Goal: Contribute content: Contribute content

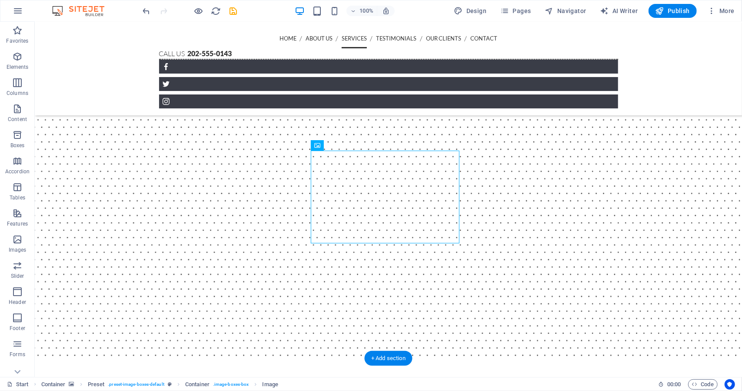
click at [692, 164] on figure at bounding box center [388, 98] width 708 height 524
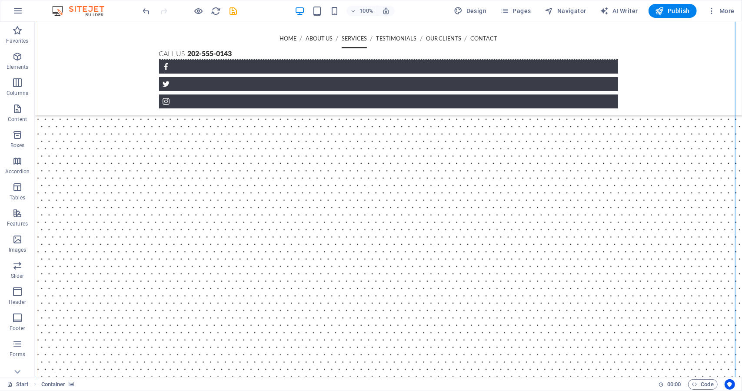
scroll to position [847, 0]
select select "%"
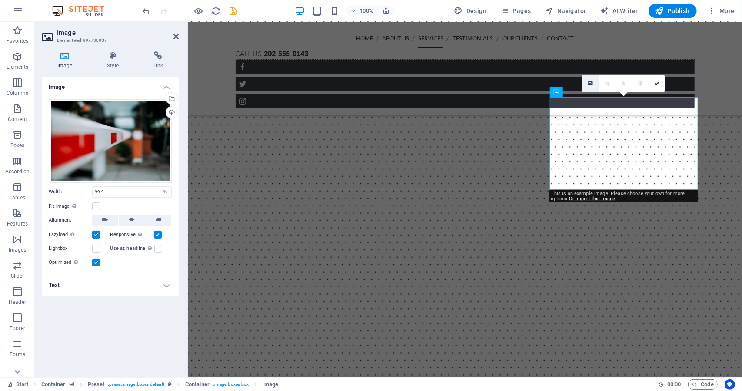
click at [592, 85] on icon at bounding box center [591, 83] width 5 height 6
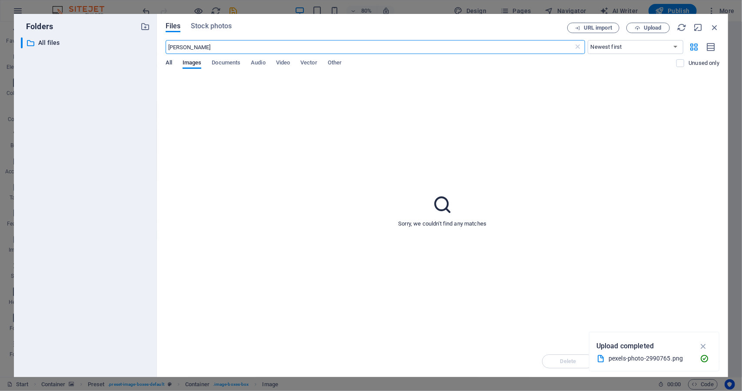
click at [170, 62] on span "All" at bounding box center [169, 63] width 7 height 12
click at [191, 60] on span "Images" at bounding box center [192, 63] width 19 height 12
click at [223, 23] on span "Stock photos" at bounding box center [211, 26] width 41 height 10
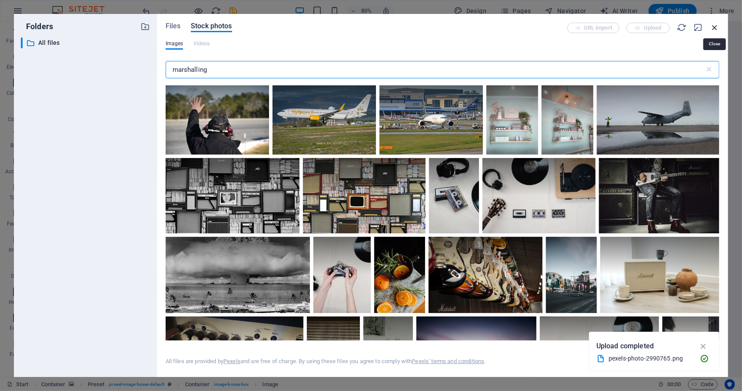
click at [715, 27] on icon "button" at bounding box center [715, 28] width 10 height 10
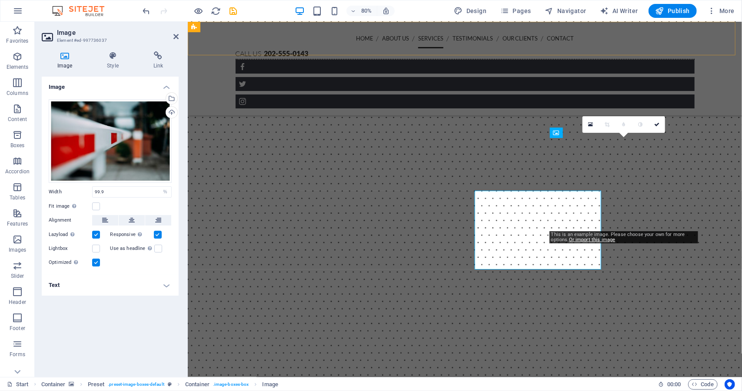
scroll to position [806, 0]
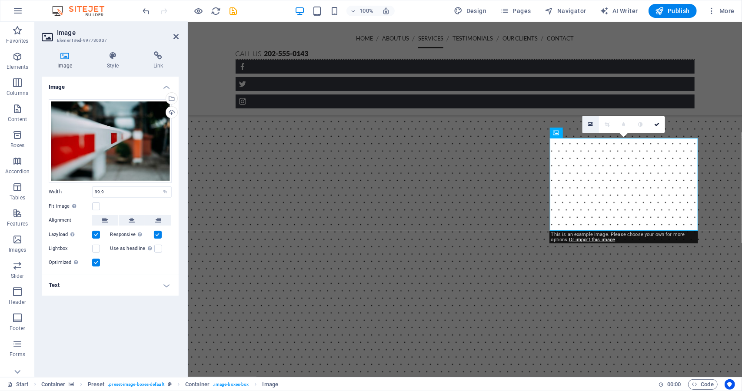
click at [593, 124] on link at bounding box center [591, 124] width 17 height 17
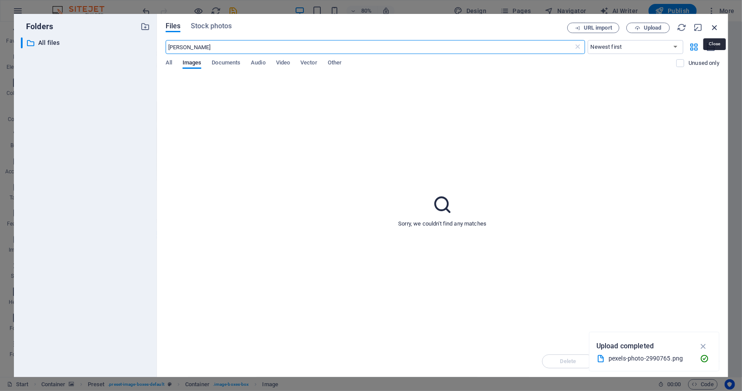
click at [718, 27] on icon "button" at bounding box center [715, 28] width 10 height 10
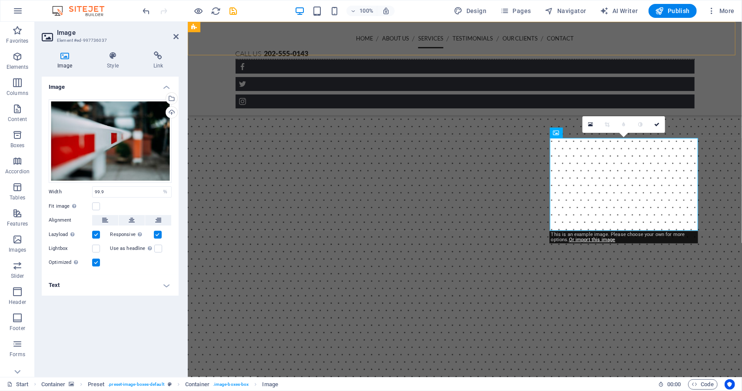
scroll to position [806, 0]
click at [719, 256] on figure at bounding box center [464, 312] width 555 height 524
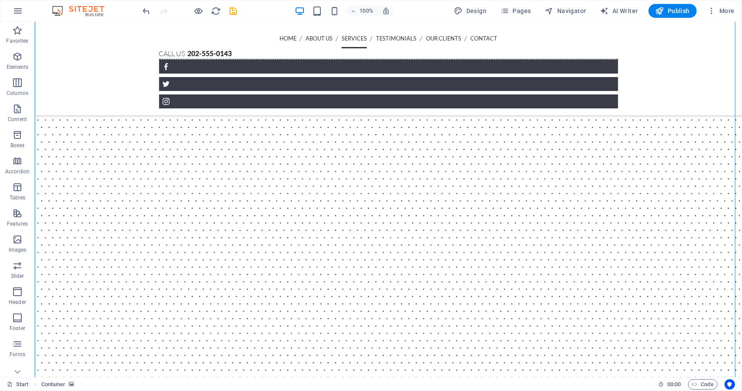
scroll to position [850, 0]
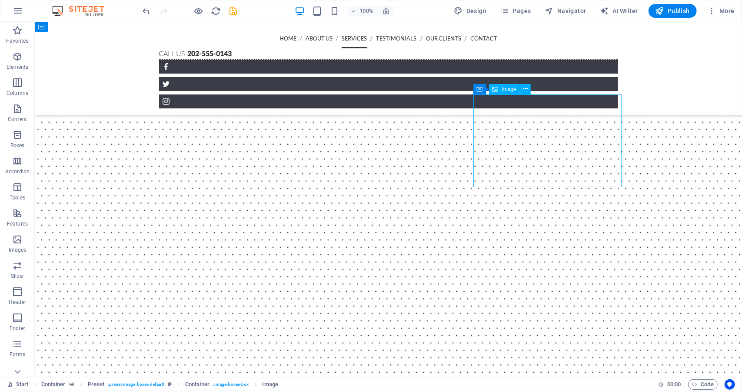
drag, startPoint x: 544, startPoint y: 128, endPoint x: 390, endPoint y: 130, distance: 154.4
select select "%"
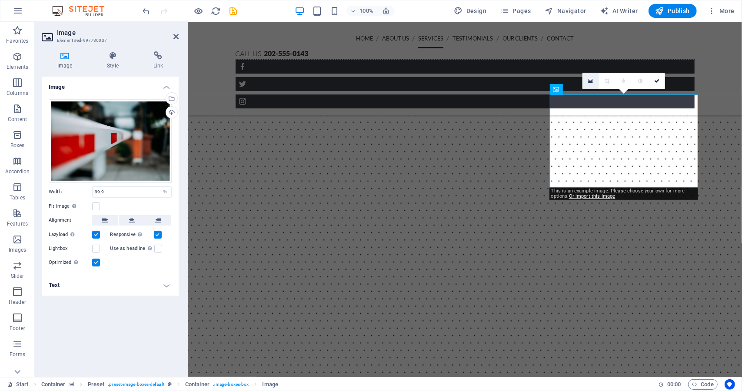
click at [592, 79] on icon at bounding box center [591, 81] width 5 height 6
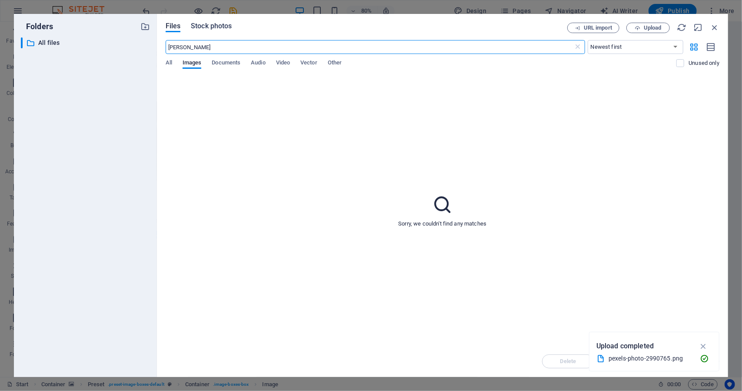
click at [228, 24] on span "Stock photos" at bounding box center [211, 26] width 41 height 10
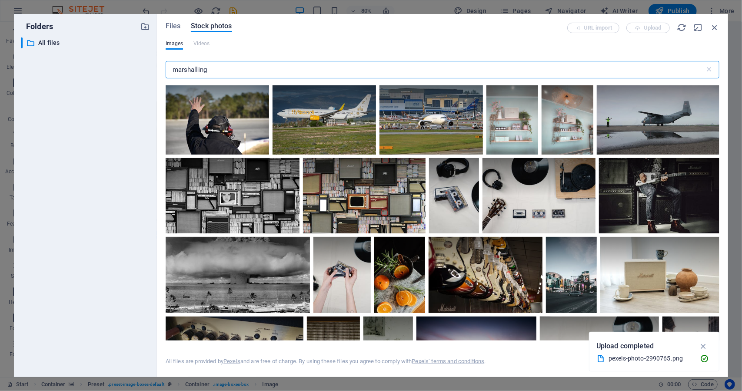
drag, startPoint x: 213, startPoint y: 73, endPoint x: 148, endPoint y: 70, distance: 64.8
click at [148, 70] on div "Folders ​ All files All files Files Stock photos URL import Upload Images Video…" at bounding box center [371, 195] width 715 height 363
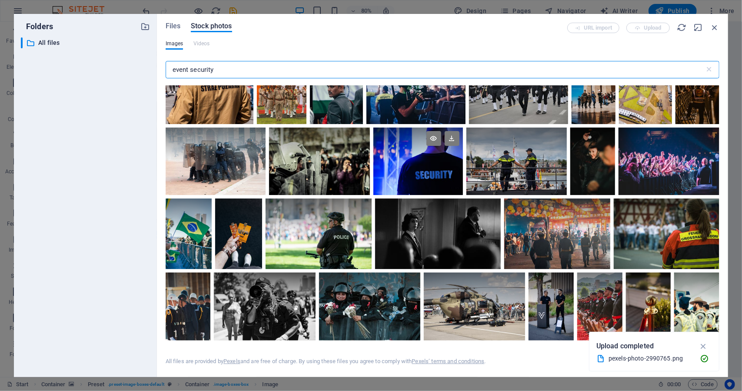
scroll to position [565, 0]
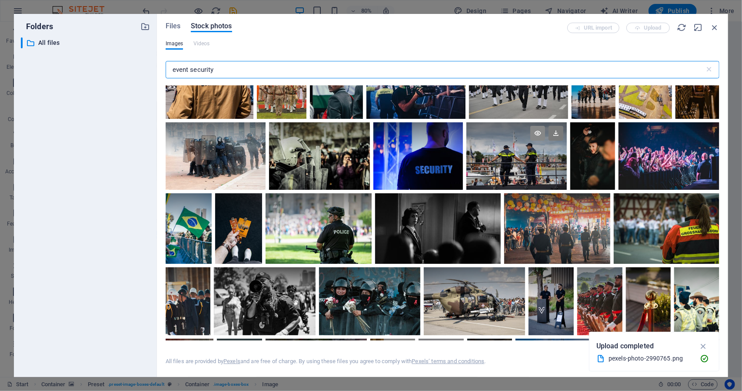
click at [538, 132] on icon at bounding box center [538, 133] width 15 height 15
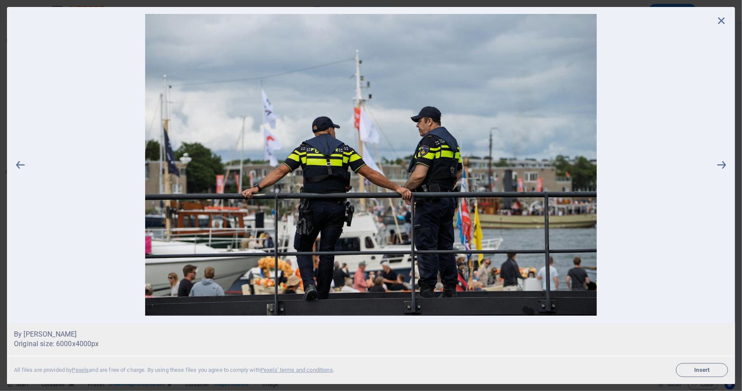
click at [723, 23] on icon at bounding box center [721, 20] width 13 height 13
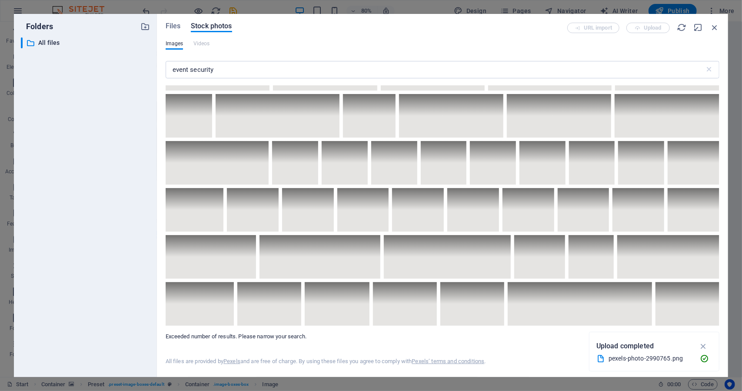
scroll to position [4175, 0]
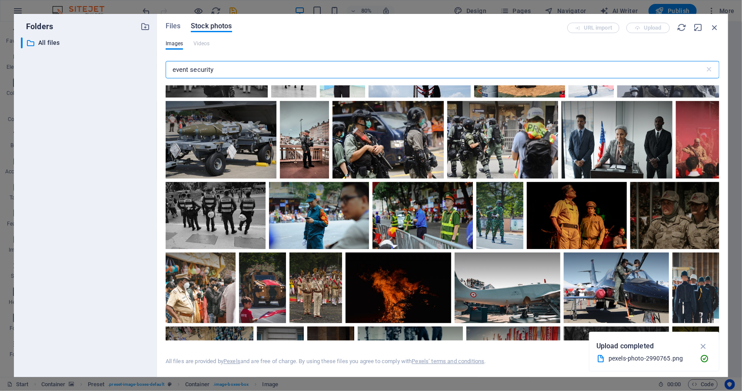
drag, startPoint x: 189, startPoint y: 71, endPoint x: 119, endPoint y: 70, distance: 70.0
click at [119, 70] on div "Folders ​ All files All files Files Stock photos URL import Upload Images Video…" at bounding box center [371, 195] width 715 height 363
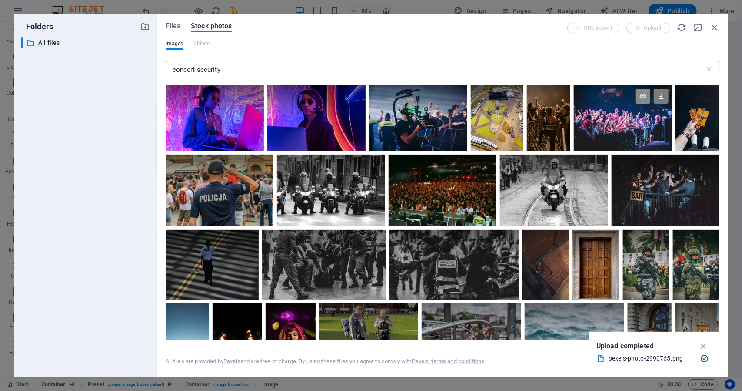
click at [645, 100] on icon at bounding box center [643, 96] width 15 height 15
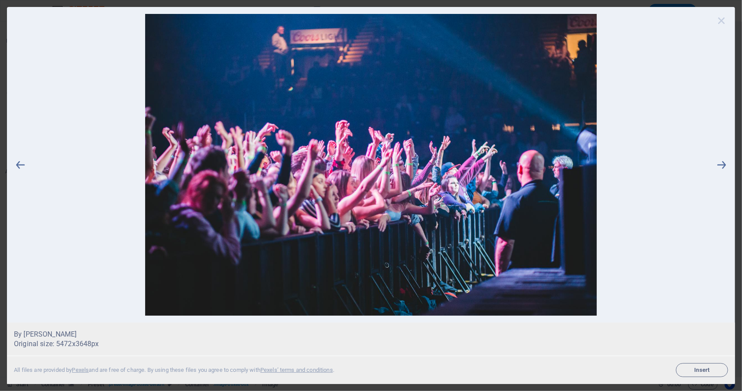
click at [726, 22] on icon at bounding box center [721, 20] width 13 height 13
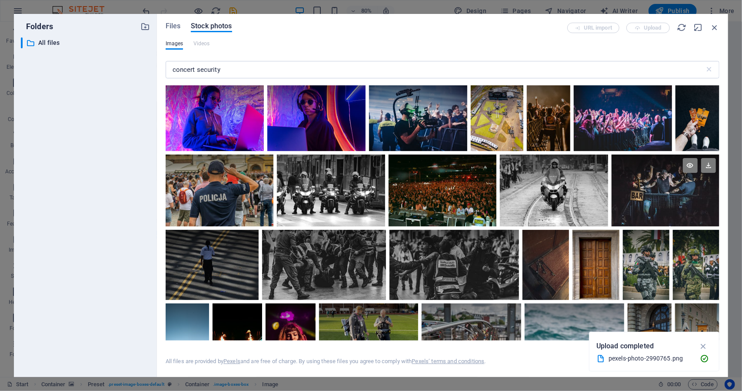
click at [647, 187] on div at bounding box center [666, 172] width 108 height 36
click at [685, 168] on icon at bounding box center [690, 165] width 15 height 15
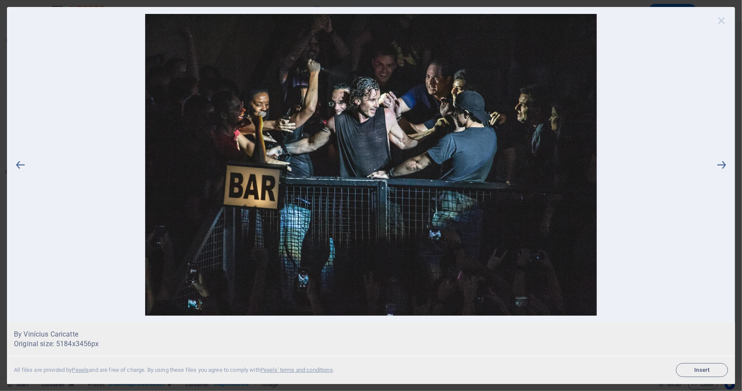
click at [722, 17] on icon at bounding box center [721, 20] width 13 height 13
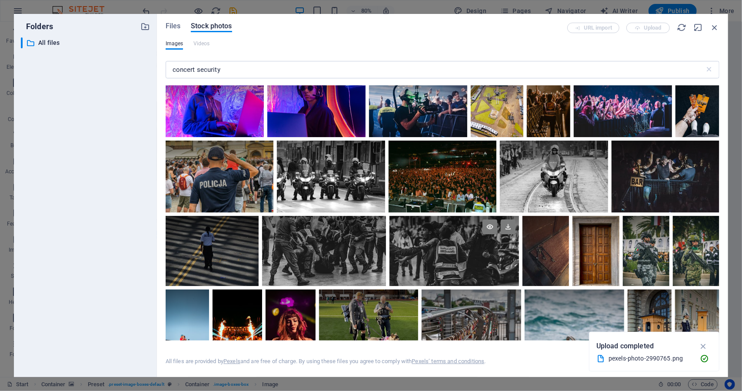
scroll to position [87, 0]
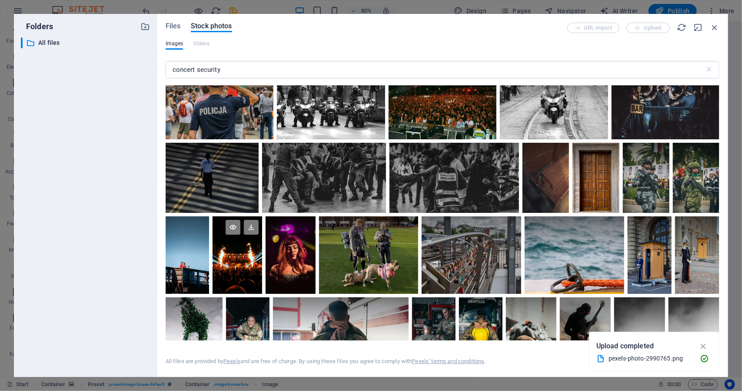
click at [251, 256] on div at bounding box center [238, 254] width 50 height 77
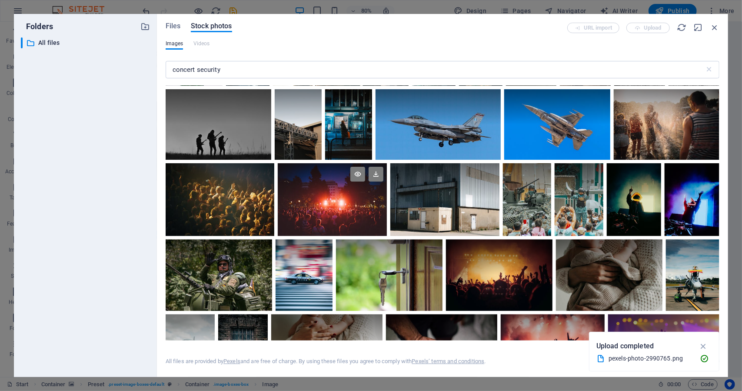
scroll to position [391, 0]
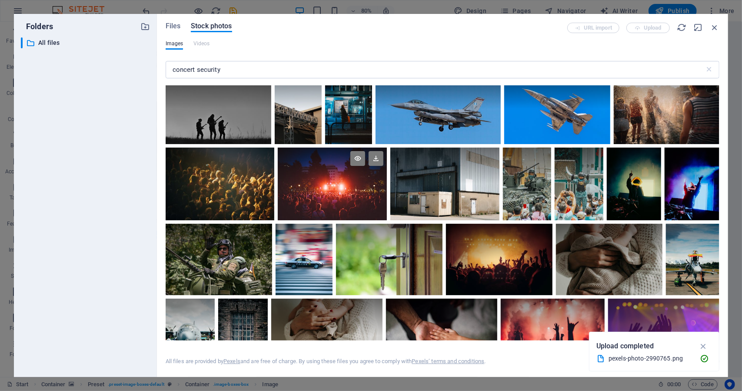
click at [338, 192] on div at bounding box center [332, 183] width 109 height 73
click at [361, 157] on icon at bounding box center [358, 158] width 15 height 15
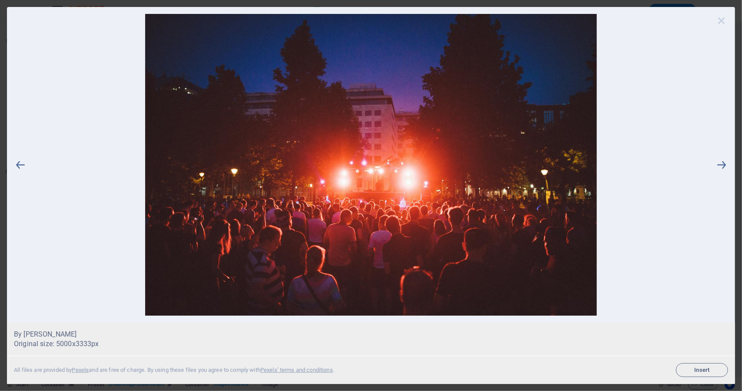
click at [725, 24] on icon at bounding box center [721, 20] width 13 height 13
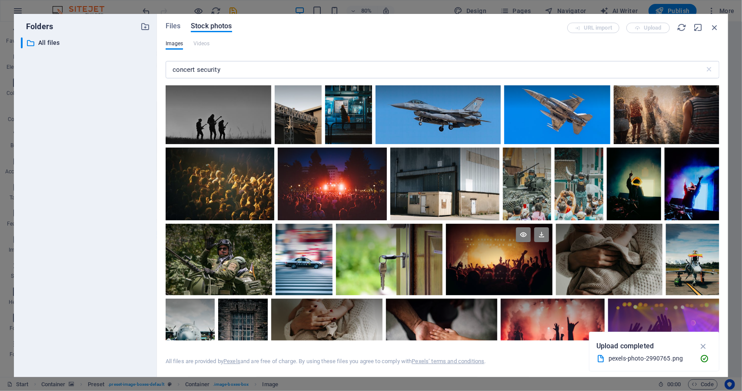
click at [483, 255] on div at bounding box center [499, 242] width 107 height 36
click at [519, 231] on icon at bounding box center [523, 234] width 15 height 15
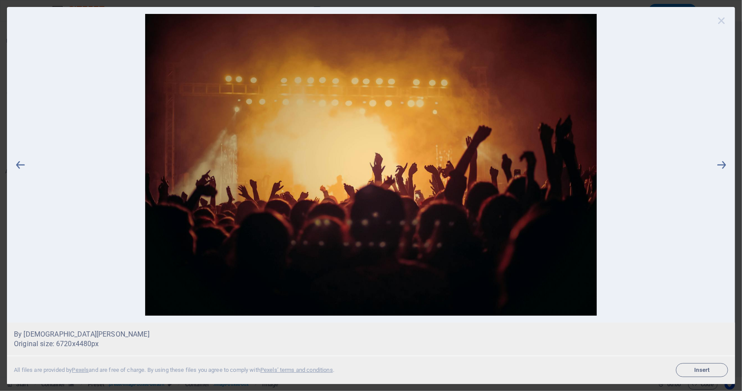
click at [724, 22] on icon at bounding box center [721, 20] width 13 height 13
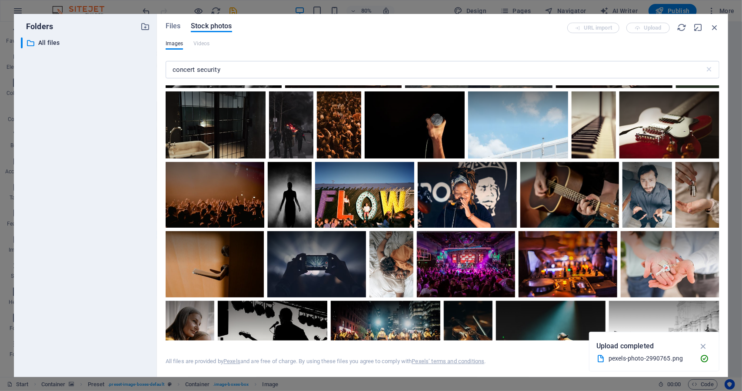
scroll to position [2175, 0]
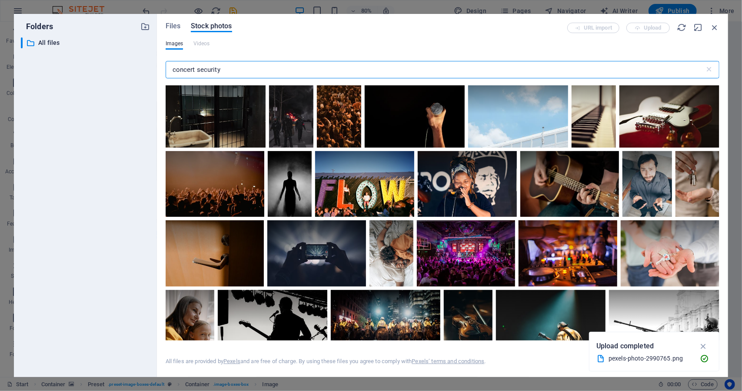
drag, startPoint x: 194, startPoint y: 70, endPoint x: 331, endPoint y: 69, distance: 136.6
click at [327, 68] on input "concert security" at bounding box center [435, 69] width 539 height 17
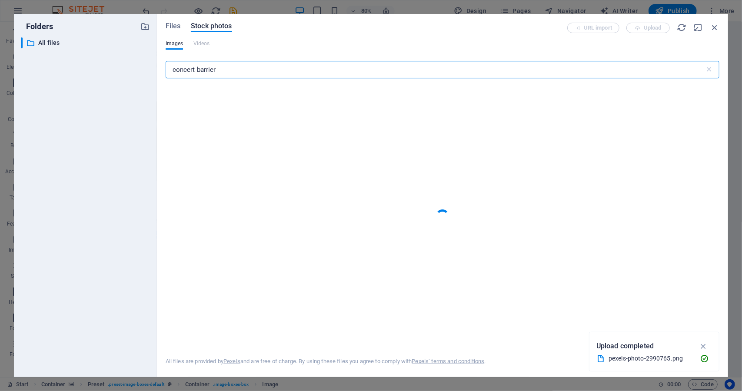
type input "concert barrier"
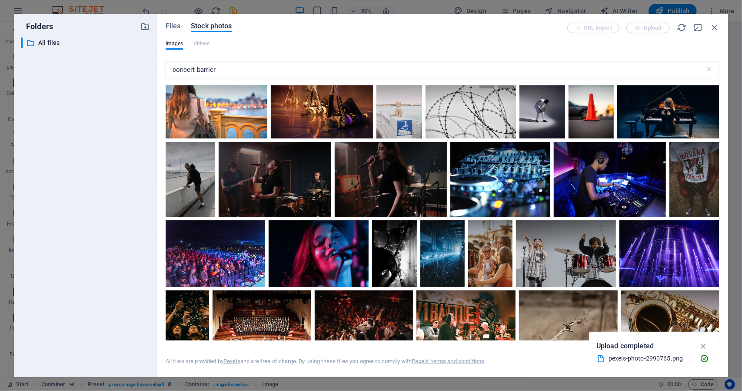
scroll to position [2566, 0]
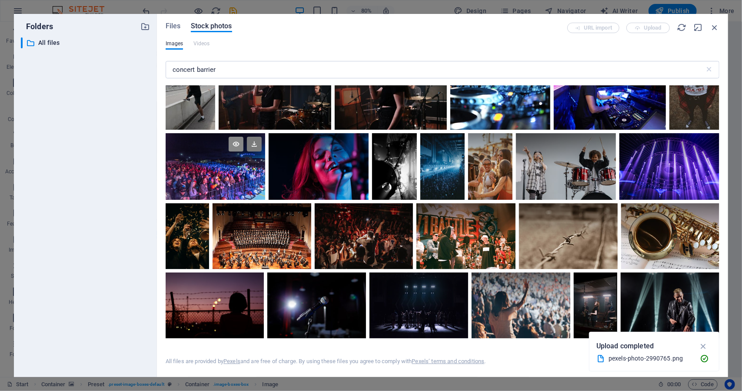
click at [244, 151] on icon at bounding box center [236, 144] width 15 height 15
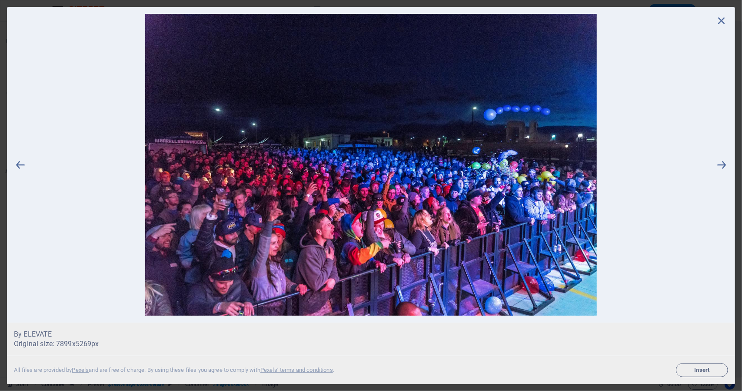
click at [725, 23] on icon at bounding box center [721, 20] width 13 height 13
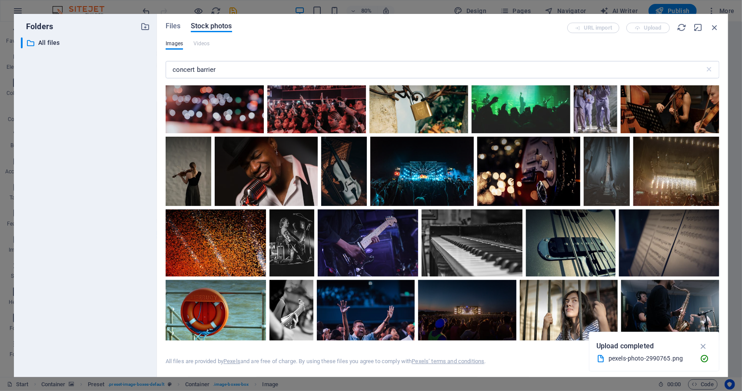
scroll to position [3088, 0]
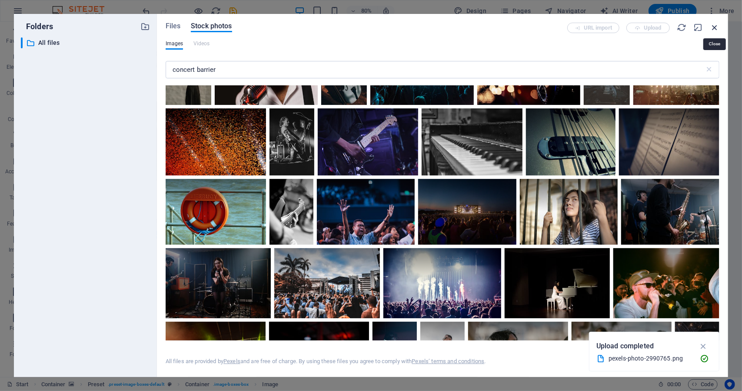
click at [717, 29] on icon "button" at bounding box center [715, 28] width 10 height 10
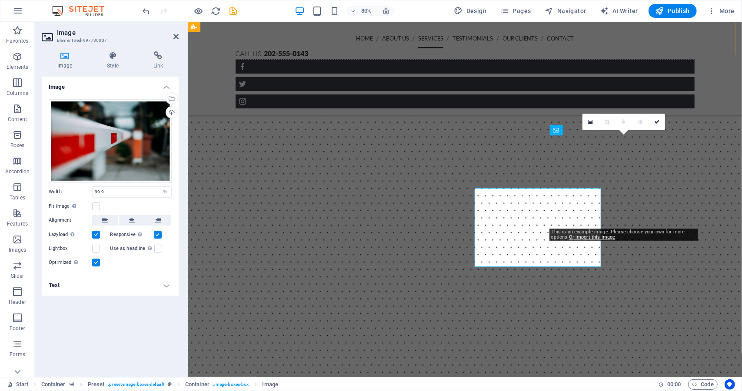
scroll to position [809, 0]
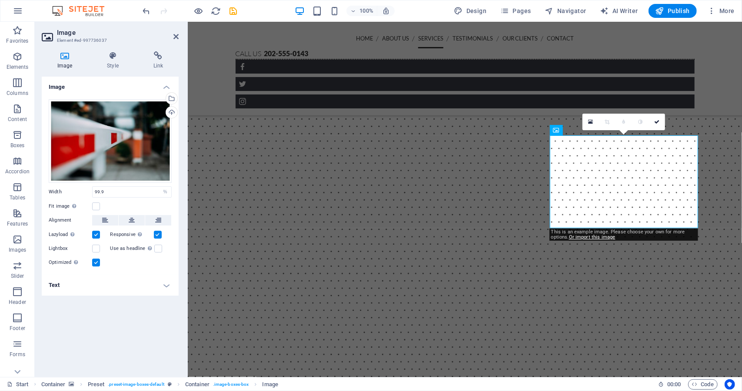
click at [708, 107] on figure at bounding box center [464, 310] width 555 height 524
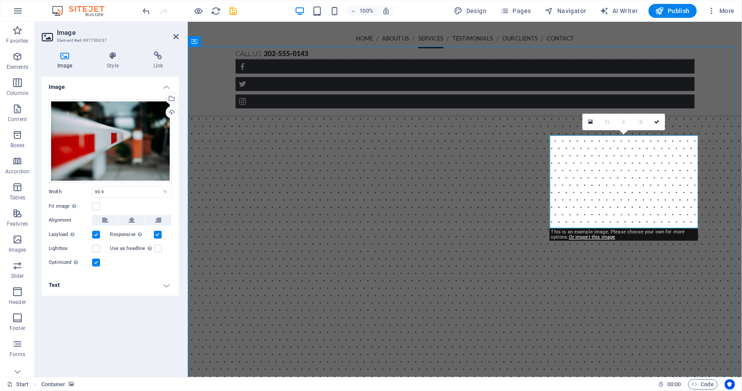
click at [742, 107] on figure at bounding box center [464, 310] width 555 height 524
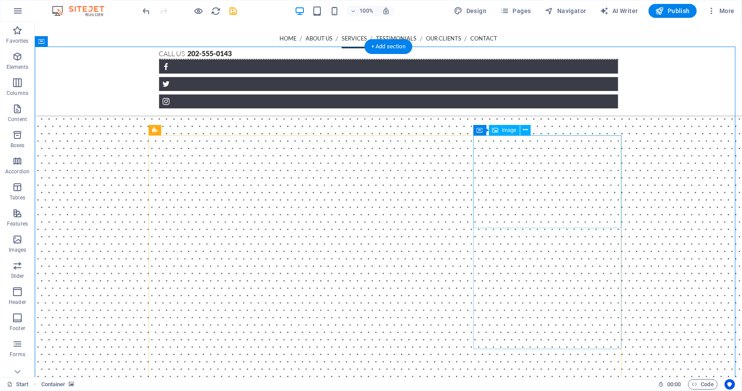
select select "%"
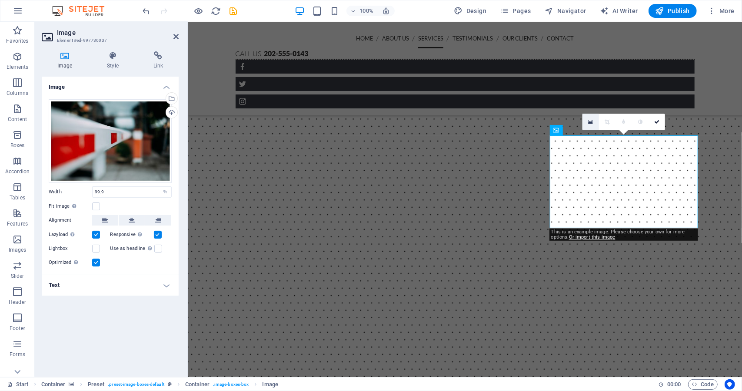
click at [591, 117] on link at bounding box center [591, 122] width 17 height 17
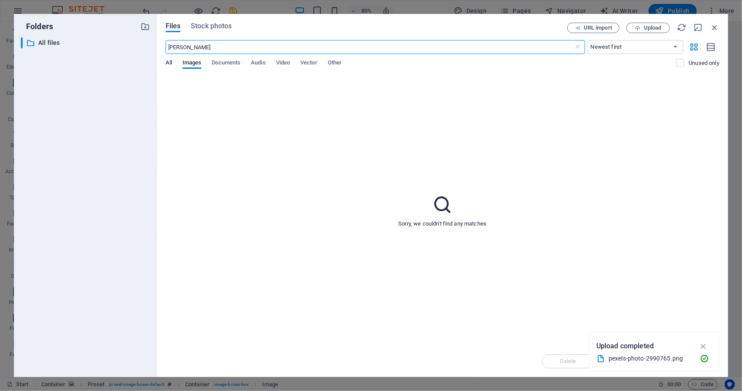
click at [167, 65] on span "All" at bounding box center [169, 63] width 7 height 12
click at [650, 30] on span "Upload" at bounding box center [653, 27] width 18 height 5
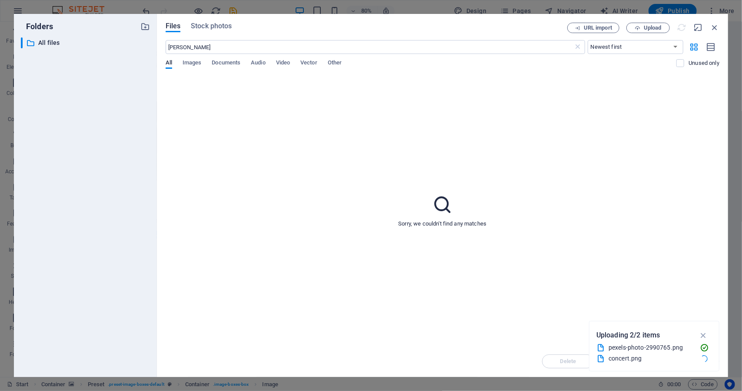
scroll to position [809, 0]
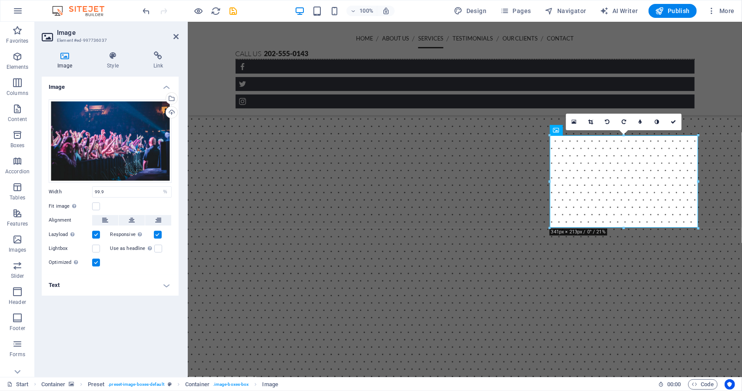
click at [715, 100] on figure at bounding box center [464, 310] width 555 height 524
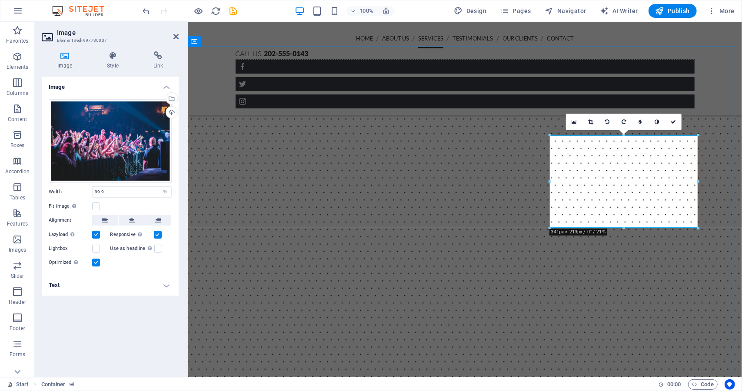
click at [715, 100] on figure at bounding box center [464, 310] width 555 height 524
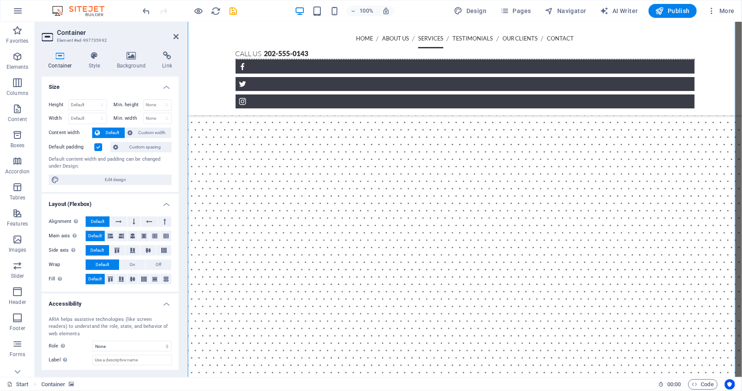
scroll to position [983, 0]
click at [175, 40] on icon at bounding box center [176, 36] width 5 height 7
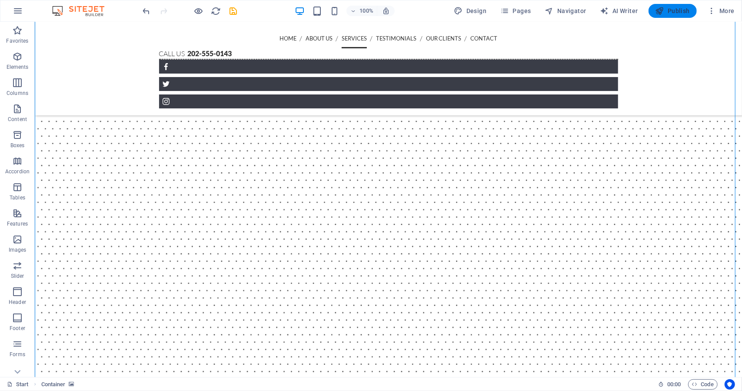
click at [675, 11] on span "Publish" at bounding box center [673, 11] width 34 height 9
checkbox input "false"
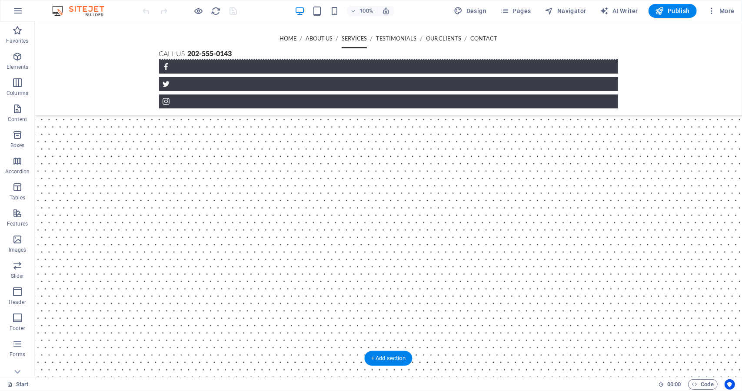
scroll to position [978, 0]
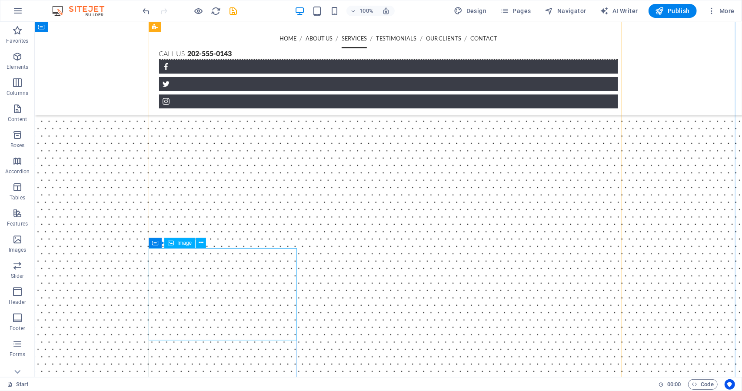
scroll to position [1055, 0]
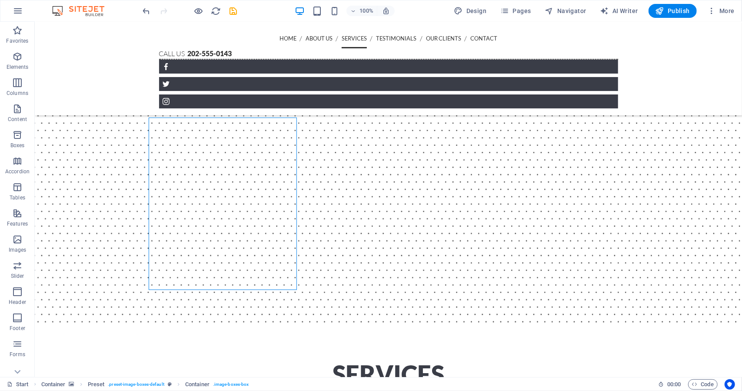
click at [146, 16] on div at bounding box center [189, 11] width 97 height 14
click at [146, 9] on icon "undo" at bounding box center [147, 11] width 10 height 10
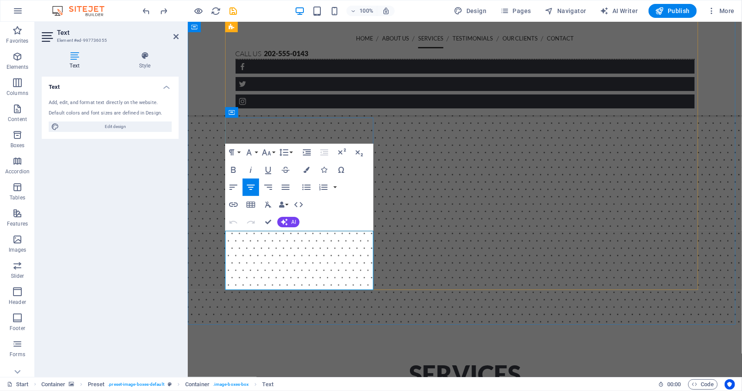
drag, startPoint x: 365, startPoint y: 278, endPoint x: 241, endPoint y: 239, distance: 130.4
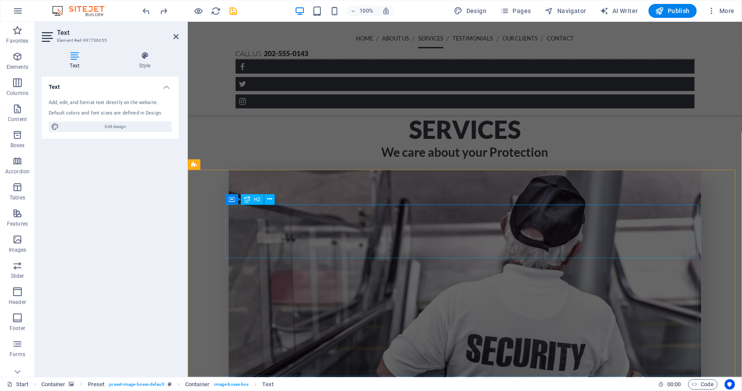
scroll to position [1148, 0]
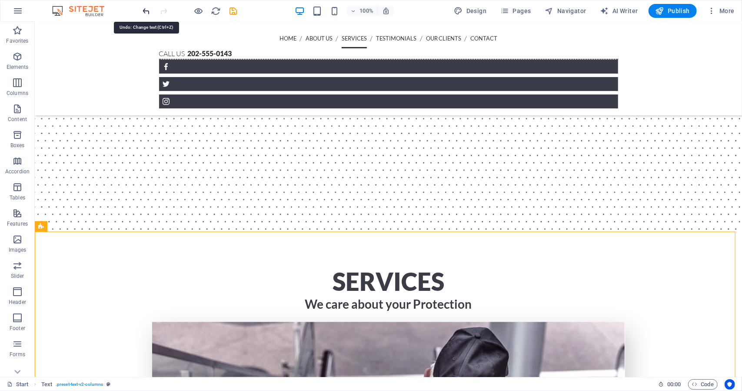
click at [148, 7] on icon "undo" at bounding box center [147, 11] width 10 height 10
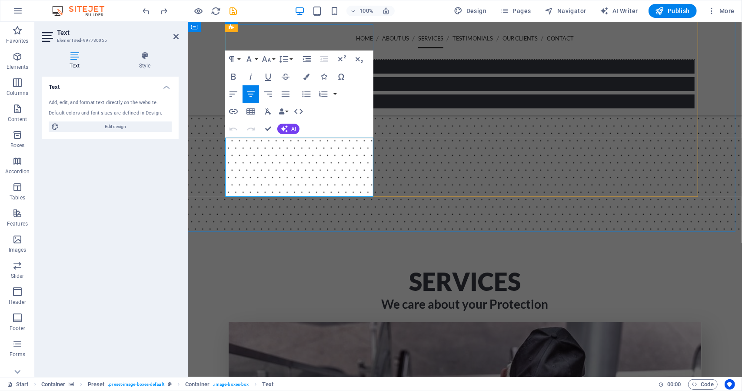
drag, startPoint x: 263, startPoint y: 143, endPoint x: 365, endPoint y: 190, distance: 112.3
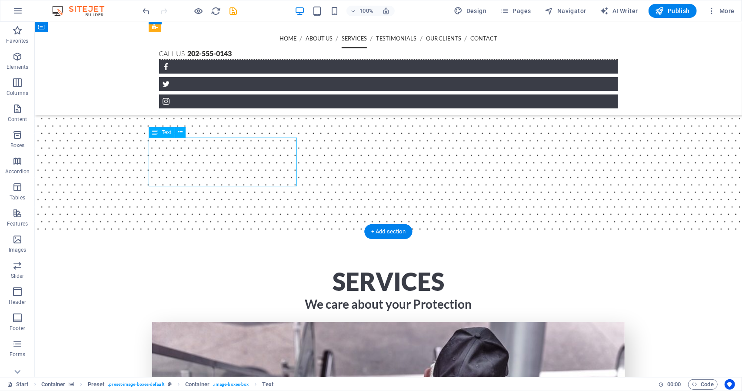
click at [170, 132] on span "Text" at bounding box center [167, 132] width 10 height 5
click at [180, 134] on icon at bounding box center [180, 131] width 5 height 9
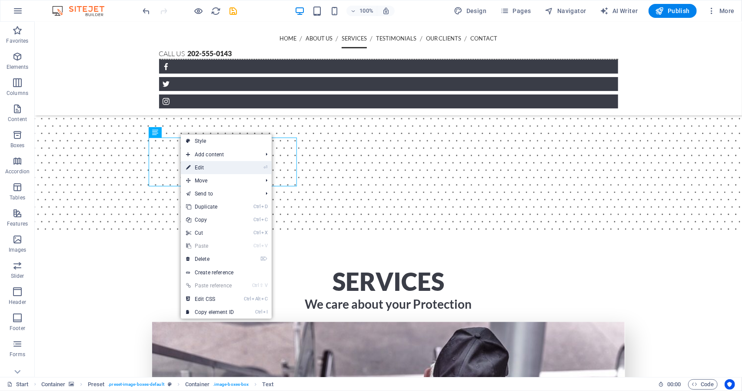
click at [226, 168] on link "⏎ Edit" at bounding box center [210, 167] width 58 height 13
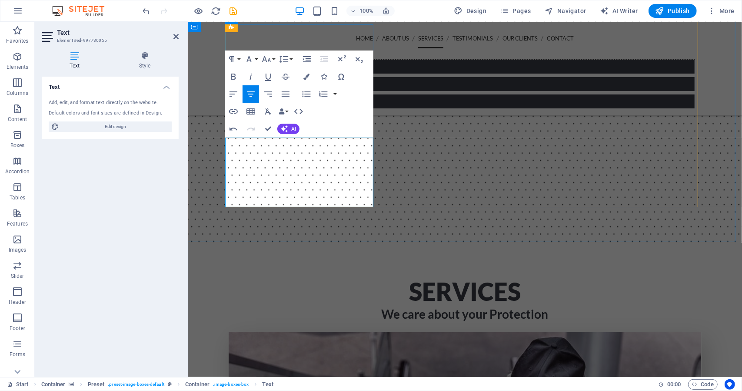
drag, startPoint x: 308, startPoint y: 195, endPoint x: 347, endPoint y: 197, distance: 39.2
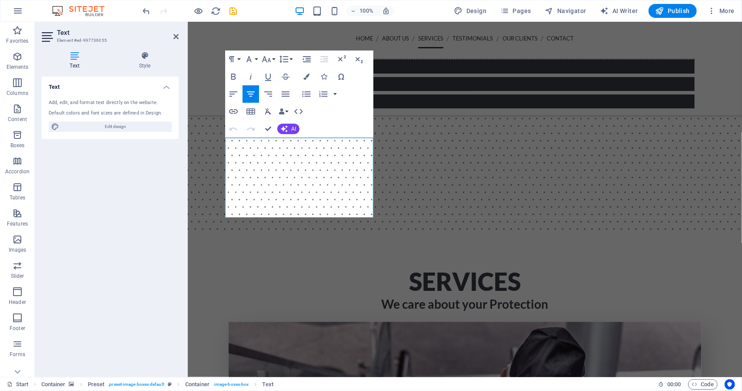
drag, startPoint x: 260, startPoint y: 142, endPoint x: 211, endPoint y: 138, distance: 48.9
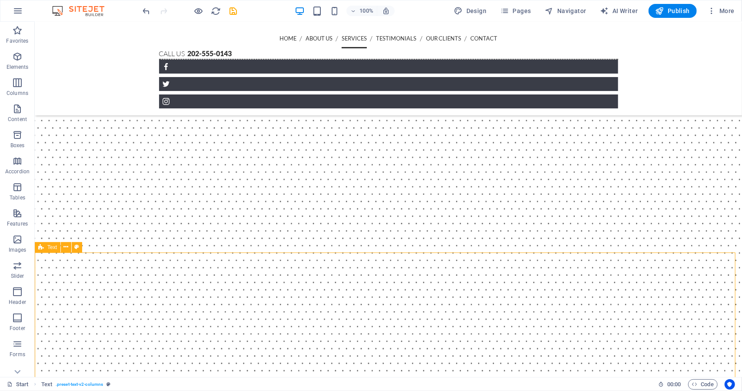
scroll to position [930, 0]
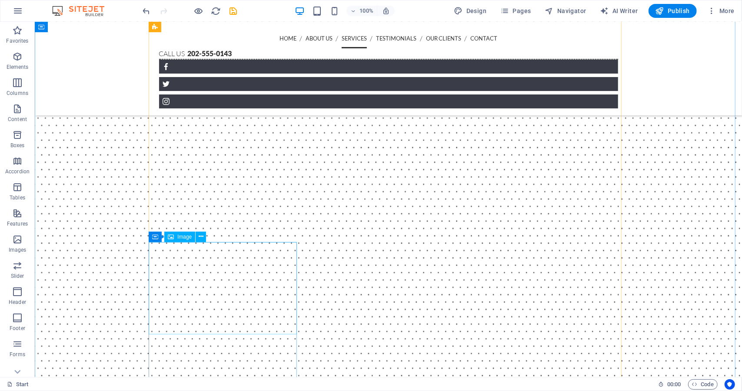
click at [186, 237] on span "Image" at bounding box center [184, 236] width 14 height 5
click at [202, 236] on icon at bounding box center [201, 236] width 5 height 9
click at [181, 237] on span "Image" at bounding box center [184, 236] width 14 height 5
click at [199, 237] on icon at bounding box center [201, 236] width 5 height 9
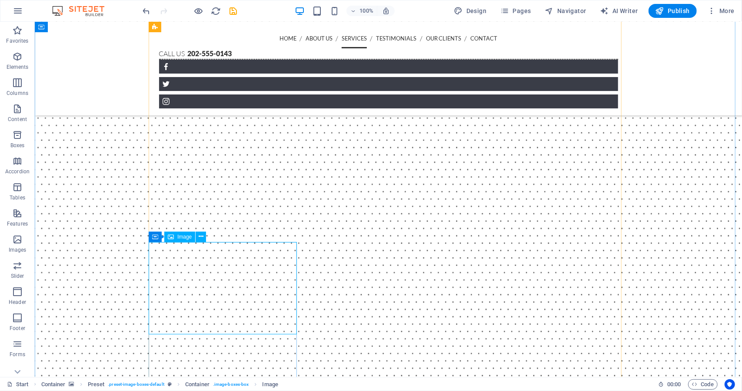
select select "%"
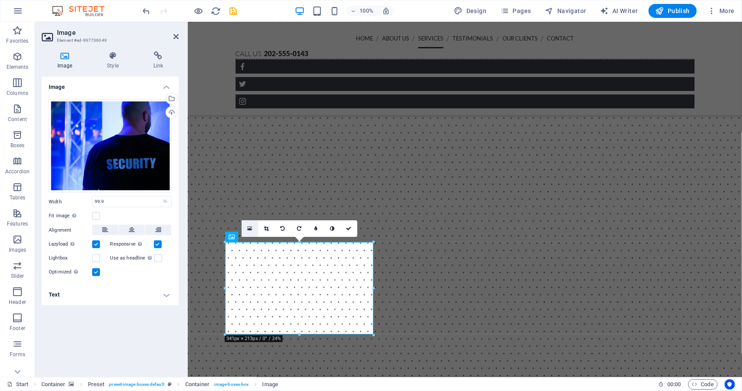
click at [252, 228] on icon at bounding box center [249, 228] width 5 height 6
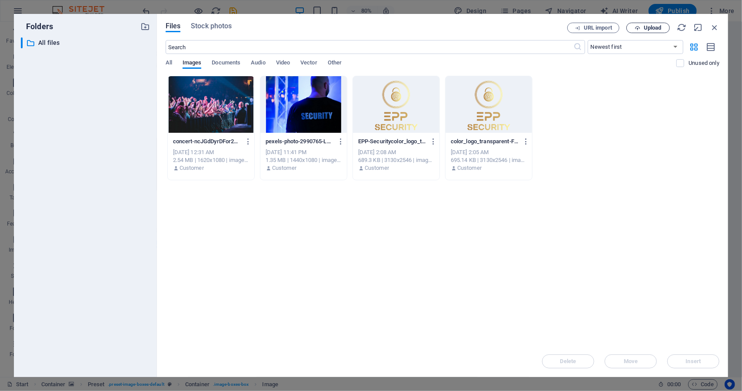
click at [660, 30] on span "Upload" at bounding box center [653, 27] width 18 height 5
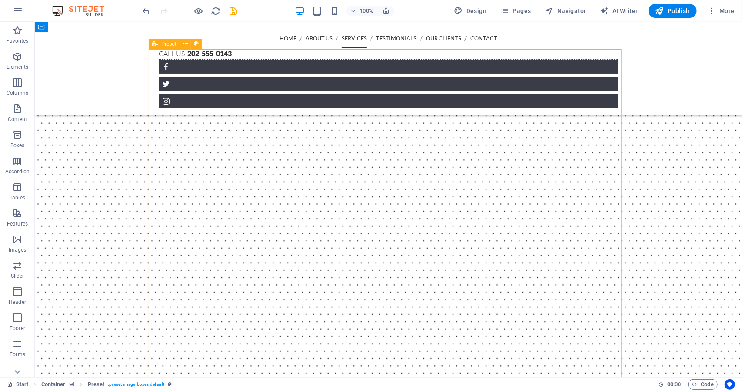
scroll to position [974, 0]
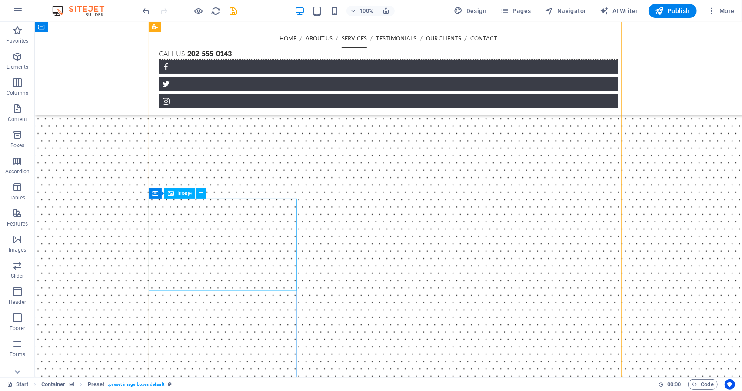
select select "%"
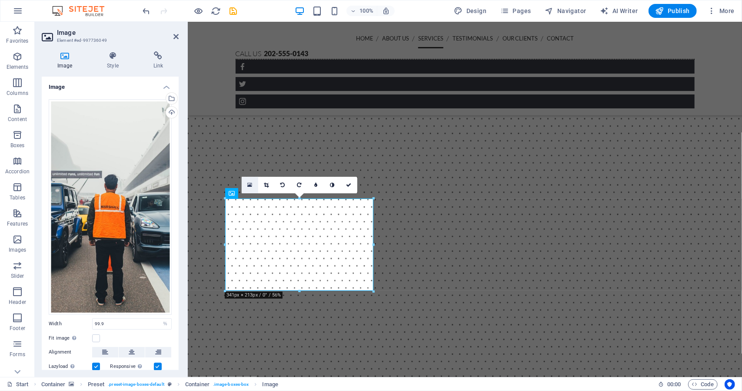
click at [250, 185] on icon at bounding box center [249, 185] width 5 height 6
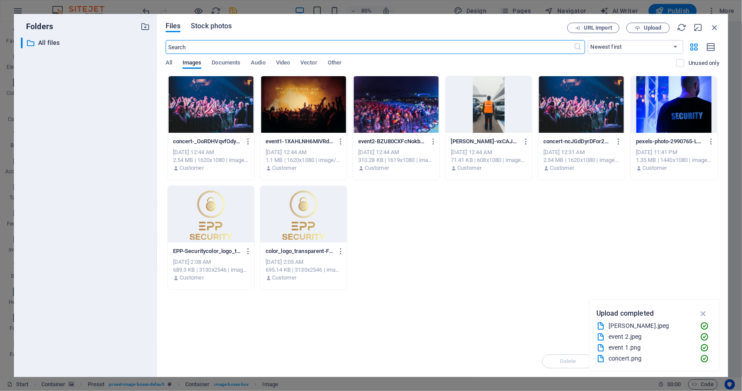
click at [217, 27] on span "Stock photos" at bounding box center [211, 26] width 41 height 10
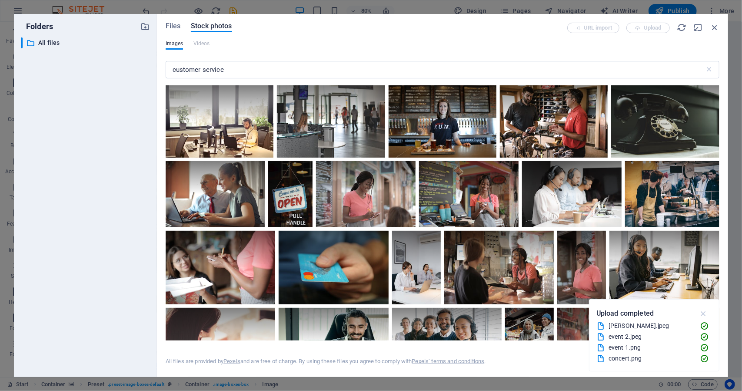
click at [707, 313] on icon "button" at bounding box center [704, 313] width 10 height 10
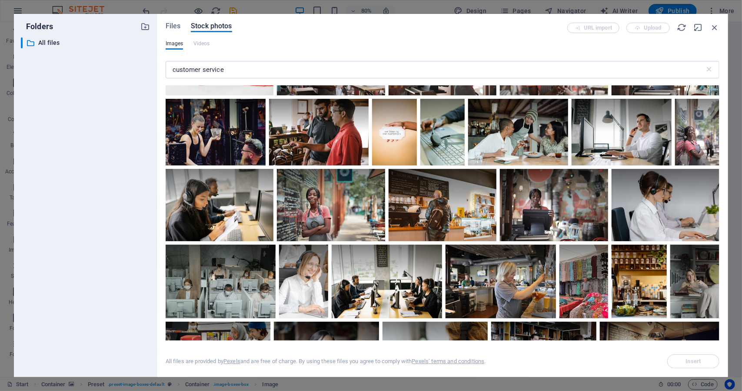
scroll to position [478, 0]
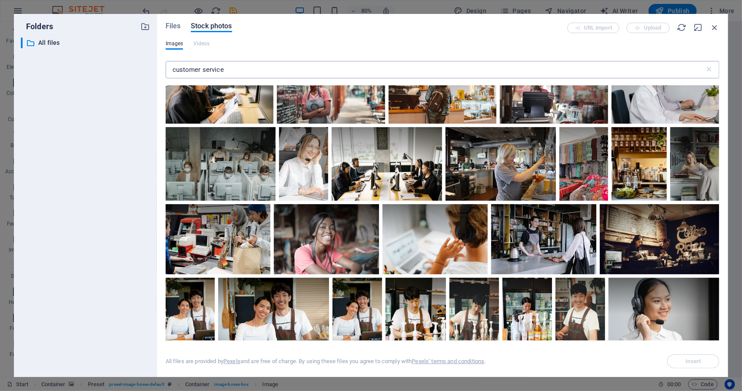
click at [273, 71] on input "customer service" at bounding box center [435, 69] width 539 height 17
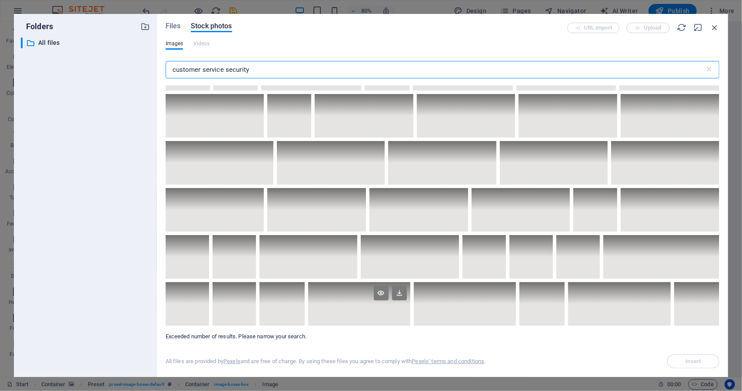
scroll to position [4975, 0]
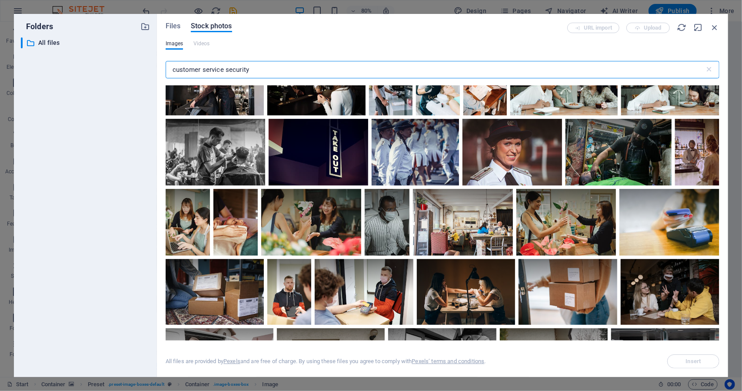
drag, startPoint x: 221, startPoint y: 70, endPoint x: 278, endPoint y: 68, distance: 56.6
click at [277, 68] on input "customer service security" at bounding box center [435, 69] width 539 height 17
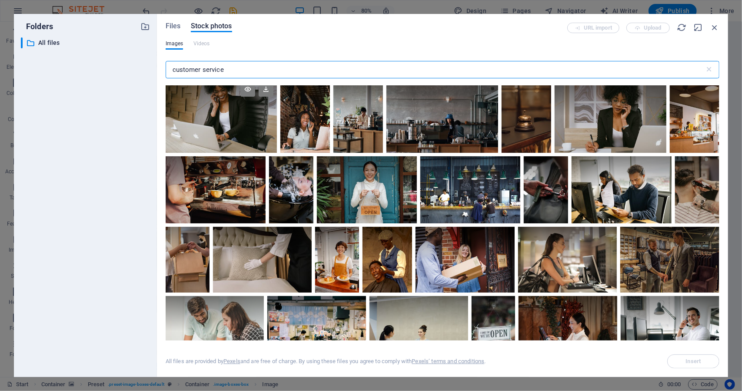
scroll to position [913, 0]
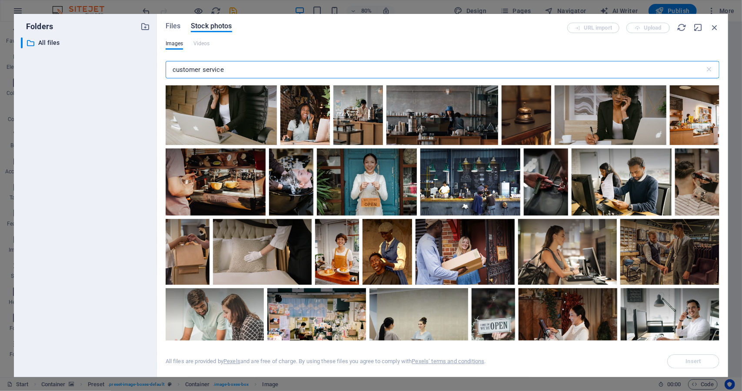
click at [312, 66] on input "customer service" at bounding box center [435, 69] width 539 height 17
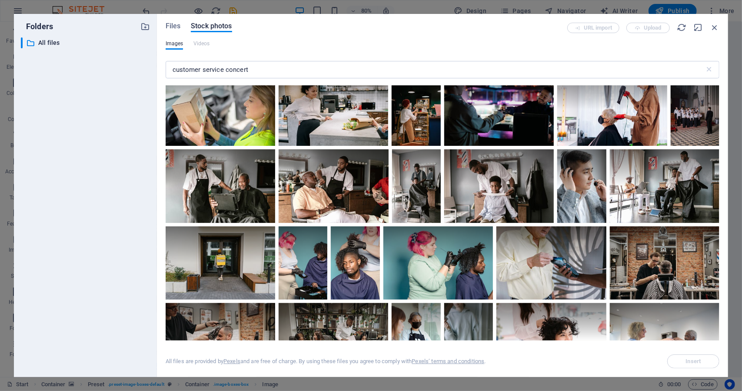
scroll to position [4175, 0]
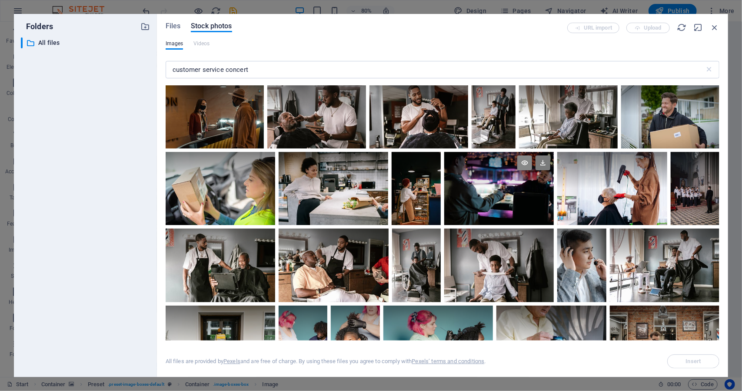
click at [532, 158] on icon at bounding box center [525, 162] width 15 height 15
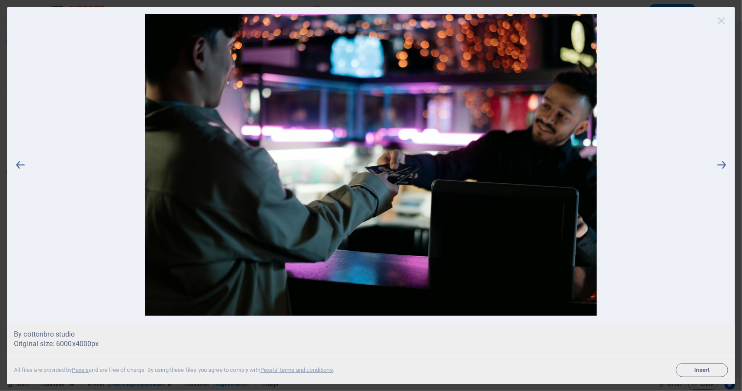
click at [720, 23] on icon at bounding box center [721, 20] width 13 height 13
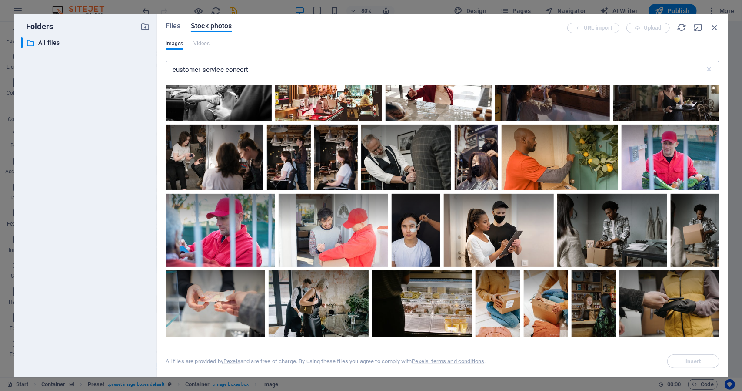
scroll to position [5073, 0]
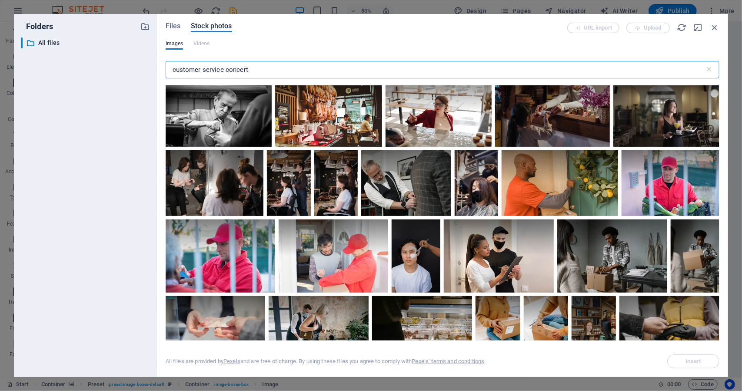
drag, startPoint x: 231, startPoint y: 71, endPoint x: 287, endPoint y: 80, distance: 56.9
click at [286, 80] on div "customer service concert ​" at bounding box center [443, 71] width 554 height 28
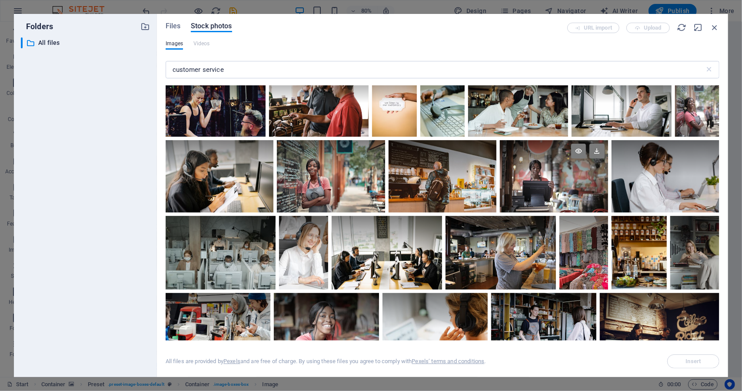
scroll to position [391, 0]
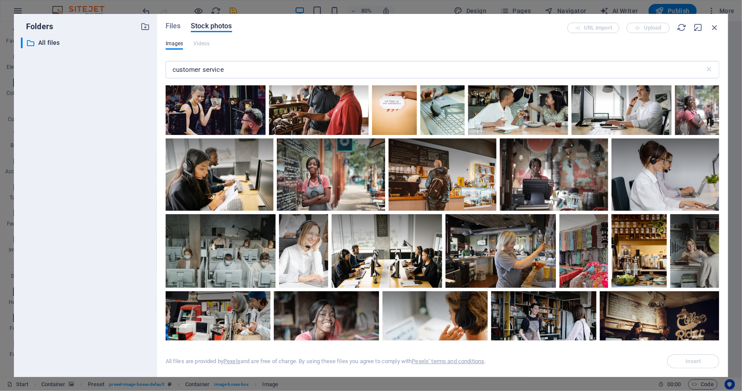
click at [262, 78] on div "customer service ​" at bounding box center [443, 71] width 554 height 28
click at [275, 74] on input "customer service" at bounding box center [435, 69] width 539 height 17
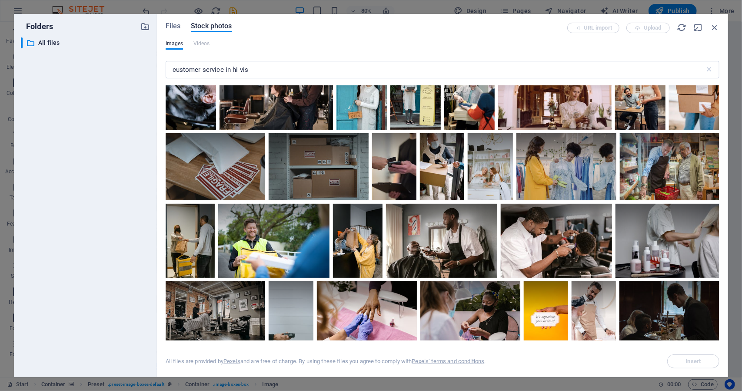
scroll to position [1392, 0]
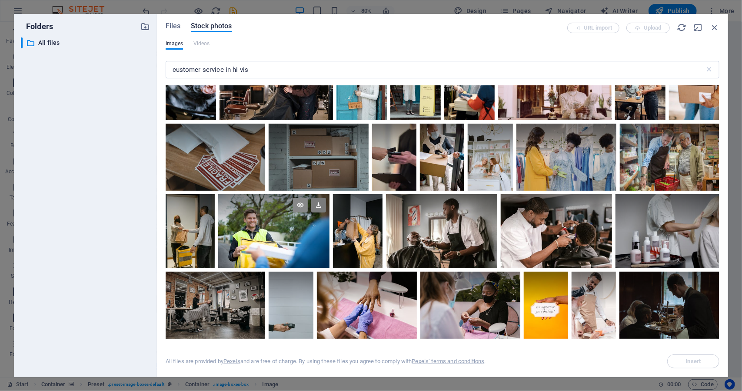
click at [297, 199] on icon at bounding box center [300, 204] width 15 height 15
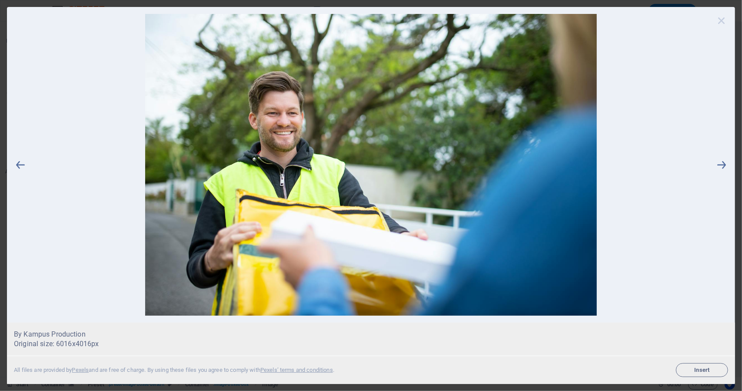
click at [718, 17] on icon at bounding box center [721, 20] width 13 height 13
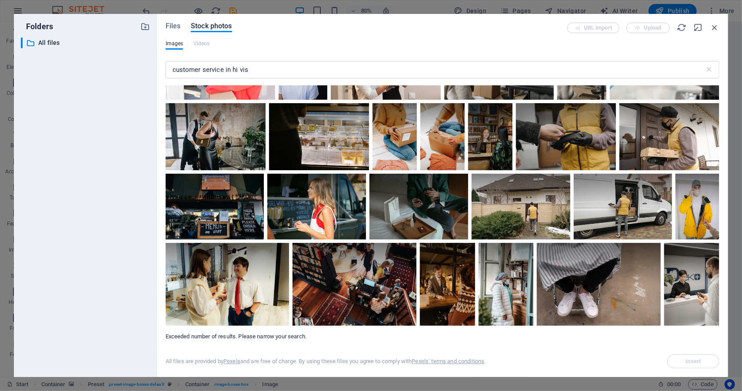
scroll to position [5329, 0]
drag, startPoint x: 231, startPoint y: 70, endPoint x: 109, endPoint y: 64, distance: 122.8
click at [109, 64] on div "Folders ​ All files All files Files Stock photos URL import Upload Images Video…" at bounding box center [371, 195] width 715 height 363
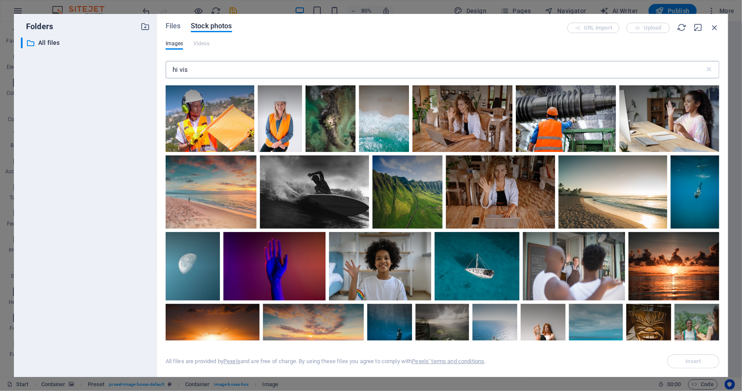
click at [254, 70] on input "hi vis" at bounding box center [435, 69] width 539 height 17
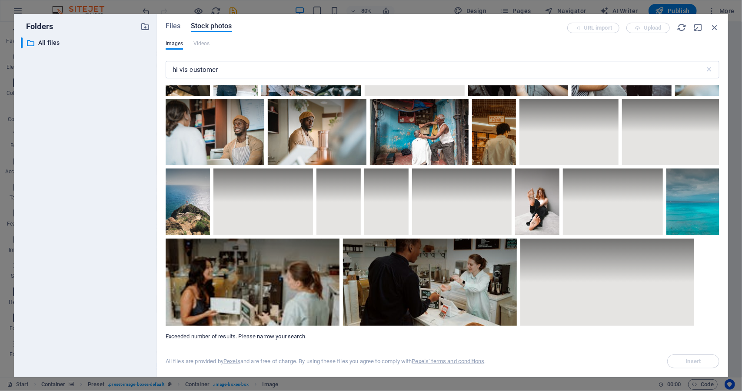
scroll to position [5116, 0]
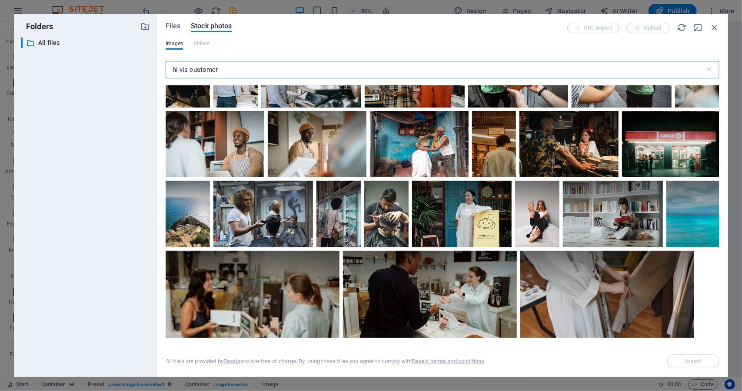
drag, startPoint x: 187, startPoint y: 73, endPoint x: 253, endPoint y: 73, distance: 65.7
click at [253, 73] on input "hi vis customer" at bounding box center [435, 69] width 539 height 17
type input "hi vis"
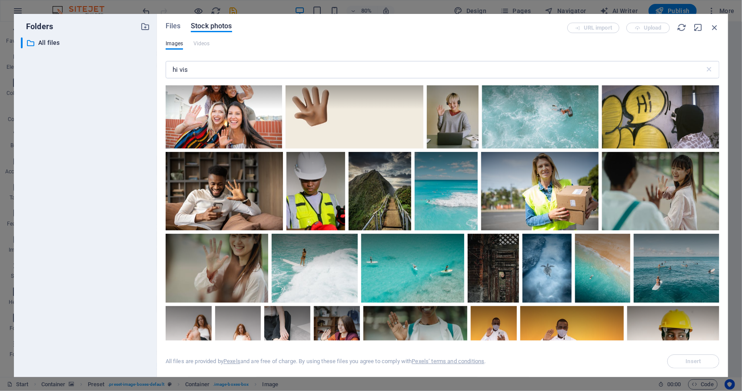
scroll to position [304, 0]
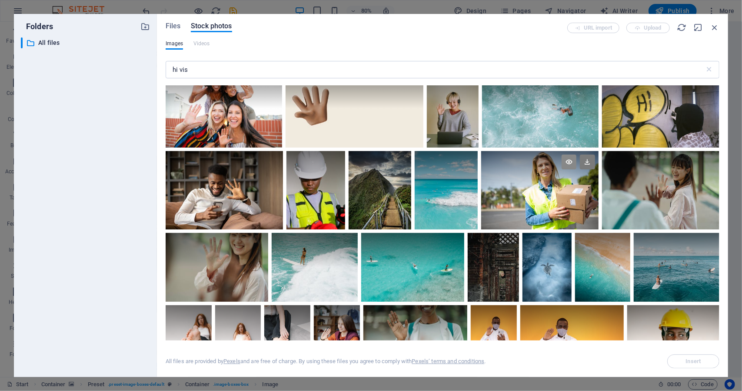
click at [566, 157] on icon at bounding box center [569, 161] width 15 height 15
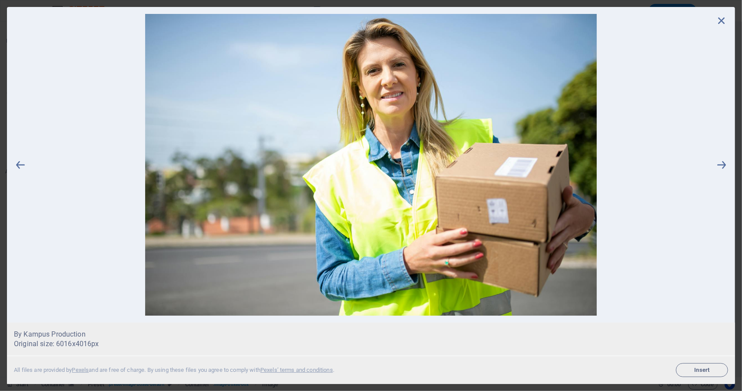
click at [738, 49] on div "By Kampus Production Original size: 6016x4016 px All files are provided by Pexe…" at bounding box center [371, 195] width 742 height 391
click at [724, 16] on icon at bounding box center [721, 20] width 13 height 13
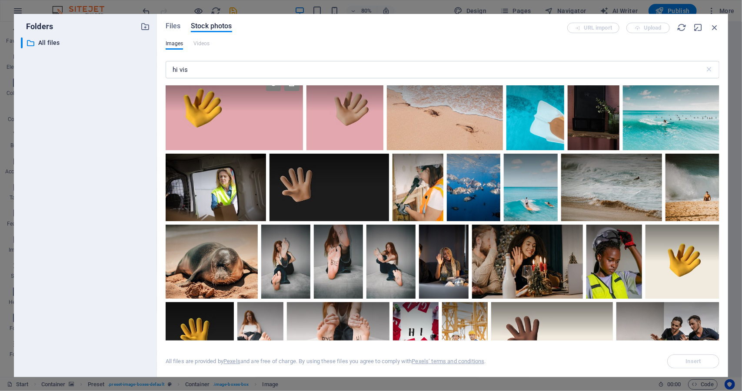
scroll to position [826, 0]
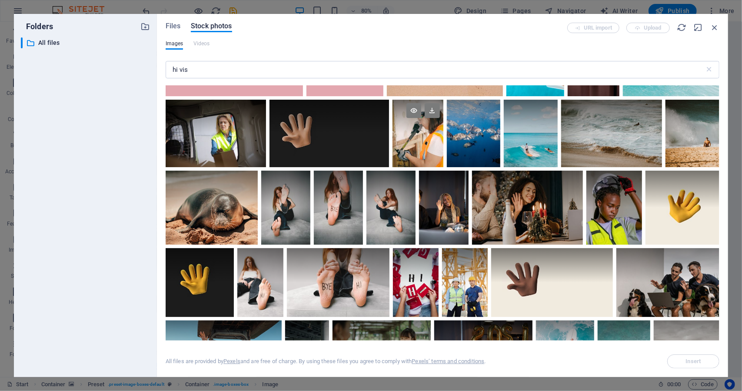
click at [424, 141] on div at bounding box center [418, 133] width 50 height 67
click at [412, 111] on icon at bounding box center [414, 110] width 15 height 15
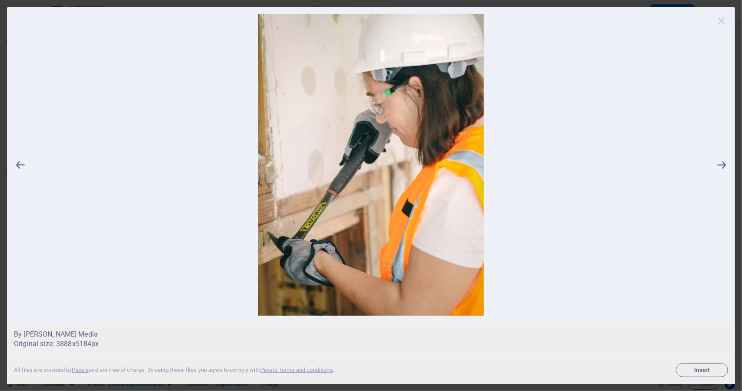
click at [724, 18] on icon at bounding box center [721, 20] width 13 height 13
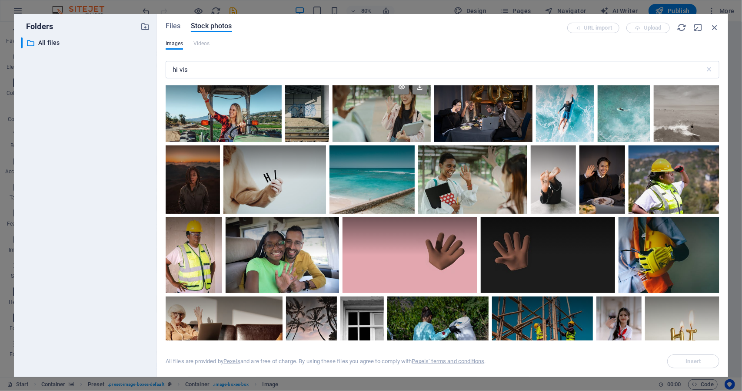
scroll to position [1087, 0]
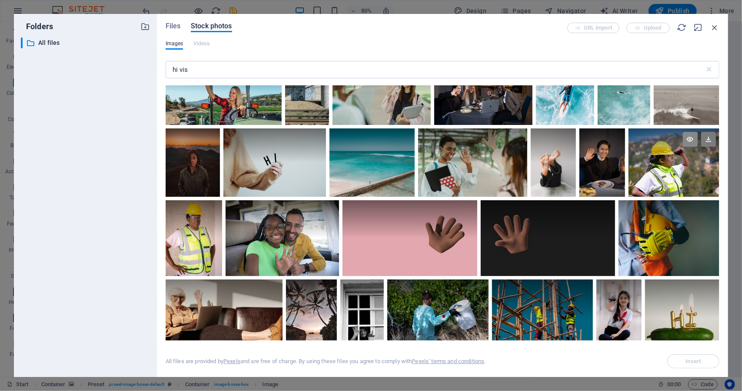
click at [683, 128] on div at bounding box center [674, 145] width 91 height 34
click at [687, 134] on icon at bounding box center [690, 139] width 15 height 15
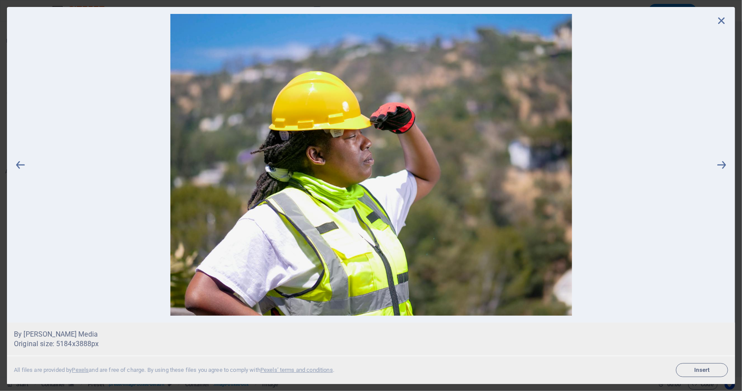
click at [728, 20] on icon at bounding box center [721, 20] width 13 height 13
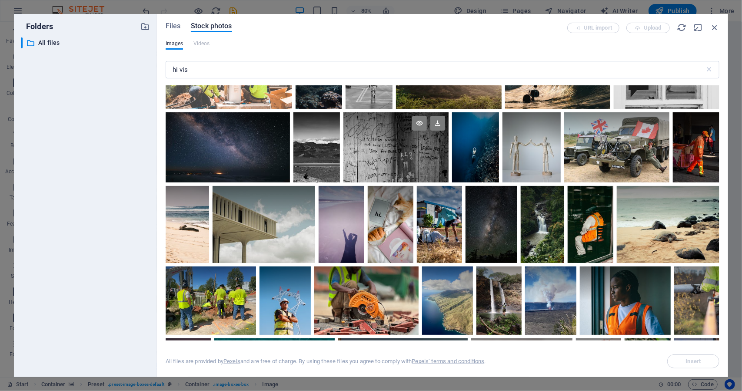
scroll to position [1566, 0]
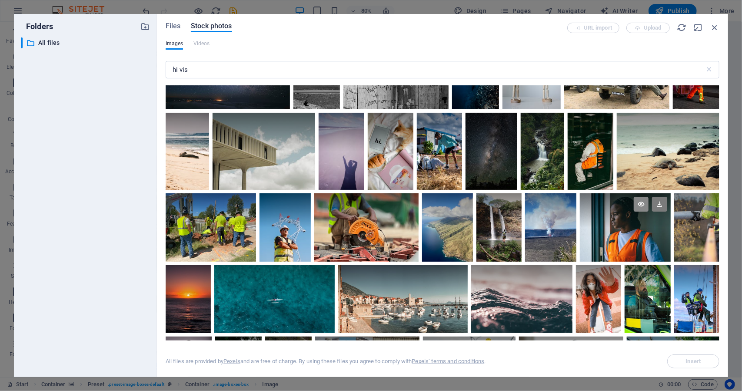
click at [640, 197] on icon at bounding box center [641, 204] width 15 height 15
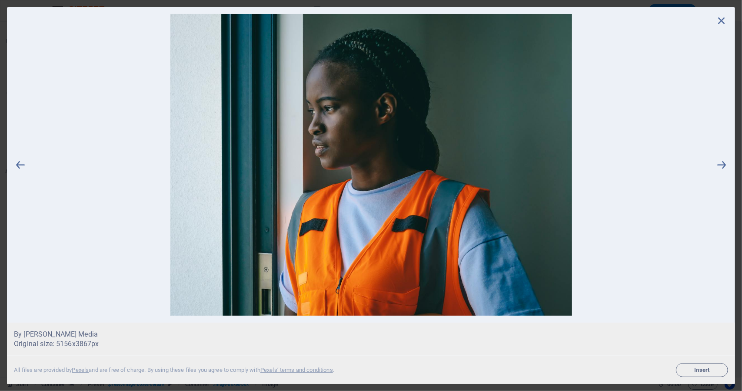
click at [725, 23] on icon at bounding box center [721, 20] width 13 height 13
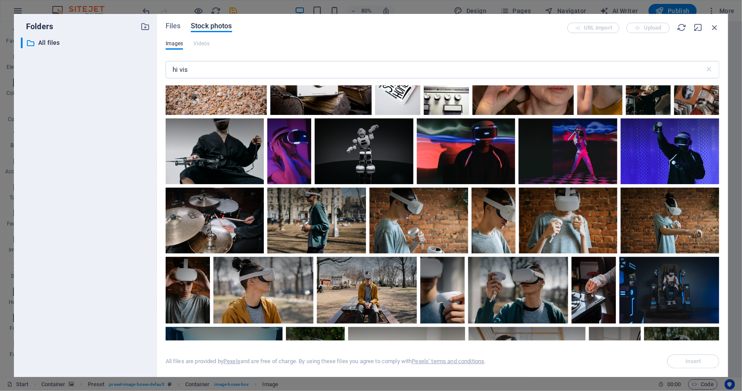
scroll to position [4654, 0]
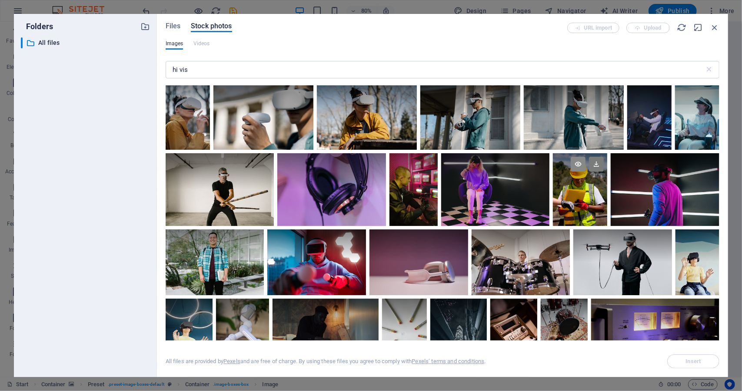
click at [573, 157] on icon at bounding box center [578, 164] width 15 height 15
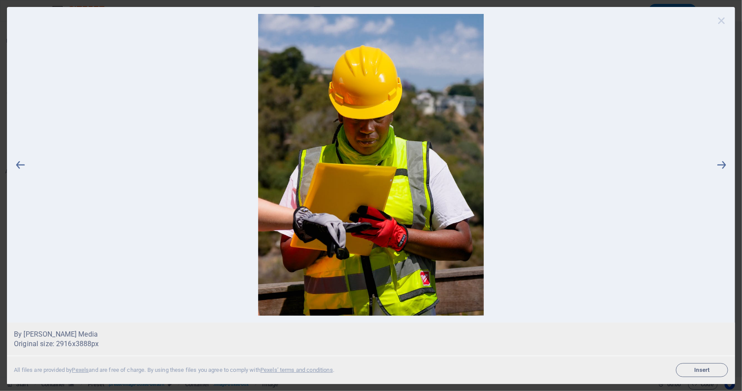
click at [717, 16] on icon at bounding box center [721, 20] width 13 height 13
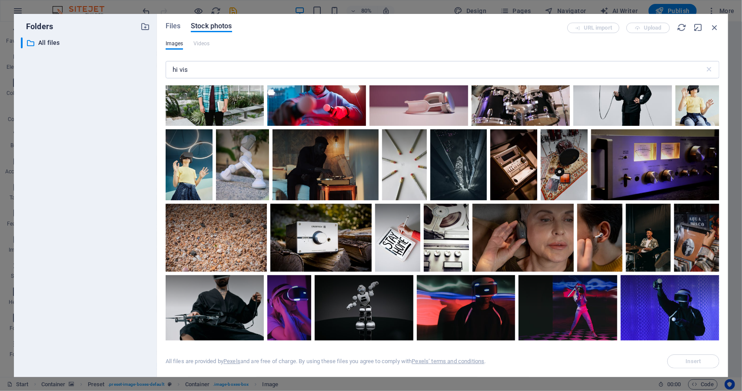
scroll to position [4779, 0]
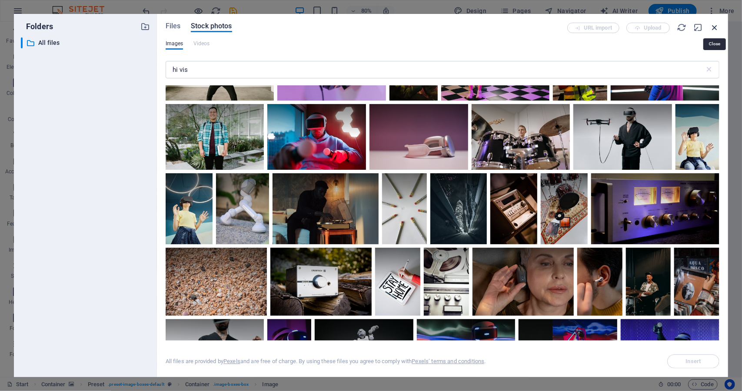
click at [717, 27] on icon "button" at bounding box center [715, 28] width 10 height 10
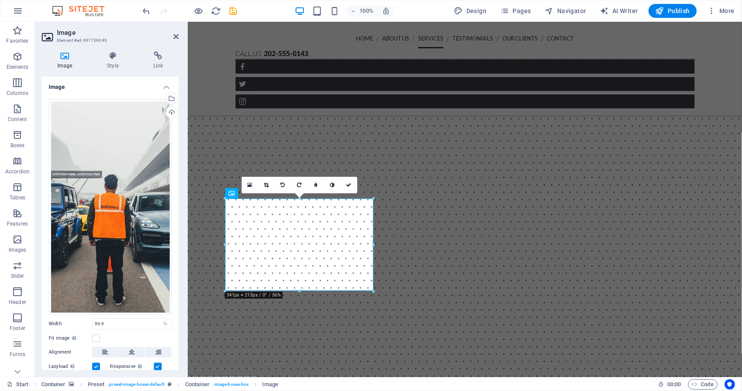
click at [721, 176] on figure at bounding box center [464, 155] width 555 height 544
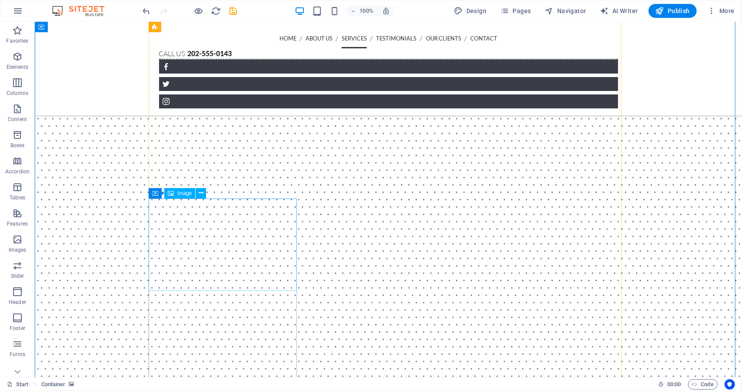
select select "%"
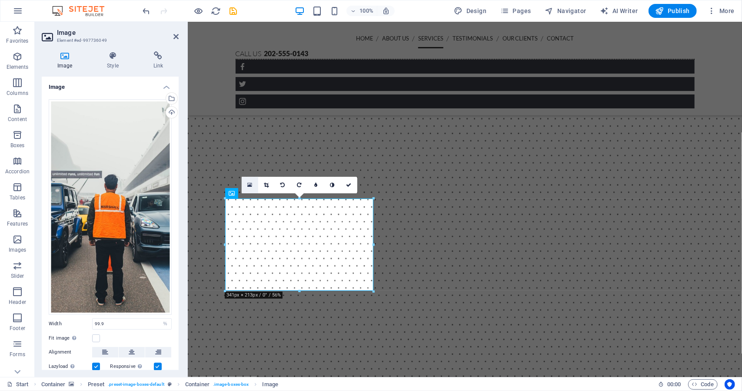
click at [250, 182] on icon at bounding box center [249, 185] width 5 height 6
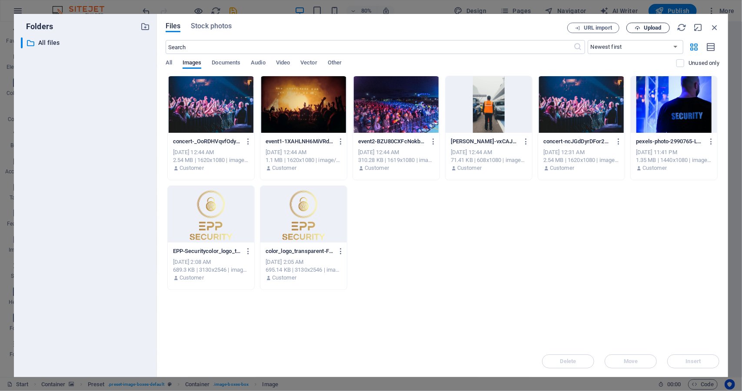
click at [659, 27] on span "Upload" at bounding box center [653, 27] width 18 height 5
click at [657, 27] on span "Upload" at bounding box center [653, 27] width 18 height 5
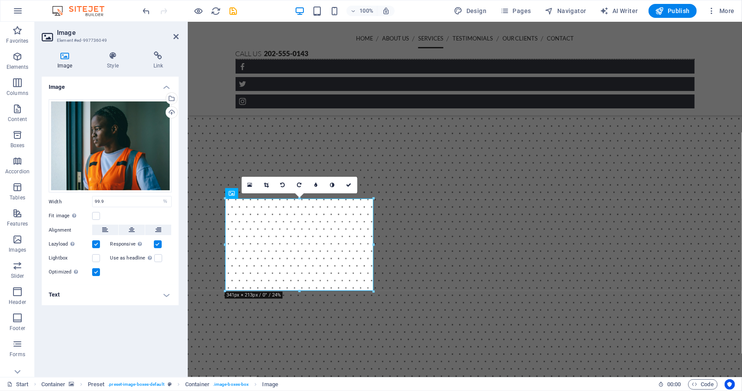
click at [722, 228] on figure at bounding box center [464, 155] width 555 height 544
click at [348, 183] on icon at bounding box center [348, 184] width 5 height 5
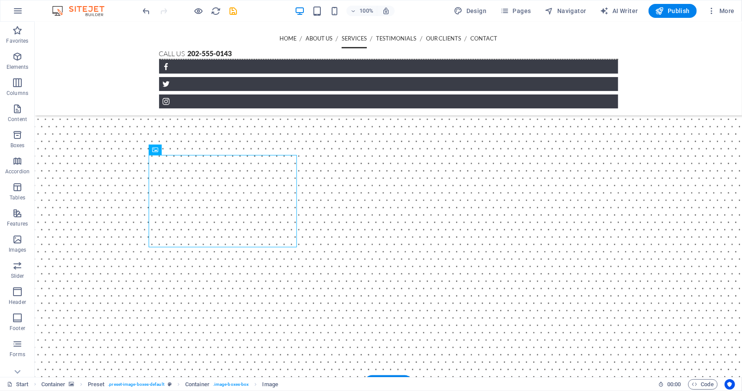
scroll to position [974, 0]
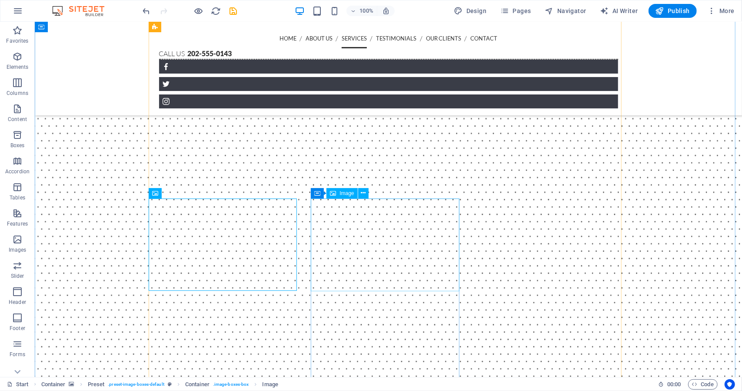
click at [345, 195] on span "Image" at bounding box center [347, 192] width 14 height 5
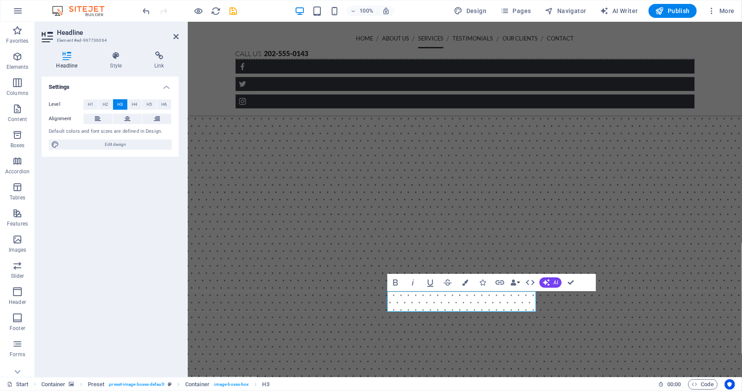
click at [708, 274] on figure at bounding box center [464, 155] width 555 height 544
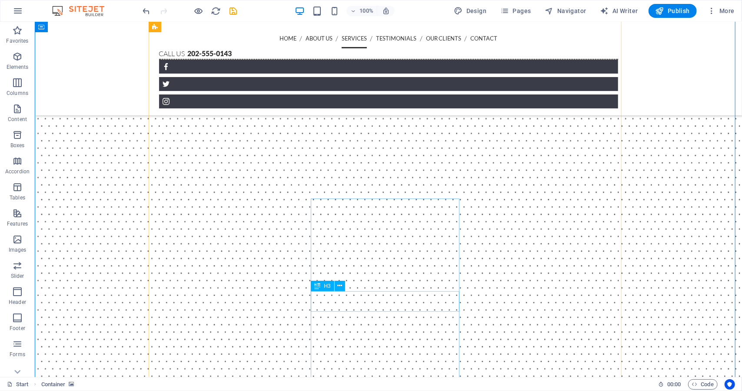
scroll to position [1017, 0]
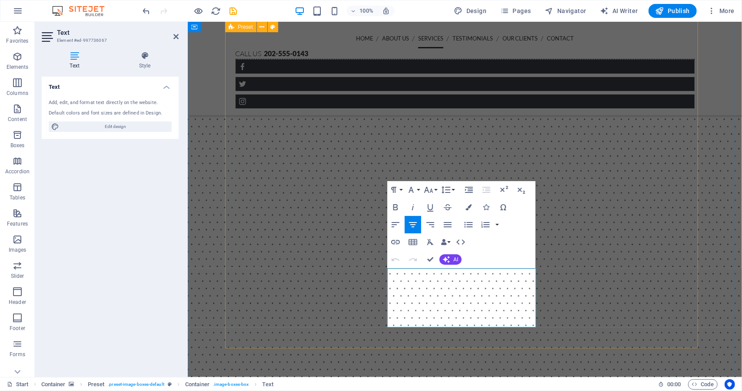
drag, startPoint x: 424, startPoint y: 273, endPoint x: 537, endPoint y: 334, distance: 127.5
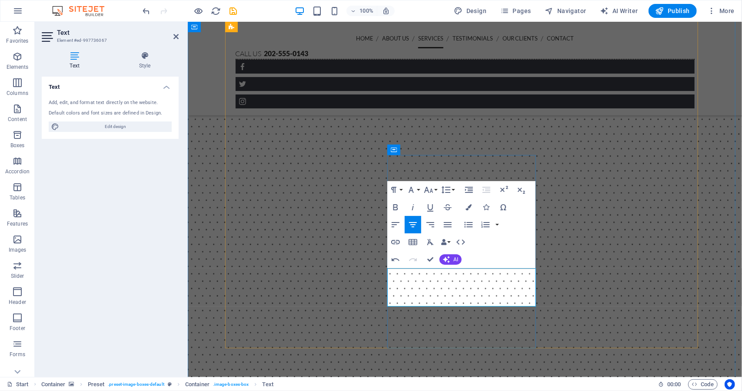
drag, startPoint x: 473, startPoint y: 283, endPoint x: 488, endPoint y: 285, distance: 15.4
drag, startPoint x: 510, startPoint y: 282, endPoint x: 541, endPoint y: 297, distance: 34.6
drag, startPoint x: 423, startPoint y: 273, endPoint x: 388, endPoint y: 273, distance: 35.2
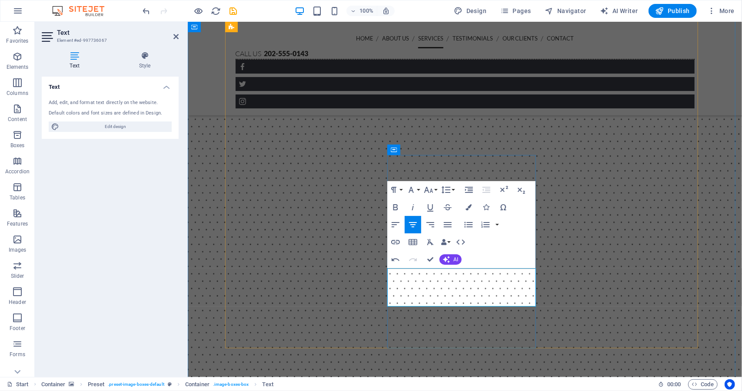
drag, startPoint x: 476, startPoint y: 285, endPoint x: 484, endPoint y: 285, distance: 7.8
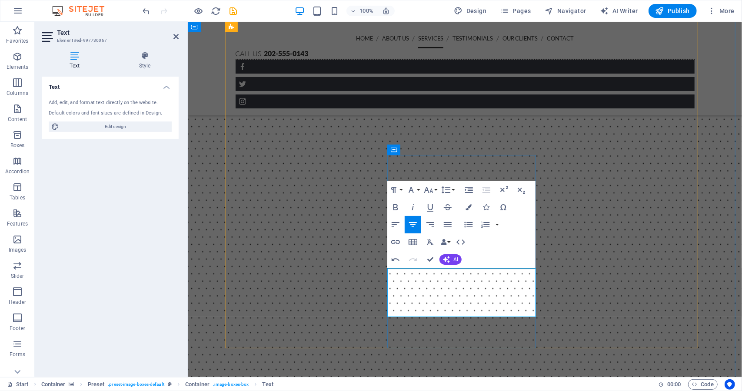
drag, startPoint x: 462, startPoint y: 275, endPoint x: 396, endPoint y: 273, distance: 65.7
drag, startPoint x: 484, startPoint y: 274, endPoint x: 496, endPoint y: 309, distance: 36.7
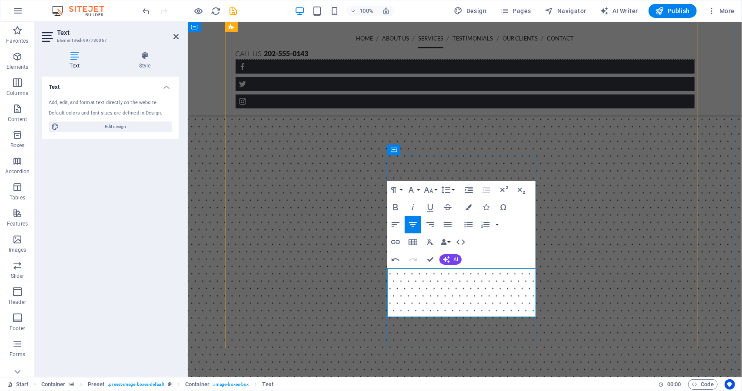
drag, startPoint x: 483, startPoint y: 274, endPoint x: 466, endPoint y: 274, distance: 17.4
drag, startPoint x: 526, startPoint y: 273, endPoint x: 567, endPoint y: 272, distance: 40.9
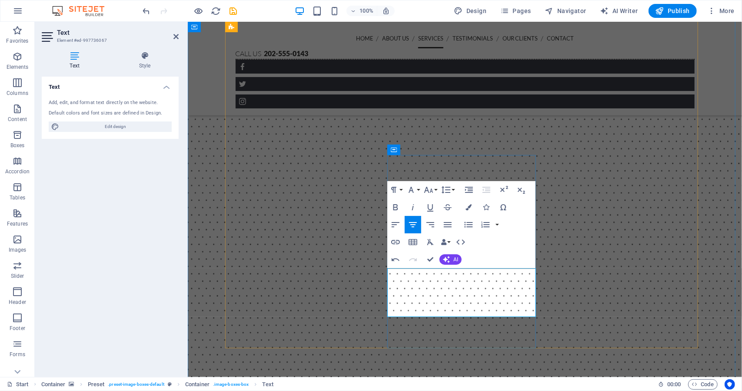
drag, startPoint x: 515, startPoint y: 295, endPoint x: 525, endPoint y: 316, distance: 23.1
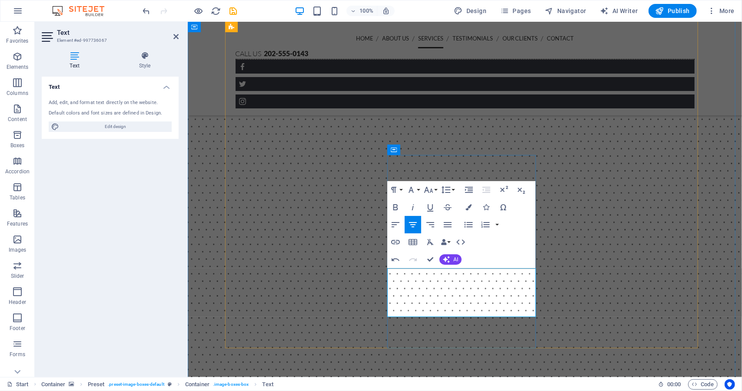
drag, startPoint x: 487, startPoint y: 283, endPoint x: 518, endPoint y: 283, distance: 31.3
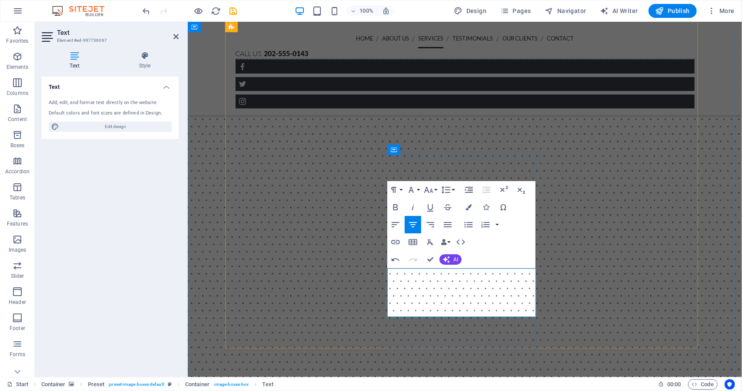
drag, startPoint x: 487, startPoint y: 285, endPoint x: 539, endPoint y: 278, distance: 53.1
drag, startPoint x: 476, startPoint y: 284, endPoint x: 565, endPoint y: 284, distance: 89.2
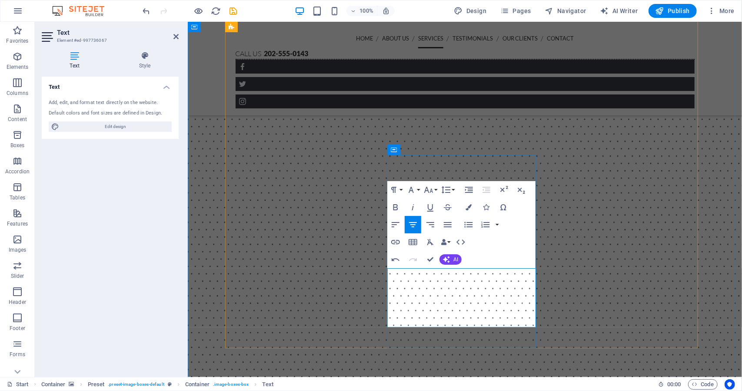
drag, startPoint x: 464, startPoint y: 284, endPoint x: 507, endPoint y: 278, distance: 43.9
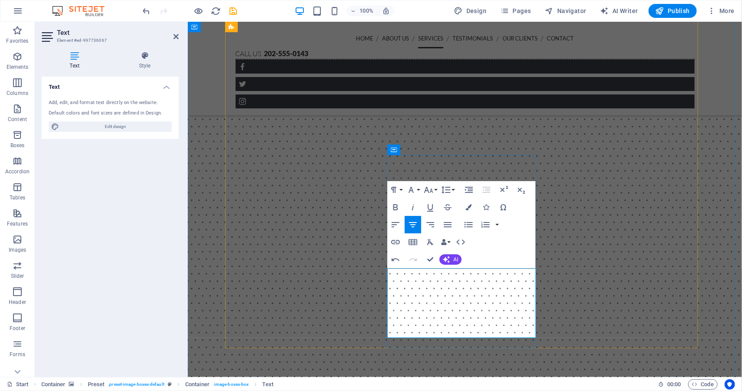
drag, startPoint x: 526, startPoint y: 333, endPoint x: 521, endPoint y: 335, distance: 5.5
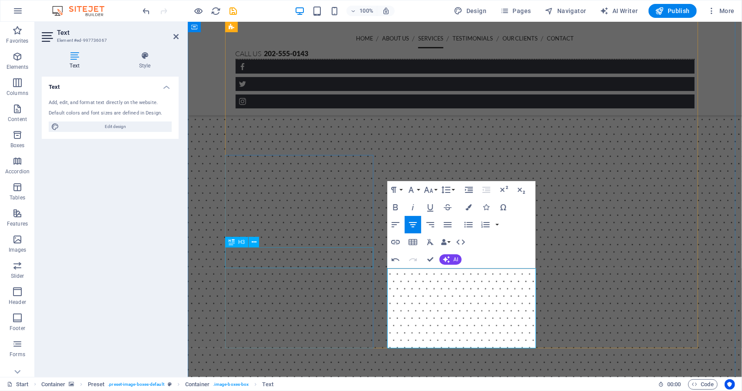
drag, startPoint x: 526, startPoint y: 336, endPoint x: 387, endPoint y: 267, distance: 155.8
click at [448, 223] on icon "button" at bounding box center [448, 224] width 10 height 10
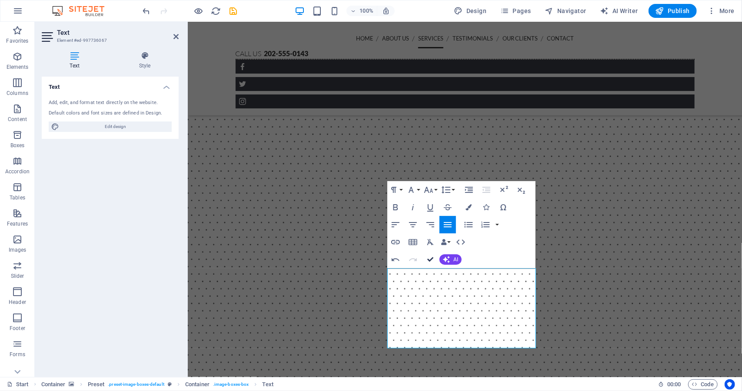
drag, startPoint x: 395, startPoint y: 235, endPoint x: 429, endPoint y: 257, distance: 40.7
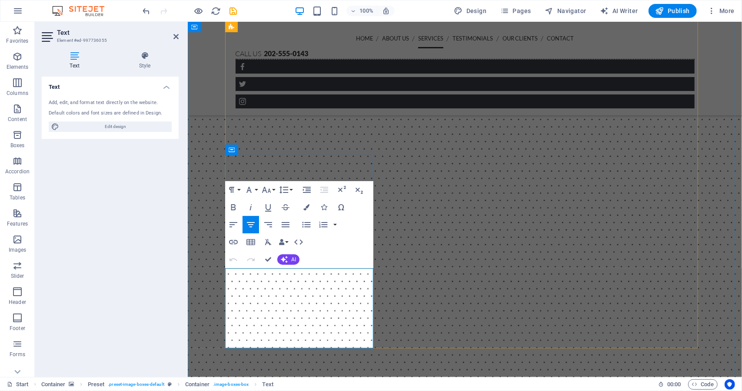
drag, startPoint x: 293, startPoint y: 323, endPoint x: 227, endPoint y: 276, distance: 80.7
click at [289, 226] on icon "button" at bounding box center [286, 224] width 8 height 5
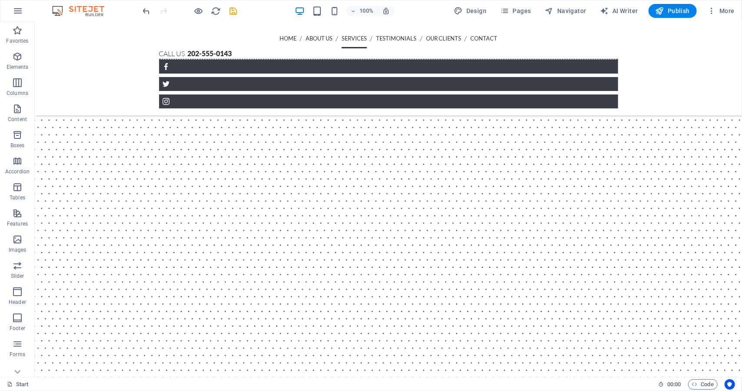
scroll to position [930, 0]
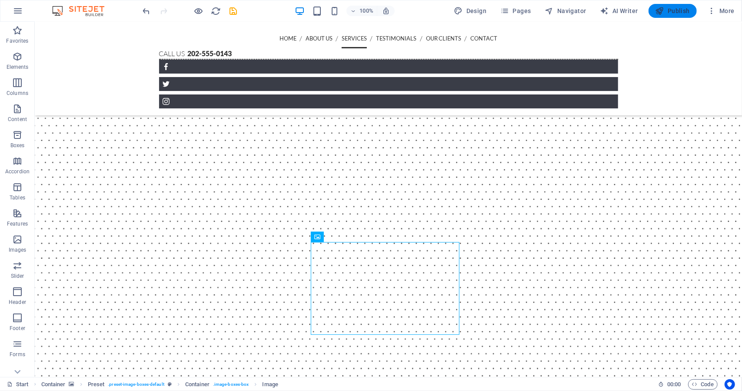
click at [679, 11] on span "Publish" at bounding box center [673, 11] width 34 height 9
checkbox input "false"
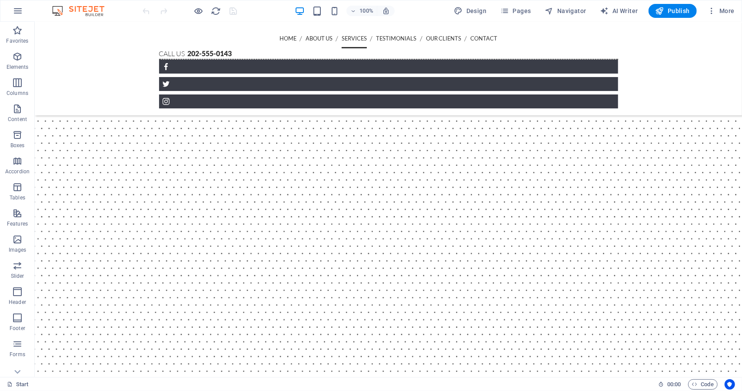
scroll to position [978, 0]
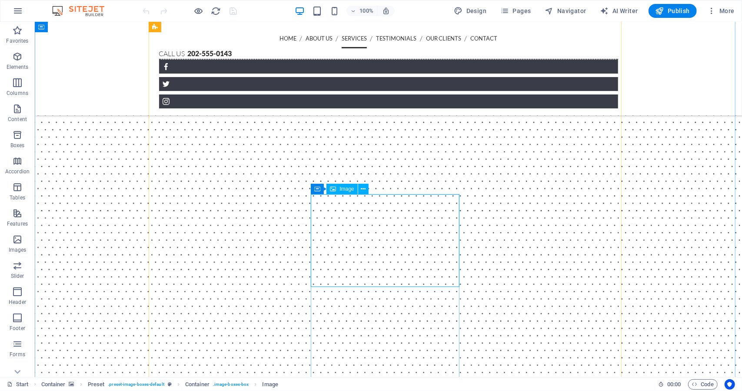
select select "%"
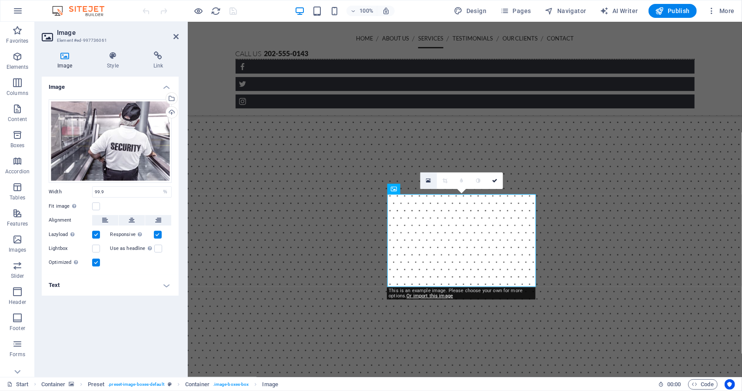
click at [429, 178] on icon at bounding box center [428, 180] width 5 height 6
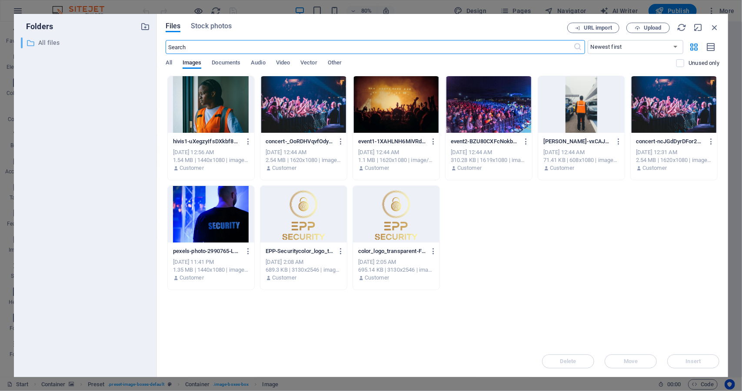
drag, startPoint x: 161, startPoint y: 43, endPoint x: 38, endPoint y: 40, distance: 122.7
click at [38, 40] on div "Folders ​ All files All files Files Stock photos URL import Upload ​ Newest fir…" at bounding box center [371, 195] width 715 height 363
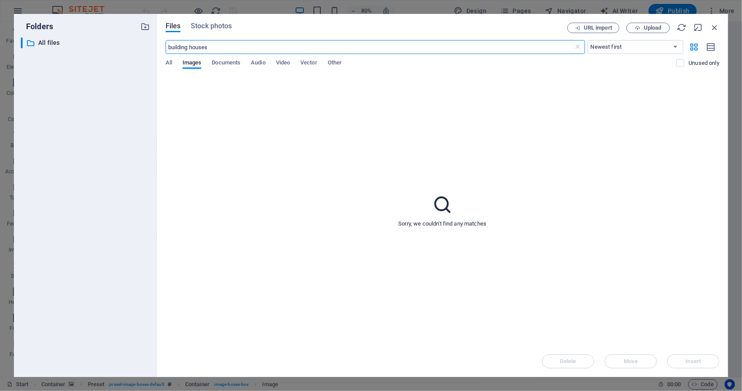
type input "building houses"
click at [209, 22] on div "Files Stock photos URL import Upload building houses ​ Newest first Oldest firs…" at bounding box center [442, 195] width 571 height 363
click at [234, 27] on div "Files Stock photos" at bounding box center [367, 28] width 402 height 10
click at [214, 28] on span "Stock photos" at bounding box center [211, 26] width 41 height 10
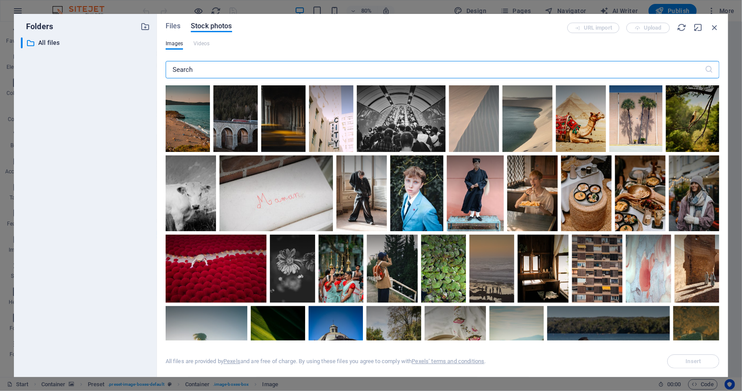
click at [221, 75] on input "text" at bounding box center [435, 69] width 539 height 17
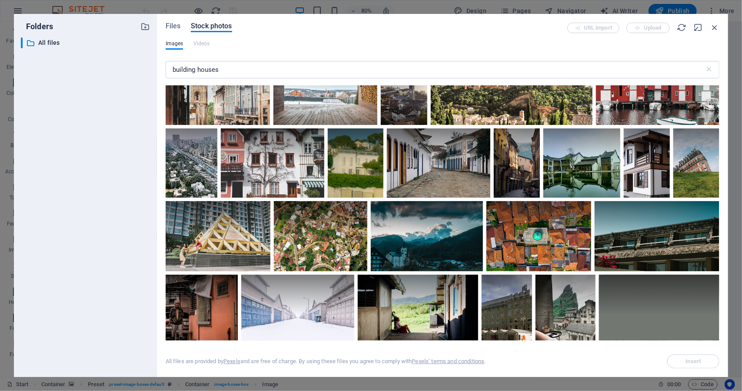
scroll to position [261, 0]
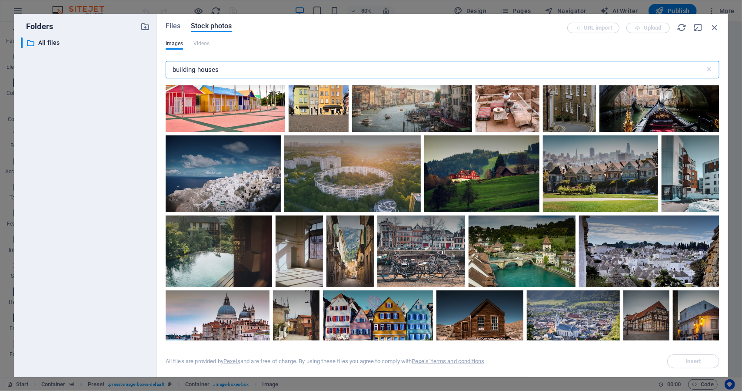
click at [63, 59] on div "Folders ​ All files All files Files Stock photos URL import Upload Images Video…" at bounding box center [371, 195] width 715 height 363
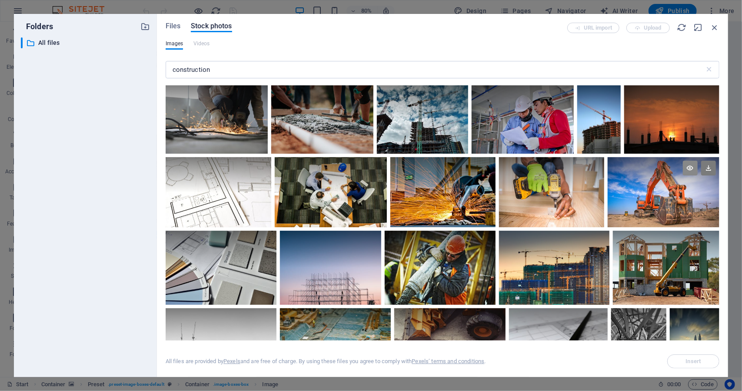
click at [685, 168] on icon at bounding box center [690, 167] width 15 height 15
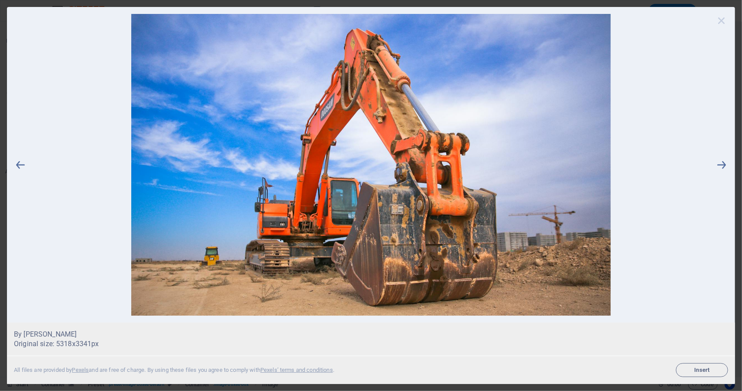
click at [725, 24] on icon at bounding box center [721, 20] width 13 height 13
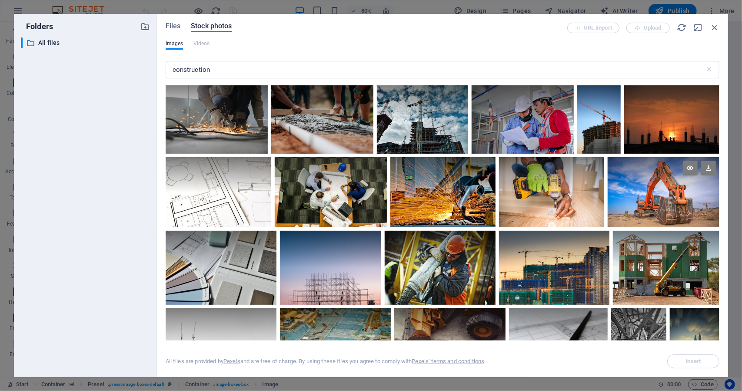
click at [660, 211] on div at bounding box center [664, 192] width 112 height 70
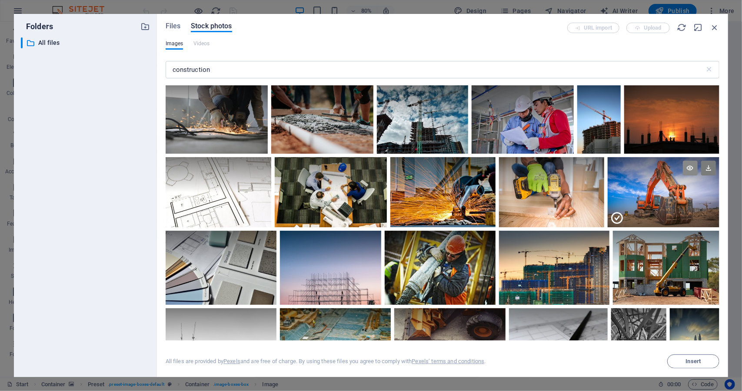
click at [688, 168] on icon at bounding box center [690, 167] width 15 height 15
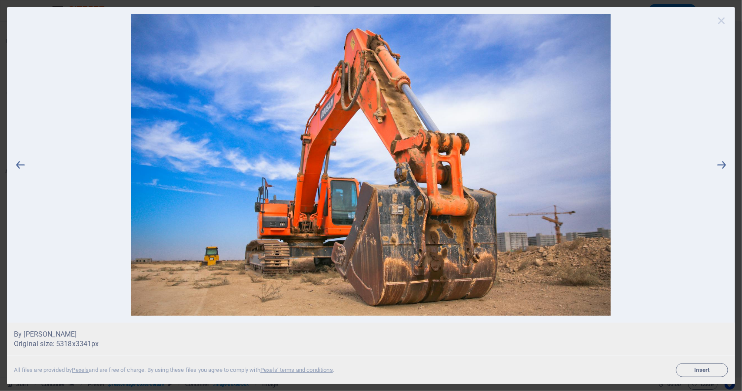
click at [724, 16] on icon at bounding box center [721, 20] width 13 height 13
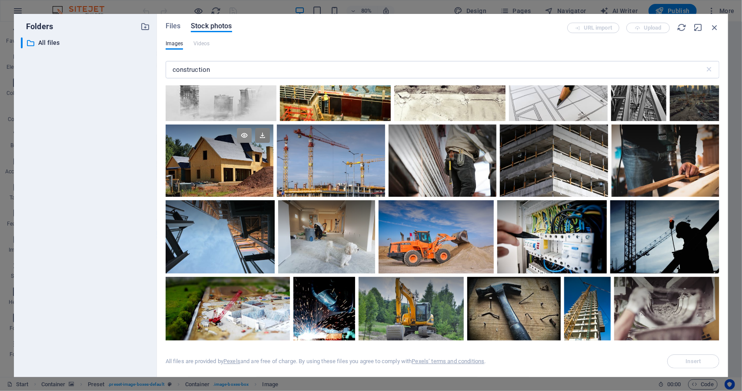
click at [242, 135] on icon at bounding box center [244, 135] width 15 height 15
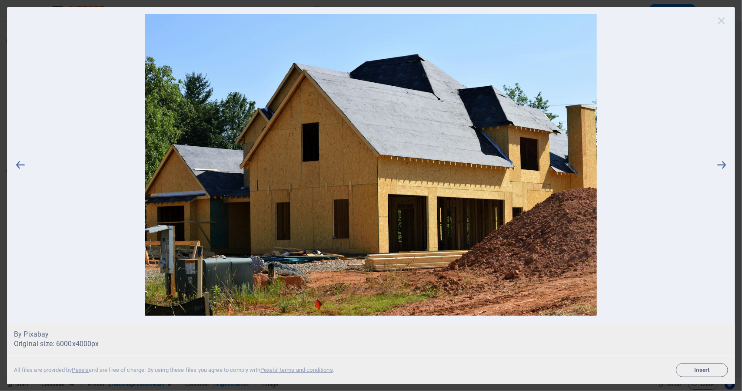
click at [722, 22] on icon at bounding box center [721, 20] width 13 height 13
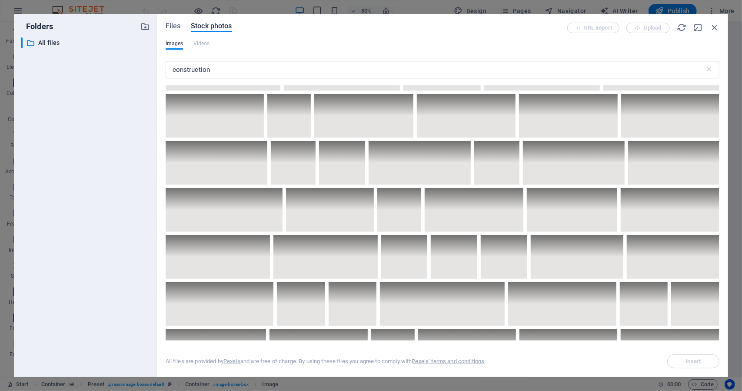
scroll to position [2088, 0]
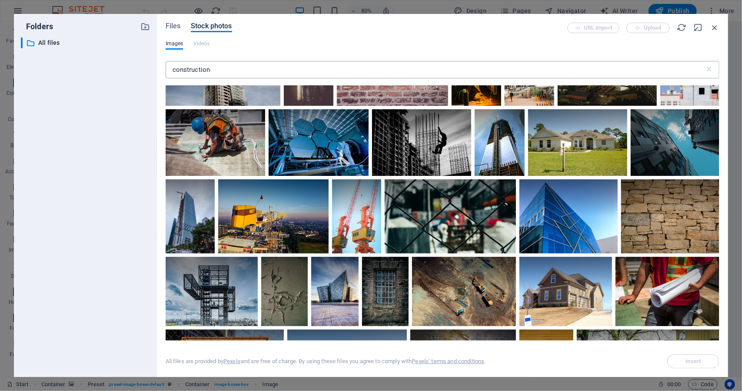
click at [173, 71] on input "construction" at bounding box center [435, 69] width 539 height 17
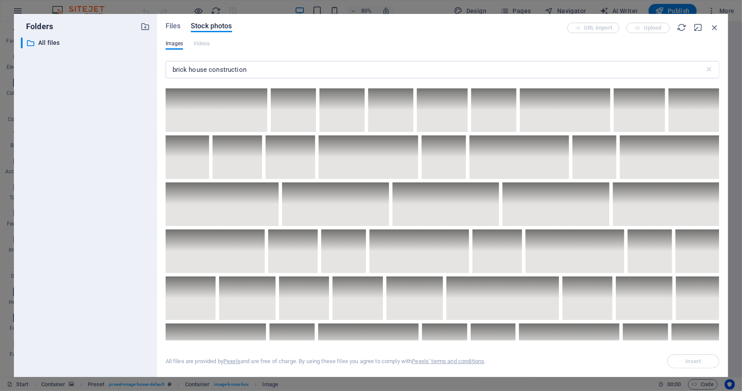
scroll to position [2522, 0]
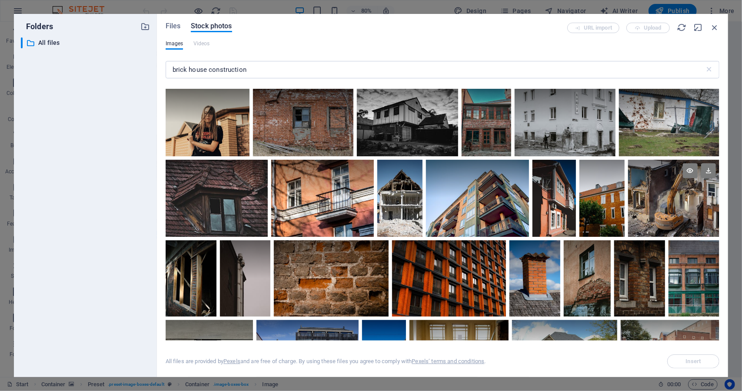
click at [674, 184] on div at bounding box center [673, 198] width 91 height 77
click at [685, 163] on icon at bounding box center [690, 170] width 15 height 15
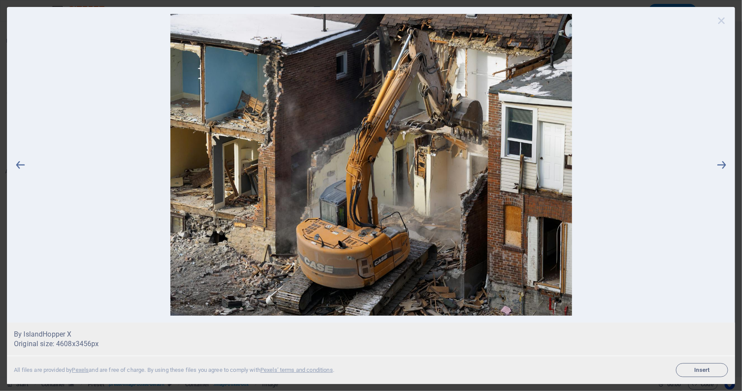
click at [726, 23] on icon at bounding box center [721, 20] width 13 height 13
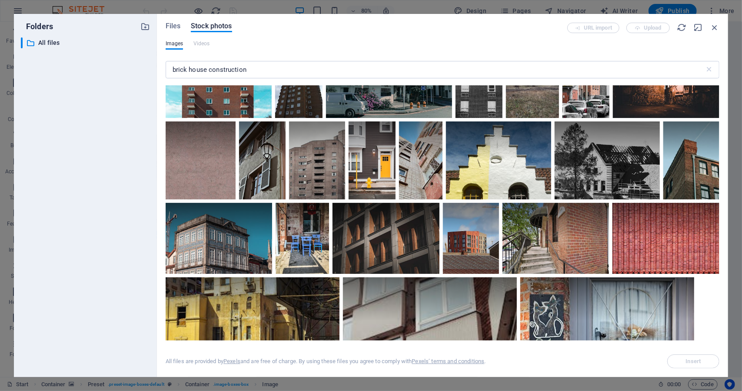
scroll to position [4808, 0]
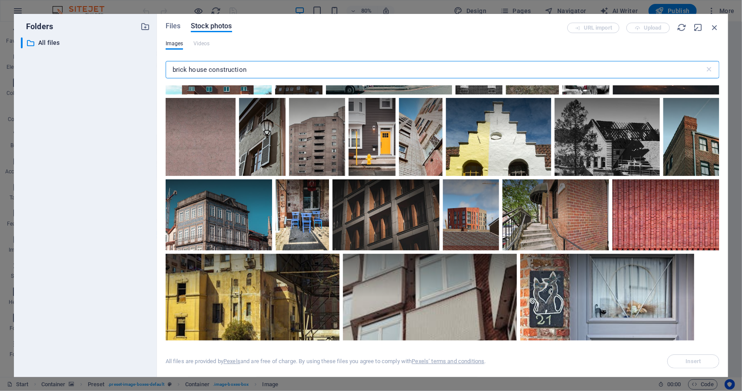
drag, startPoint x: 272, startPoint y: 74, endPoint x: 41, endPoint y: 62, distance: 231.3
click at [41, 62] on div "Folders ​ All files All files Files Stock photos URL import Upload Images Video…" at bounding box center [371, 195] width 715 height 363
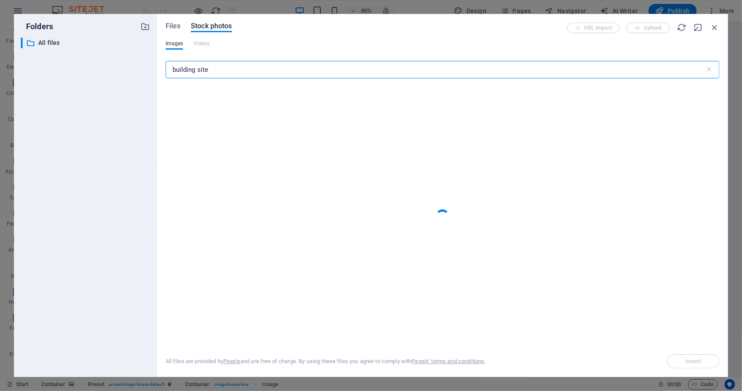
type input "building site"
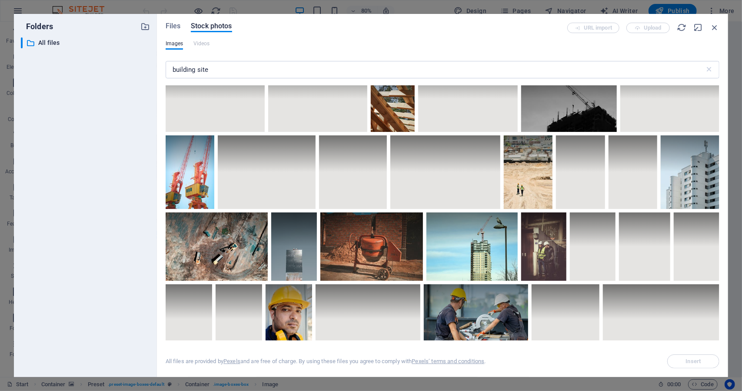
scroll to position [1261, 0]
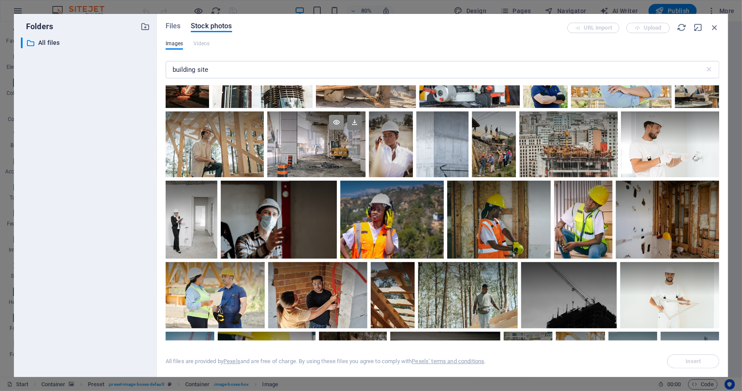
click at [344, 130] on icon at bounding box center [336, 122] width 15 height 15
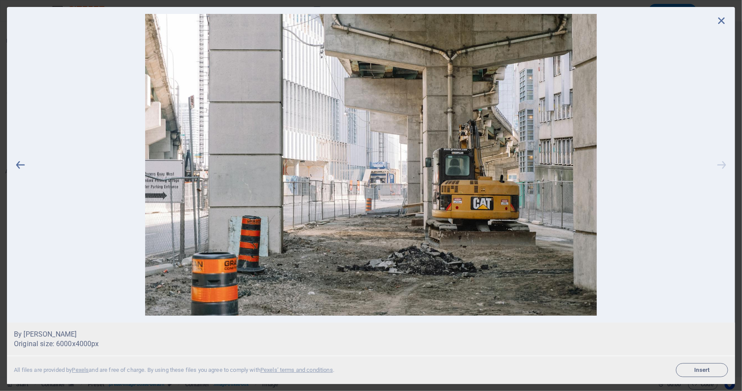
click at [724, 43] on icon at bounding box center [721, 164] width 13 height 301
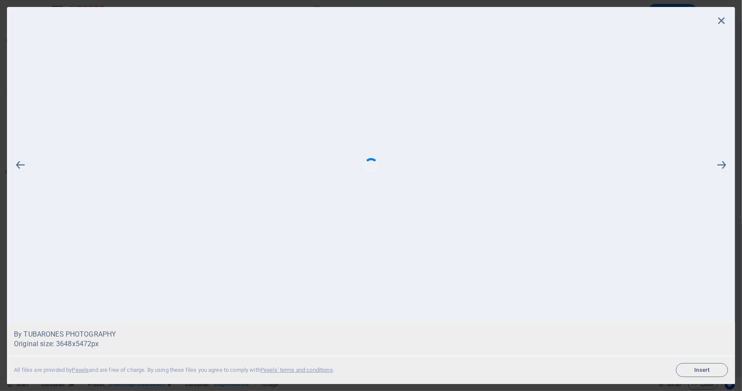
click at [726, 11] on div at bounding box center [371, 164] width 728 height 315
click at [725, 22] on icon at bounding box center [721, 20] width 13 height 13
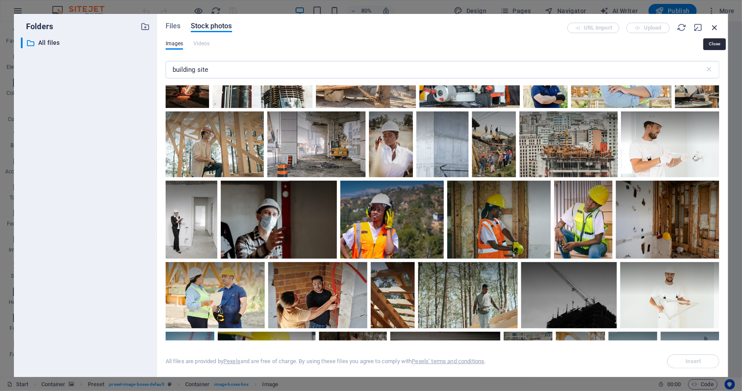
drag, startPoint x: 717, startPoint y: 24, endPoint x: 529, endPoint y: 0, distance: 189.9
click at [717, 24] on icon "button" at bounding box center [715, 28] width 10 height 10
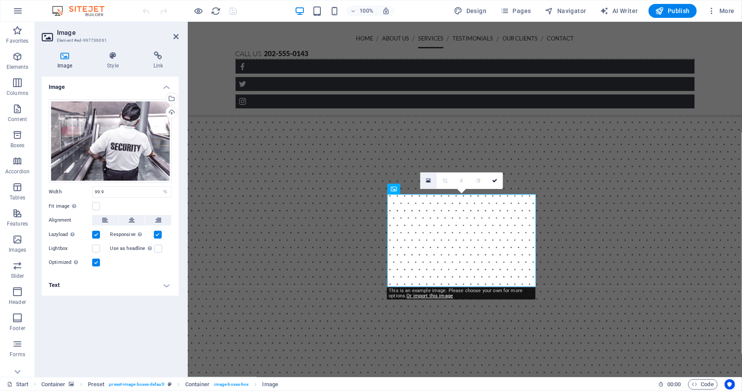
click at [428, 179] on icon at bounding box center [428, 180] width 5 height 6
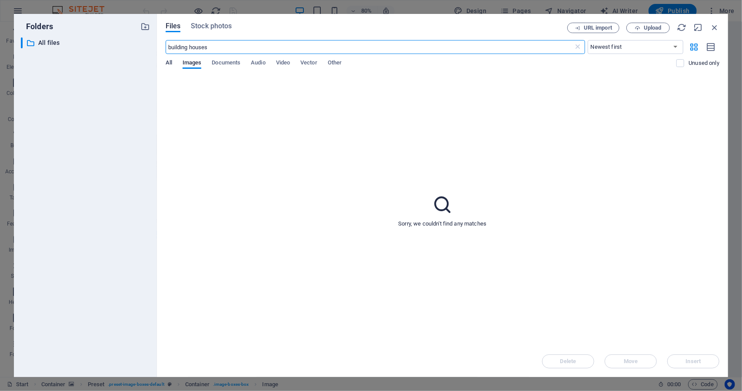
click at [168, 60] on span "All" at bounding box center [169, 63] width 7 height 12
click at [648, 27] on span "Upload" at bounding box center [653, 27] width 18 height 5
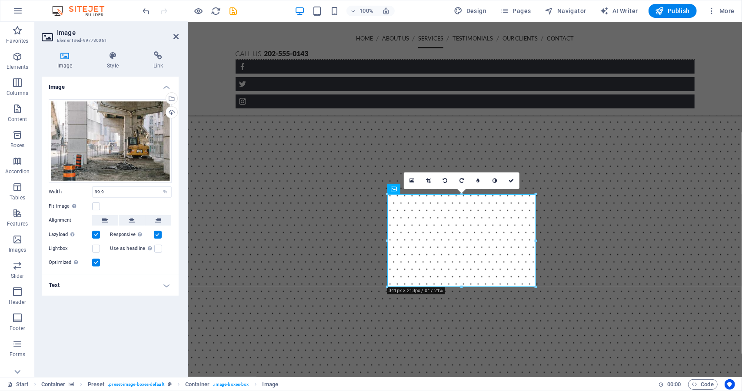
click at [715, 179] on figure at bounding box center [464, 151] width 555 height 544
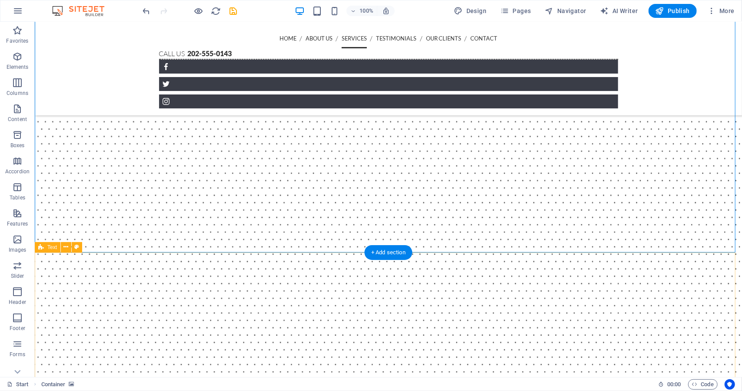
scroll to position [891, 0]
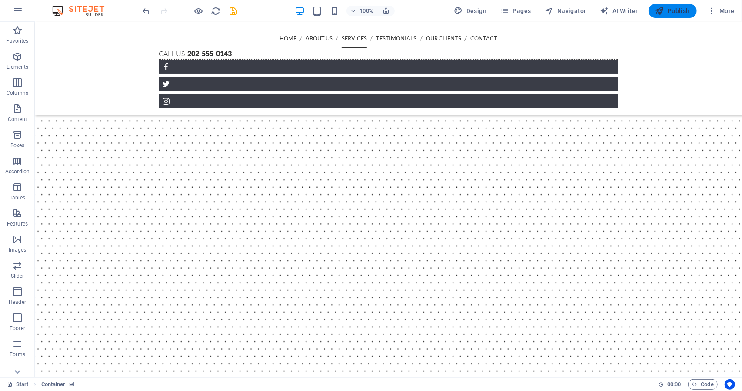
click at [673, 15] on span "Publish" at bounding box center [673, 11] width 34 height 9
checkbox input "false"
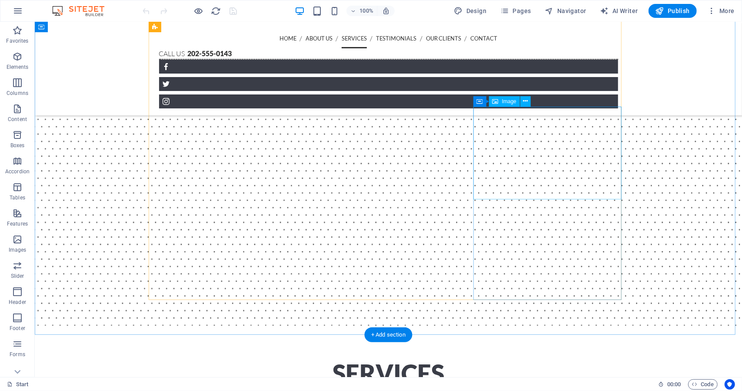
scroll to position [1021, 0]
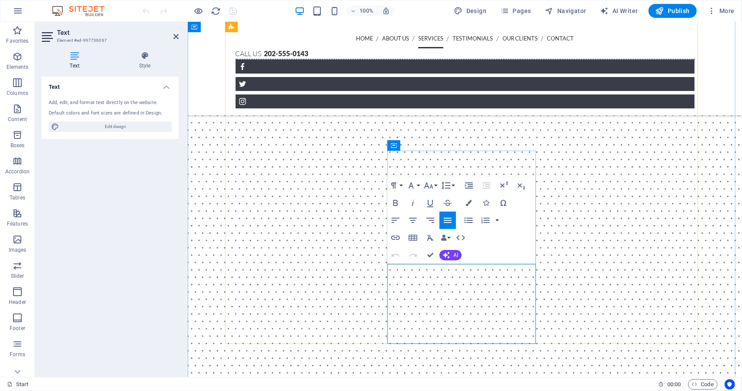
drag, startPoint x: 393, startPoint y: 291, endPoint x: 496, endPoint y: 277, distance: 104.4
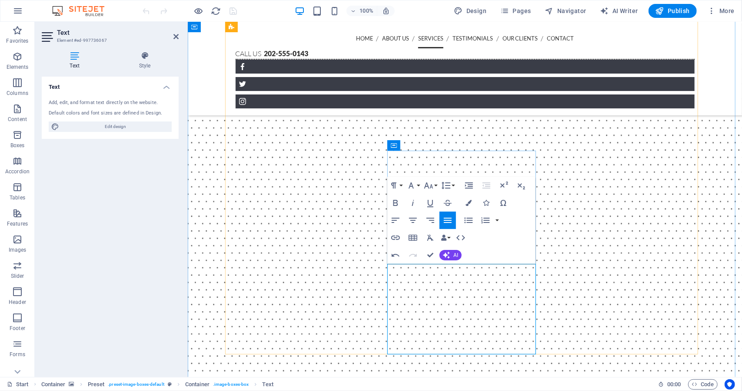
drag, startPoint x: 528, startPoint y: 279, endPoint x: 557, endPoint y: 278, distance: 28.7
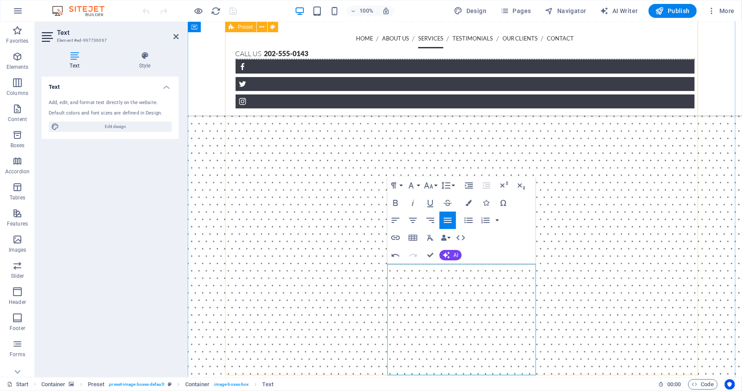
drag, startPoint x: 528, startPoint y: 298, endPoint x: 397, endPoint y: 315, distance: 131.5
drag, startPoint x: 464, startPoint y: 313, endPoint x: 435, endPoint y: 323, distance: 30.4
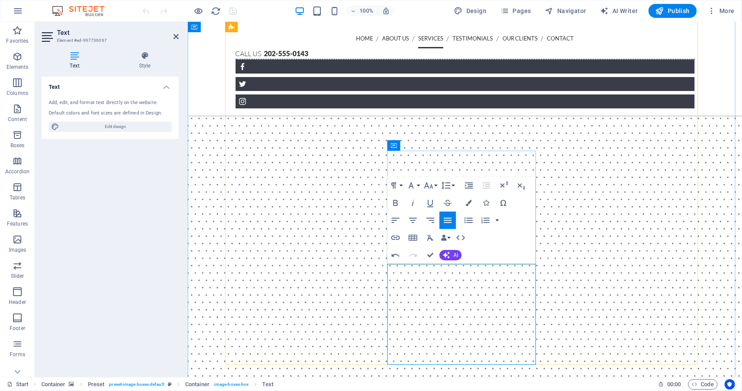
click at [535, 368] on figure at bounding box center [464, 118] width 555 height 565
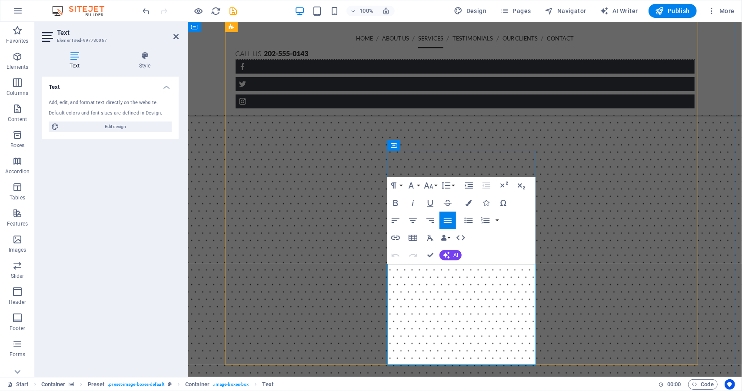
drag, startPoint x: 450, startPoint y: 269, endPoint x: 432, endPoint y: 270, distance: 17.9
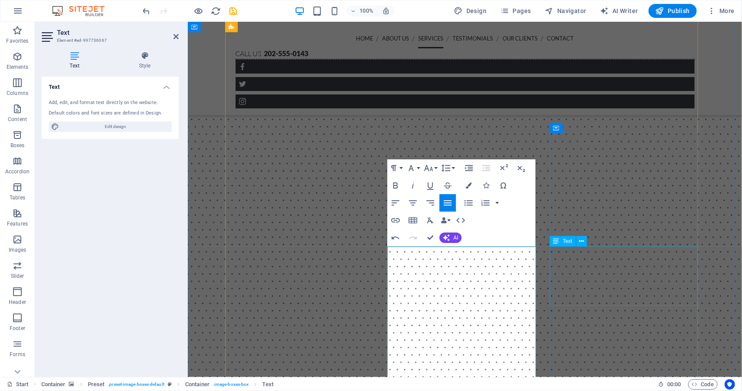
scroll to position [1065, 0]
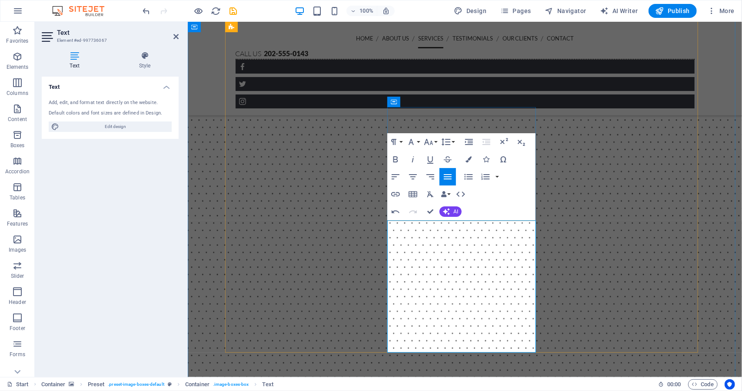
drag, startPoint x: 454, startPoint y: 308, endPoint x: 454, endPoint y: 343, distance: 34.8
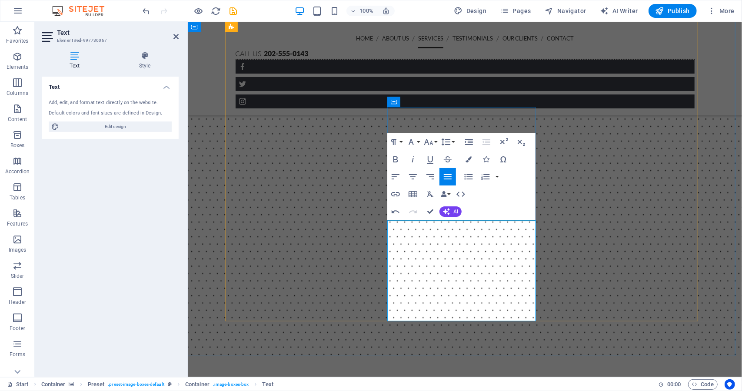
drag, startPoint x: 395, startPoint y: 257, endPoint x: 509, endPoint y: 247, distance: 114.0
drag, startPoint x: 528, startPoint y: 267, endPoint x: 510, endPoint y: 268, distance: 18.3
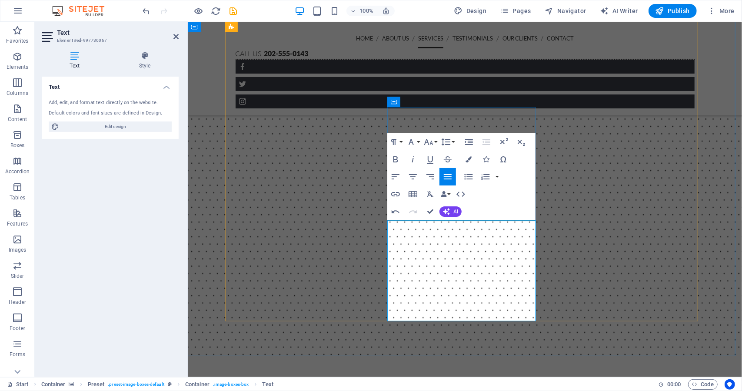
drag, startPoint x: 473, startPoint y: 278, endPoint x: 505, endPoint y: 267, distance: 34.3
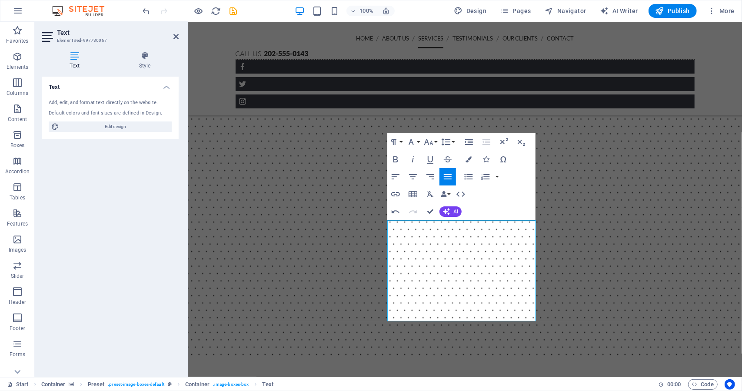
drag, startPoint x: 496, startPoint y: 276, endPoint x: 548, endPoint y: 340, distance: 82.8
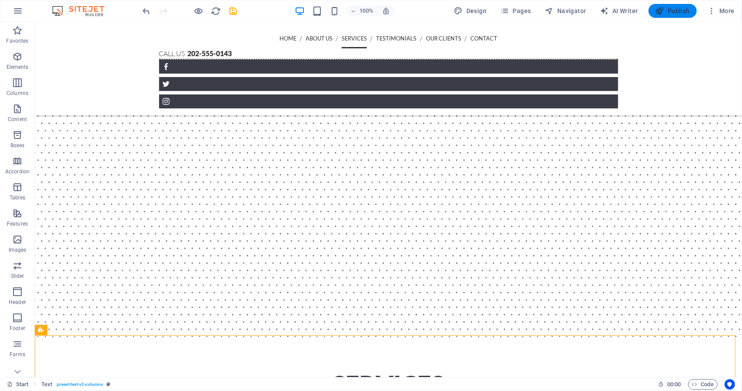
click at [665, 11] on icon "button" at bounding box center [660, 11] width 9 height 9
checkbox input "false"
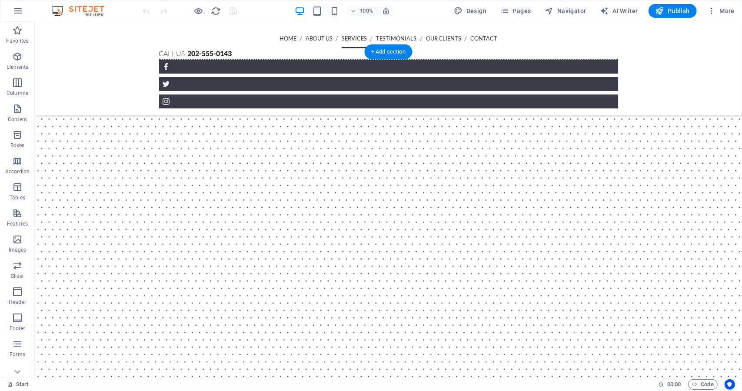
scroll to position [717, 0]
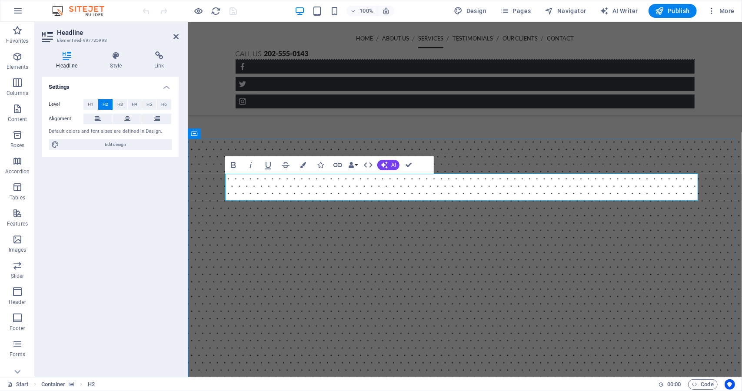
drag, startPoint x: 540, startPoint y: 189, endPoint x: 411, endPoint y: 190, distance: 129.2
drag, startPoint x: 609, startPoint y: 187, endPoint x: 318, endPoint y: 188, distance: 291.0
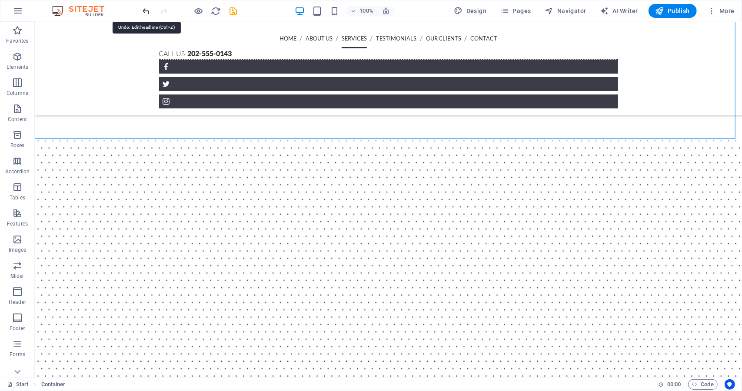
click at [148, 11] on icon "undo" at bounding box center [147, 11] width 10 height 10
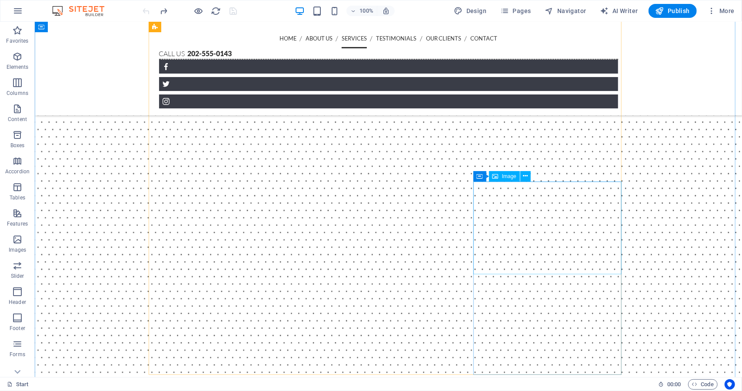
scroll to position [1021, 0]
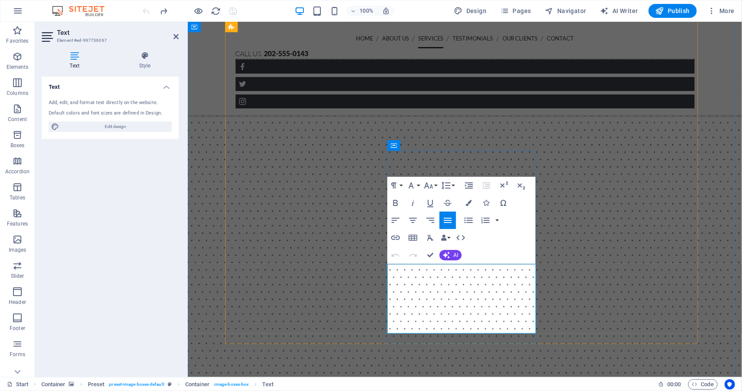
click at [723, 338] on figure at bounding box center [464, 108] width 555 height 544
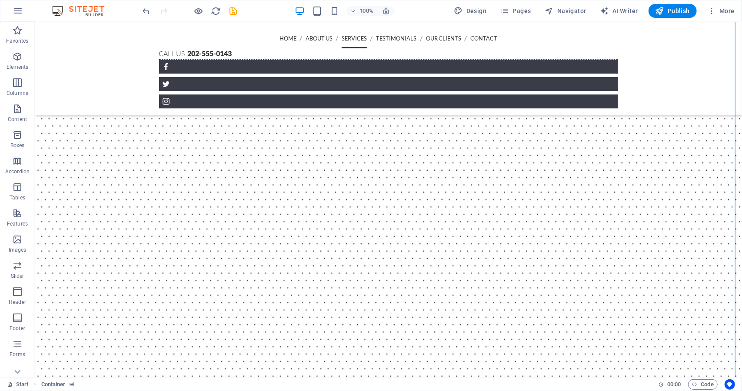
scroll to position [978, 0]
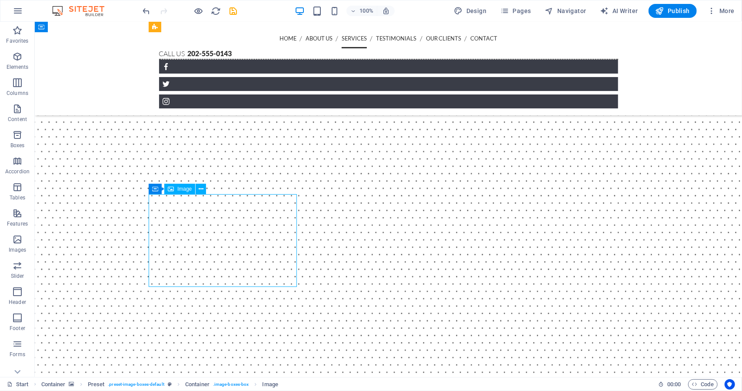
select select "%"
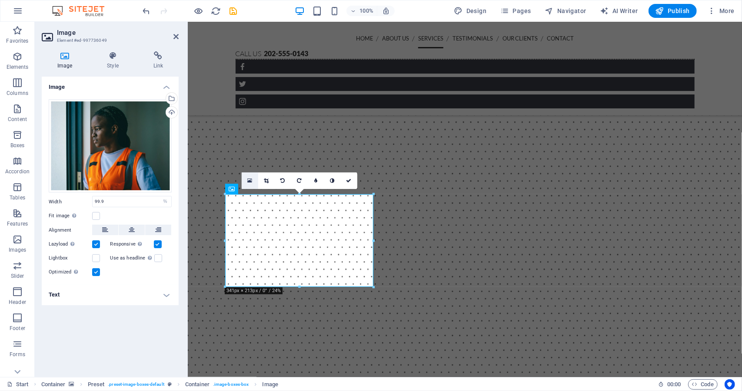
click at [249, 182] on icon at bounding box center [249, 180] width 5 height 6
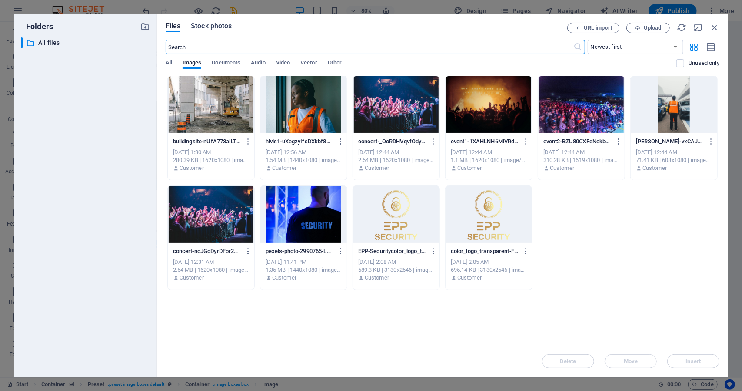
click at [216, 24] on span "Stock photos" at bounding box center [211, 26] width 41 height 10
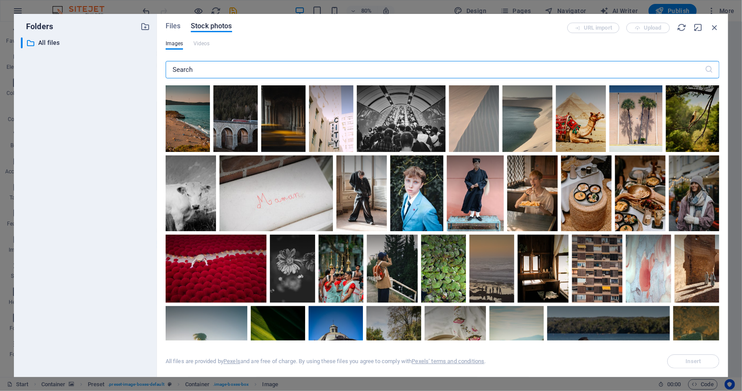
click at [261, 71] on input "text" at bounding box center [435, 69] width 539 height 17
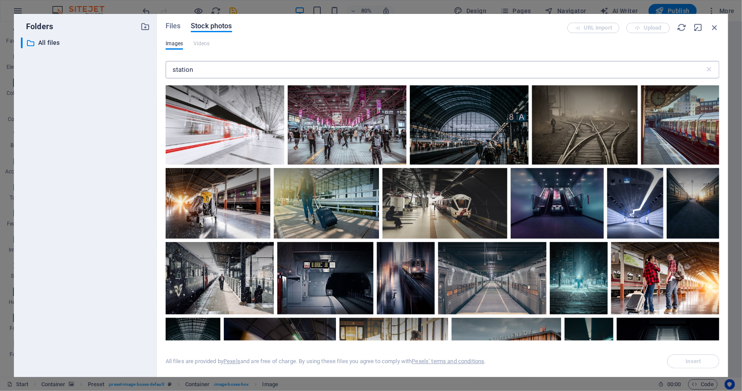
click at [261, 71] on input "station" at bounding box center [435, 69] width 539 height 17
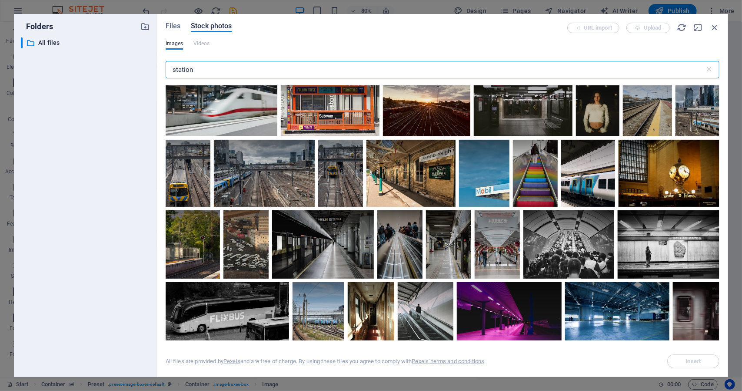
scroll to position [755, 0]
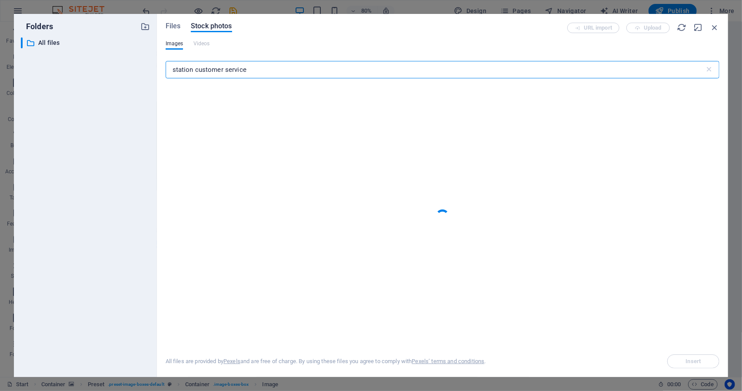
type input "station customer service"
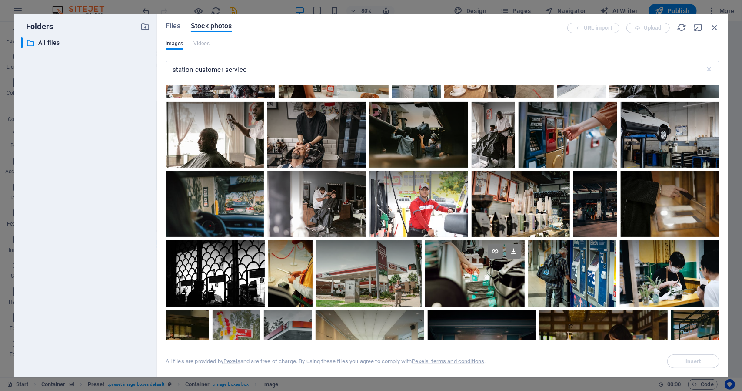
scroll to position [0, 0]
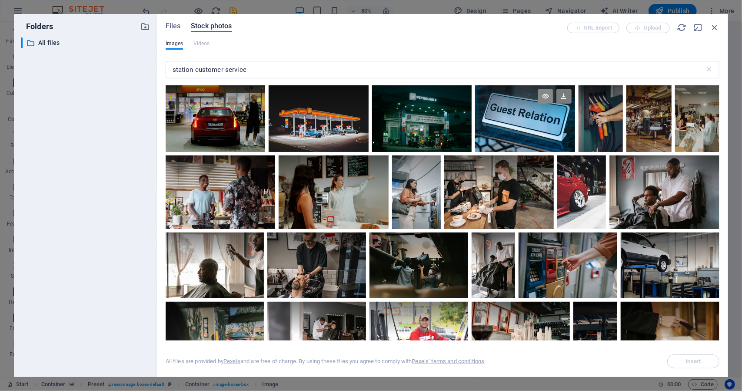
click at [541, 91] on icon at bounding box center [545, 96] width 15 height 15
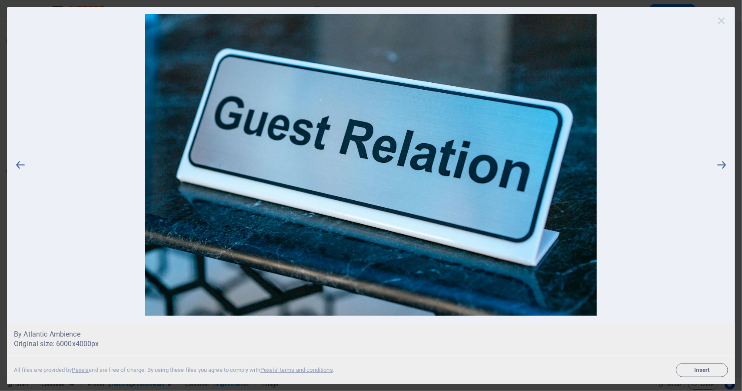
click at [727, 22] on icon at bounding box center [721, 20] width 13 height 13
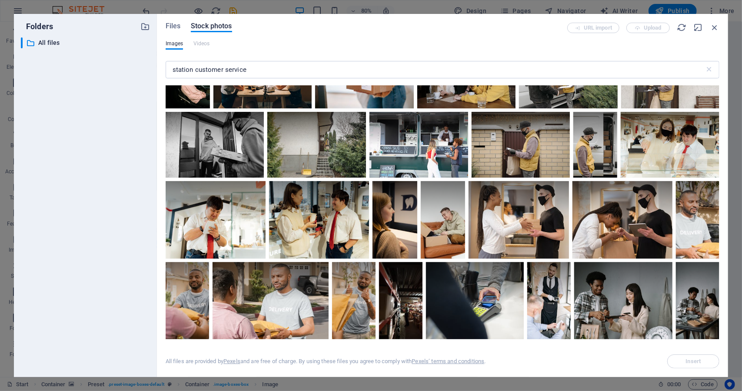
scroll to position [3044, 0]
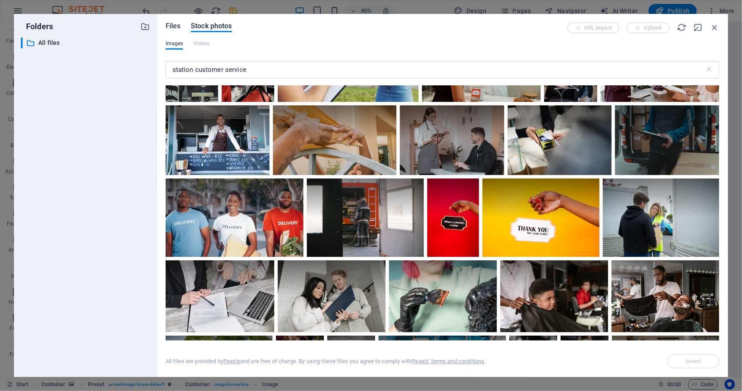
click at [177, 27] on span "Files" at bounding box center [173, 26] width 15 height 10
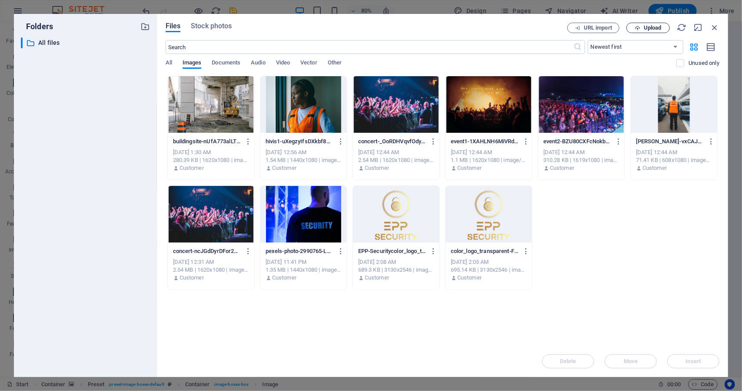
click at [663, 28] on span "Upload" at bounding box center [649, 28] width 36 height 6
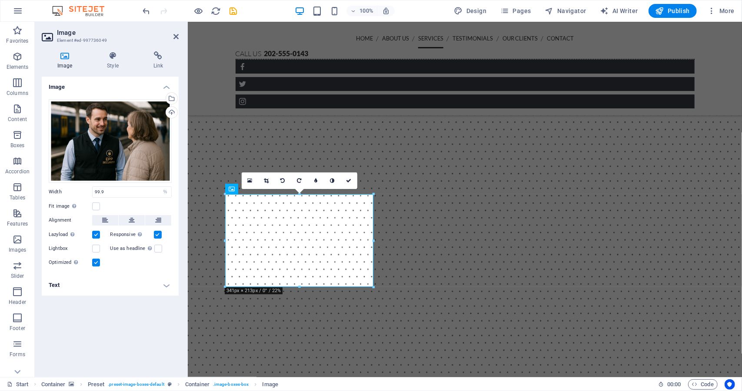
click at [724, 182] on figure at bounding box center [464, 151] width 555 height 544
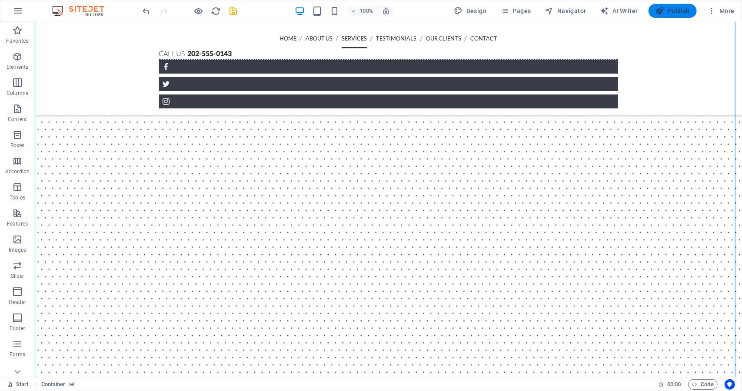
click at [673, 13] on span "Publish" at bounding box center [673, 11] width 34 height 9
checkbox input "false"
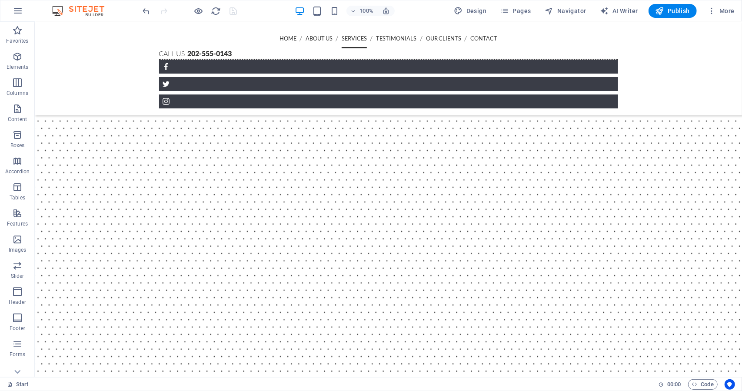
scroll to position [934, 0]
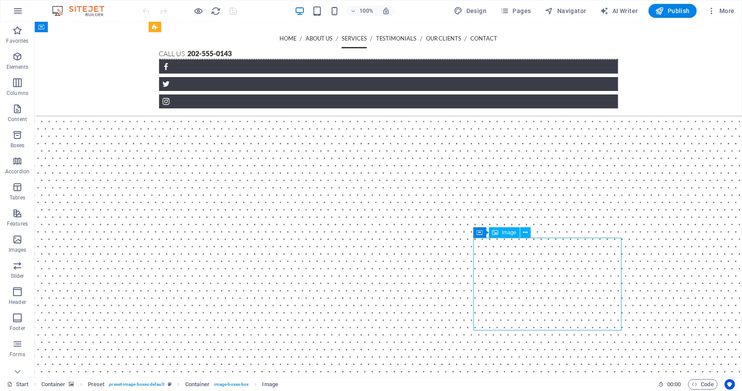
select select "%"
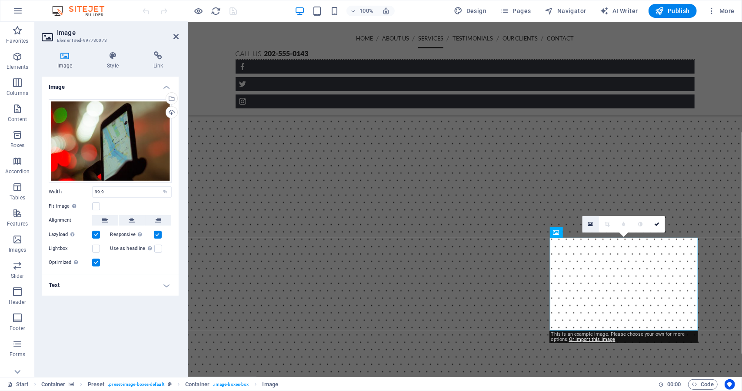
click at [593, 226] on icon at bounding box center [591, 224] width 5 height 6
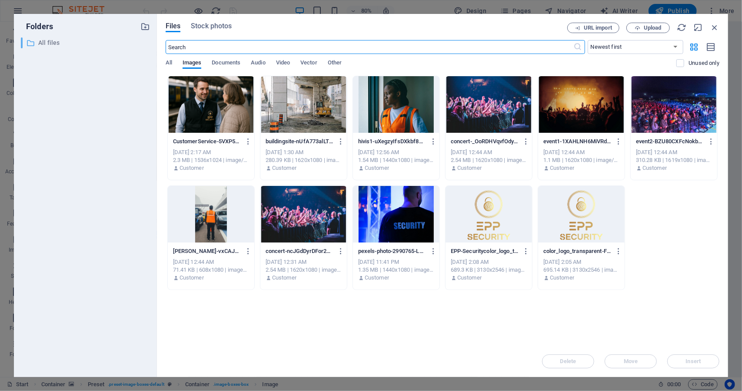
click at [78, 43] on div "Folders ​ All files All files Files Stock photos URL import Upload ​ Newest fir…" at bounding box center [371, 195] width 715 height 363
click at [222, 28] on span "Stock photos" at bounding box center [211, 26] width 41 height 10
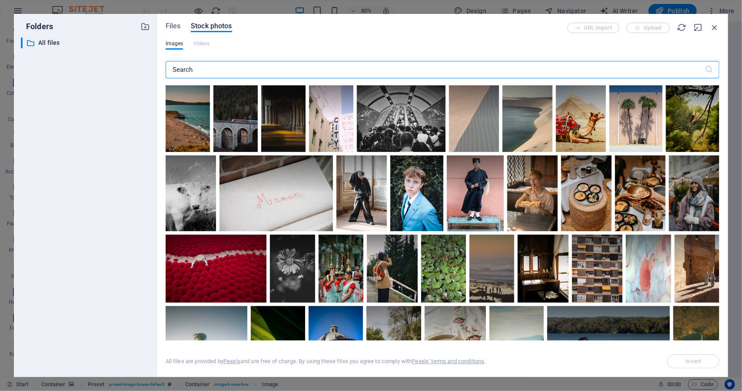
click at [228, 65] on input "text" at bounding box center [435, 69] width 539 height 17
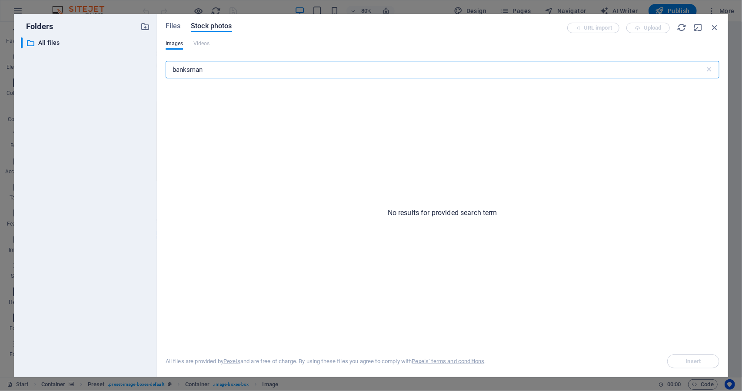
click at [189, 70] on input "banksman" at bounding box center [435, 69] width 539 height 17
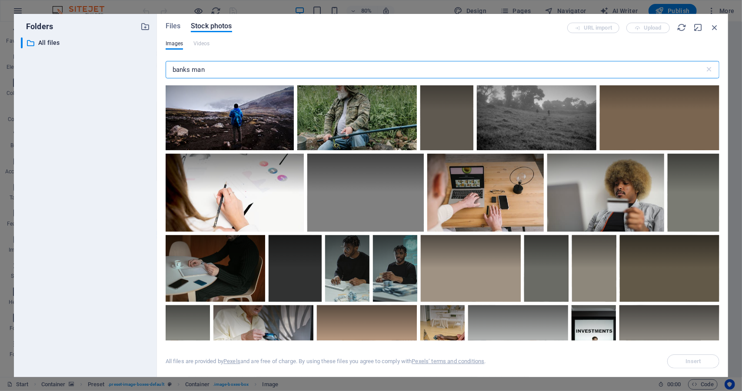
scroll to position [1087, 0]
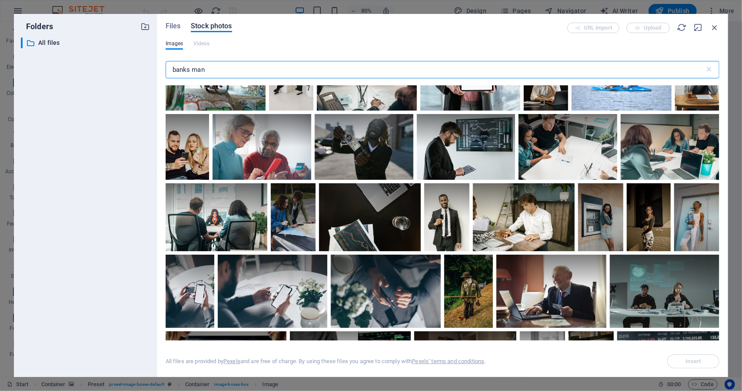
drag, startPoint x: 54, startPoint y: 62, endPoint x: 48, endPoint y: 61, distance: 6.2
click at [48, 61] on div "Folders ​ All files All files Files Stock photos URL import Upload Images Video…" at bounding box center [371, 195] width 715 height 363
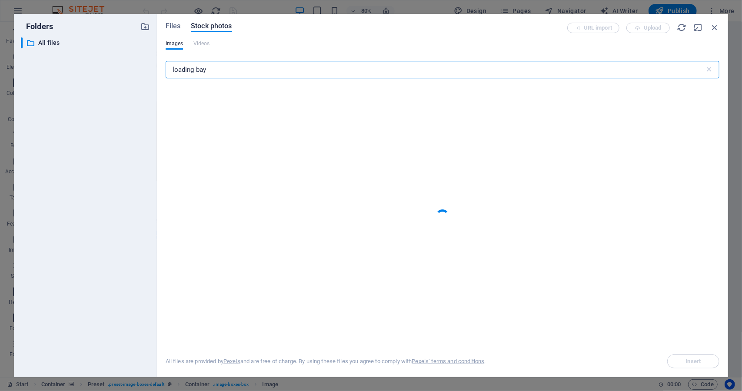
type input "loading bay"
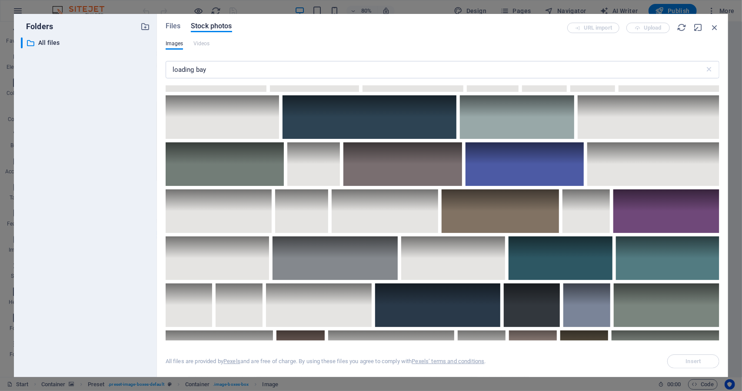
scroll to position [2609, 0]
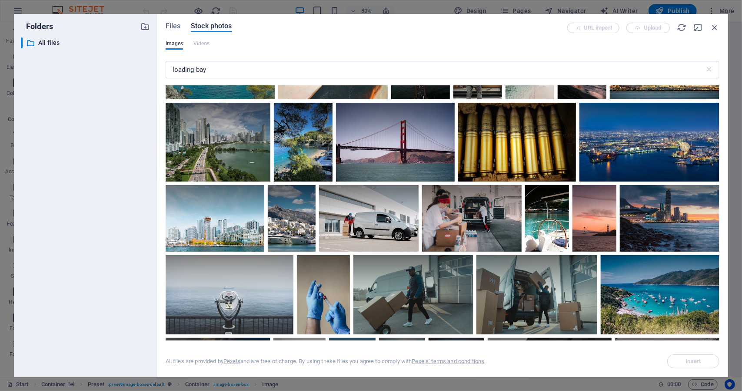
click at [718, 32] on div "URL import Upload" at bounding box center [644, 28] width 152 height 10
click at [718, 31] on icon "button" at bounding box center [715, 28] width 10 height 10
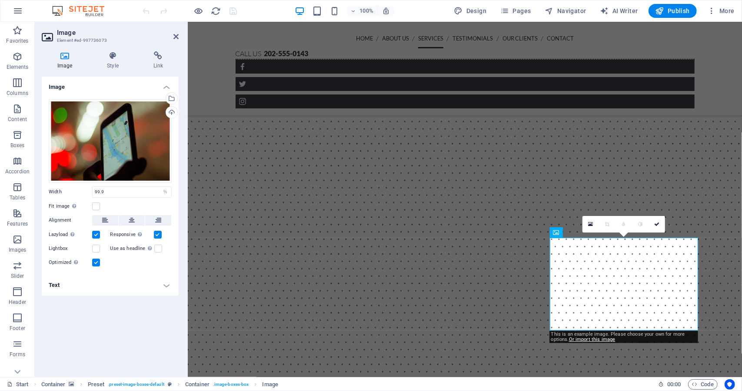
click at [173, 42] on header "Image Element #ed-997736073" at bounding box center [110, 33] width 137 height 23
click at [177, 38] on icon at bounding box center [176, 36] width 5 height 7
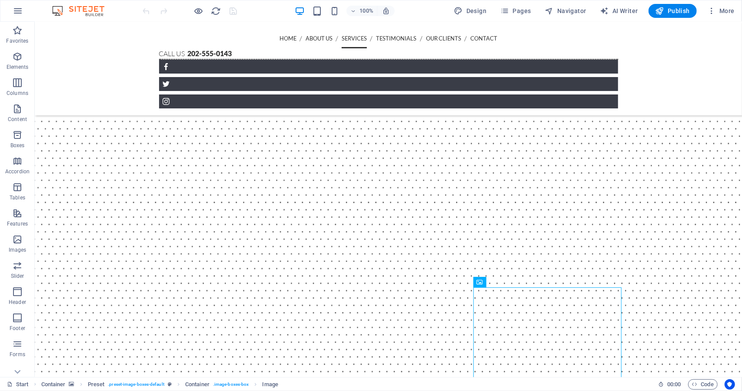
scroll to position [847, 0]
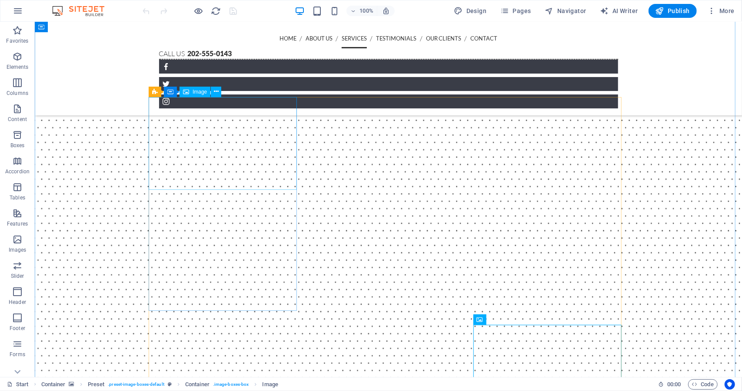
select select "%"
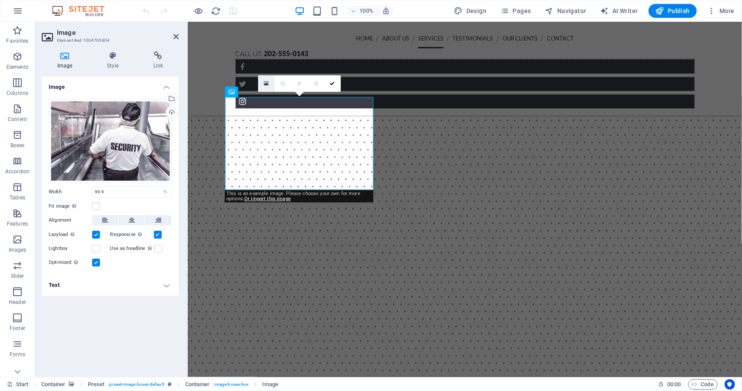
click at [264, 82] on icon at bounding box center [266, 83] width 5 height 6
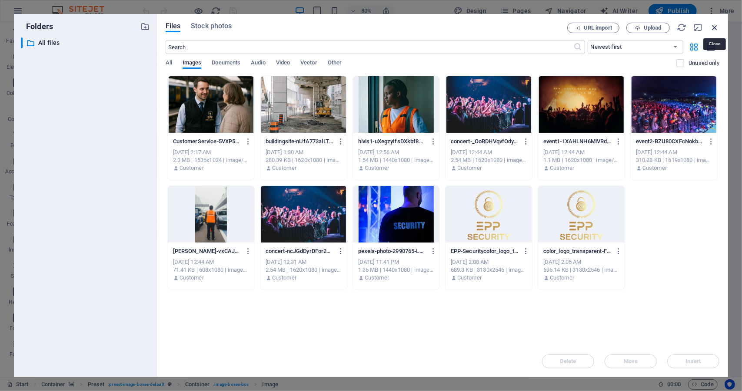
drag, startPoint x: 716, startPoint y: 31, endPoint x: 497, endPoint y: 44, distance: 219.6
click at [716, 31] on icon "button" at bounding box center [715, 28] width 10 height 10
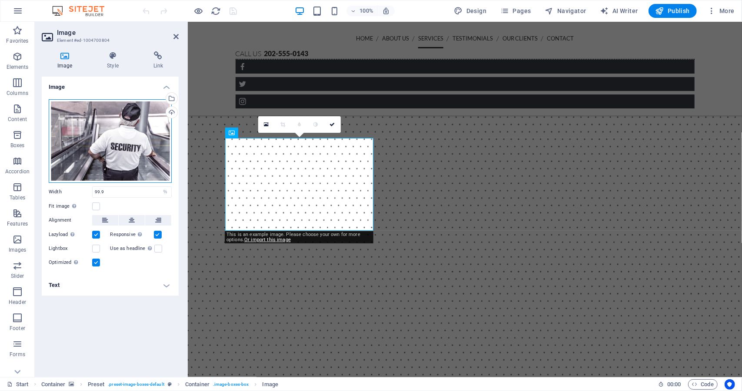
click at [133, 116] on div "Drag files here, click to choose files or select files from Files or our free s…" at bounding box center [110, 141] width 123 height 84
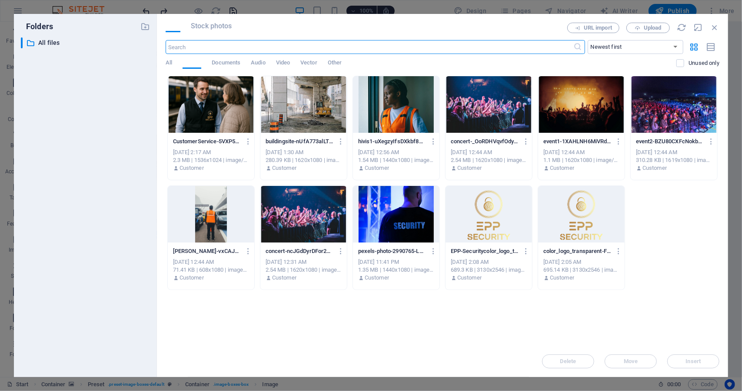
scroll to position [847, 0]
click at [133, 116] on div "​ All files All files" at bounding box center [85, 203] width 129 height 332
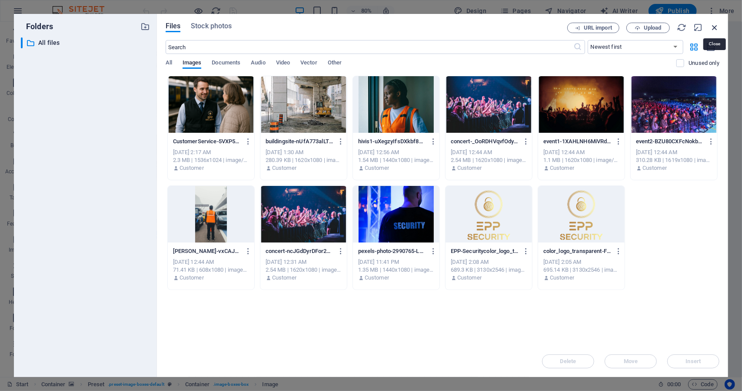
click at [718, 27] on icon "button" at bounding box center [715, 28] width 10 height 10
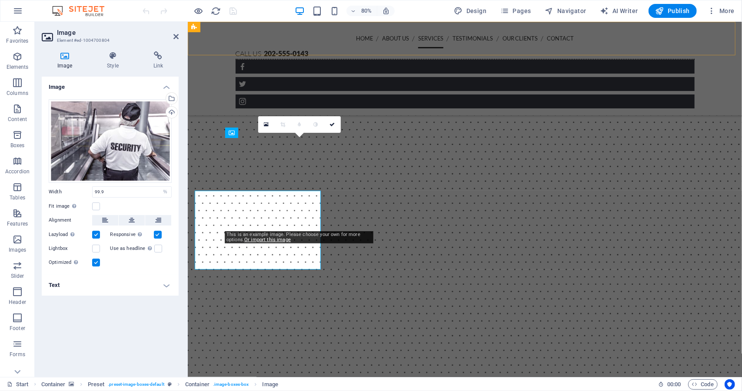
scroll to position [806, 0]
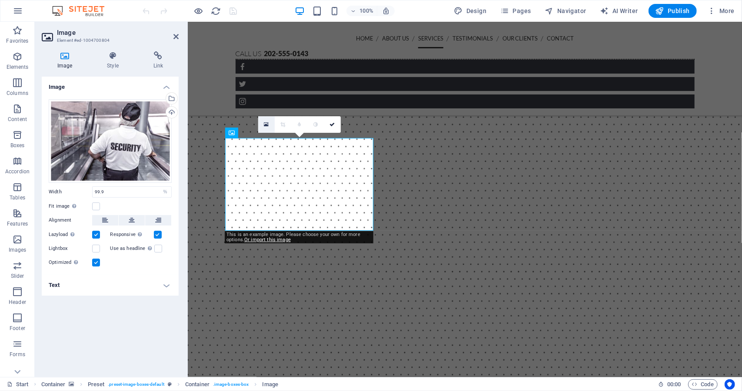
click at [266, 123] on icon at bounding box center [266, 124] width 5 height 6
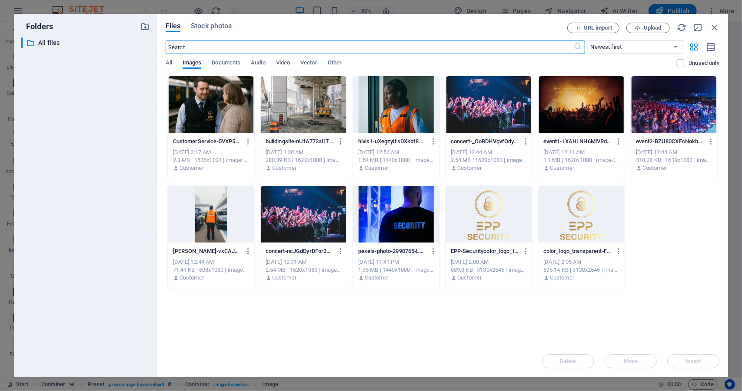
click at [227, 27] on span "Stock photos" at bounding box center [211, 26] width 41 height 10
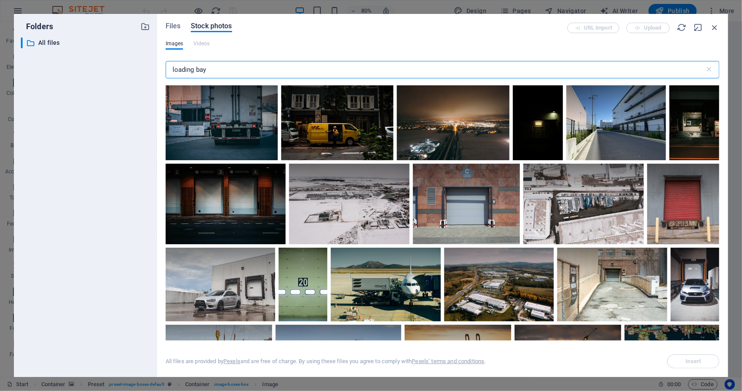
drag, startPoint x: 201, startPoint y: 66, endPoint x: 164, endPoint y: 61, distance: 37.2
click at [164, 61] on div "Files Stock photos URL import Upload Images Videos loading bay ​ All files are …" at bounding box center [442, 195] width 571 height 363
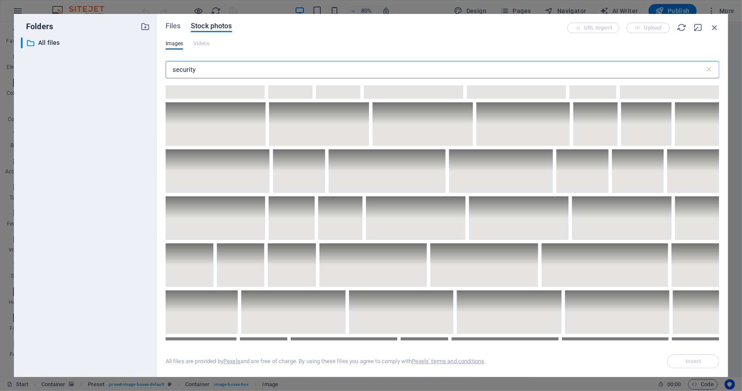
scroll to position [3183, 0]
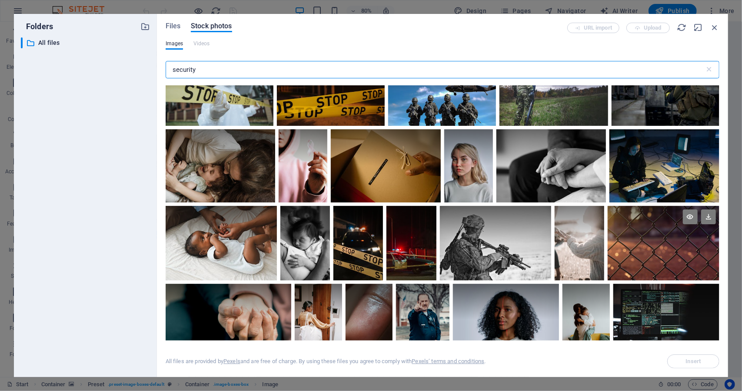
type input "security"
drag, startPoint x: 718, startPoint y: 231, endPoint x: 532, endPoint y: 220, distance: 185.6
click at [742, 94] on div "Folders ​ All files All files Files Stock photos URL import Upload Images Video…" at bounding box center [371, 195] width 742 height 391
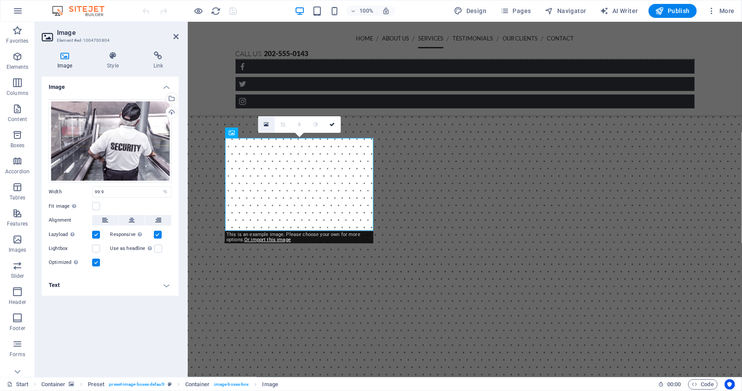
click at [270, 125] on link at bounding box center [266, 124] width 17 height 17
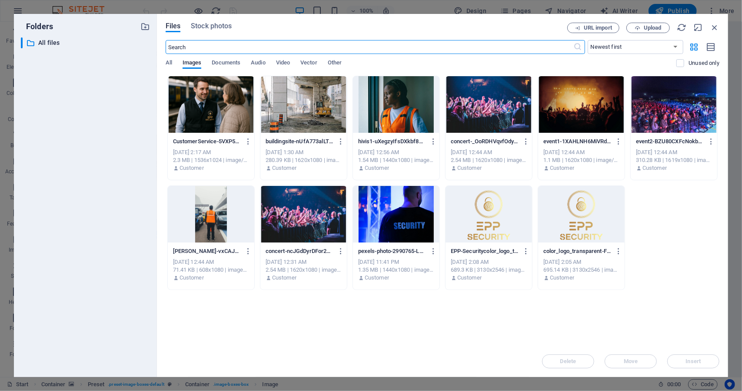
scroll to position [847, 0]
click at [199, 27] on span "Stock photos" at bounding box center [211, 26] width 41 height 10
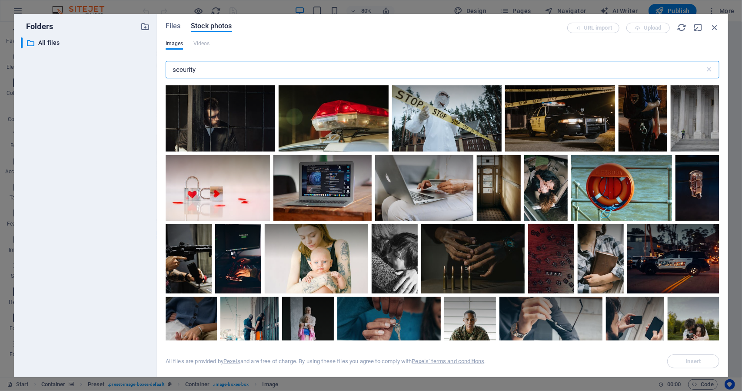
scroll to position [4697, 0]
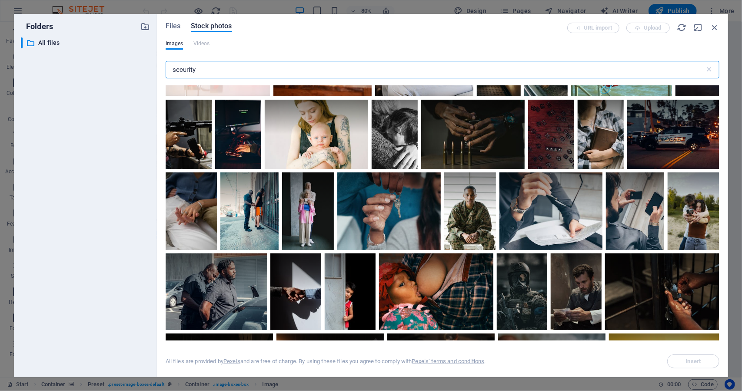
click at [254, 75] on input "security" at bounding box center [435, 69] width 539 height 17
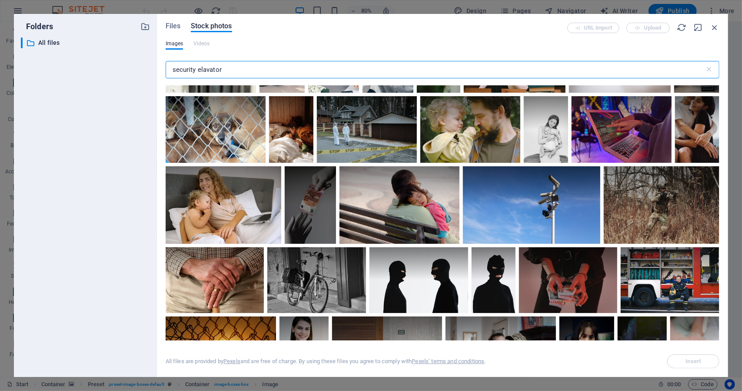
scroll to position [4175, 0]
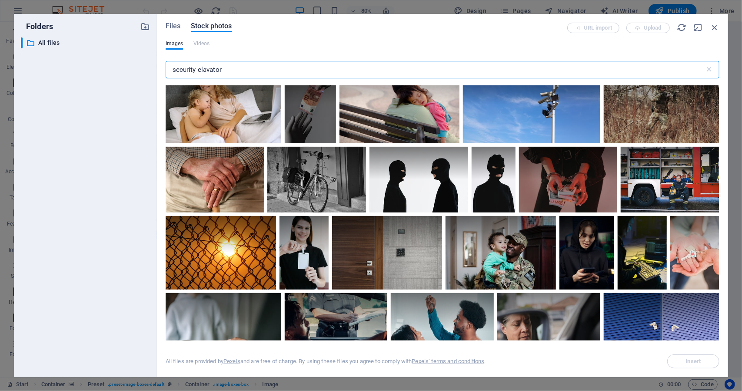
drag, startPoint x: 197, startPoint y: 72, endPoint x: 324, endPoint y: 80, distance: 126.8
click at [324, 80] on div "security elavator ​" at bounding box center [443, 71] width 554 height 28
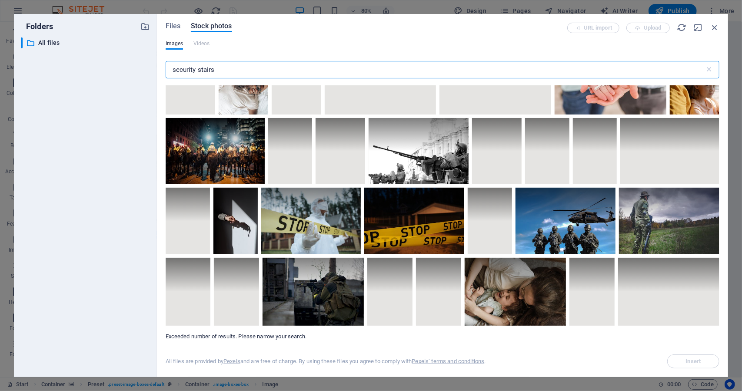
scroll to position [4266, 0]
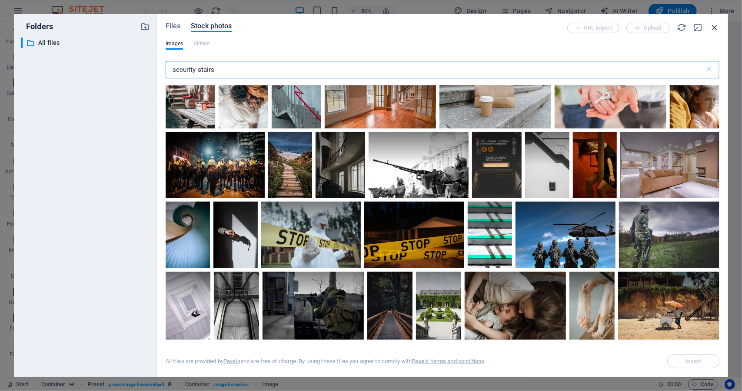
type input "security stairs"
click at [712, 29] on icon "button" at bounding box center [715, 28] width 10 height 10
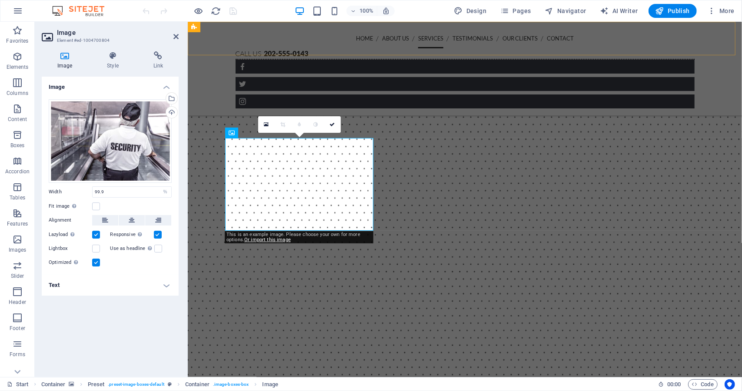
click at [208, 53] on div "Home About us Services Testimonials Our Clients Contact Call us 202-555-0143 Me…" at bounding box center [464, 68] width 555 height 94
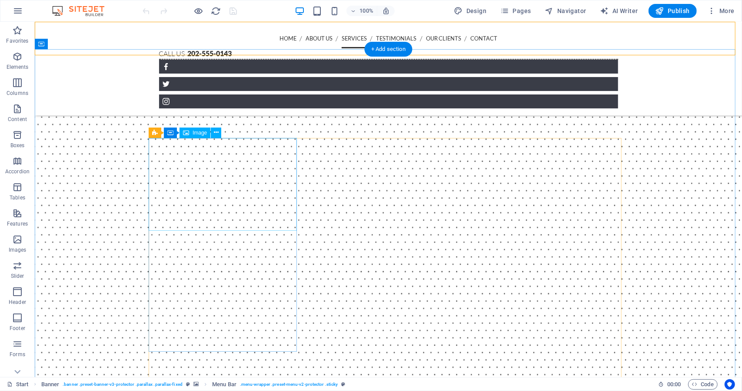
click at [217, 130] on icon at bounding box center [216, 132] width 5 height 9
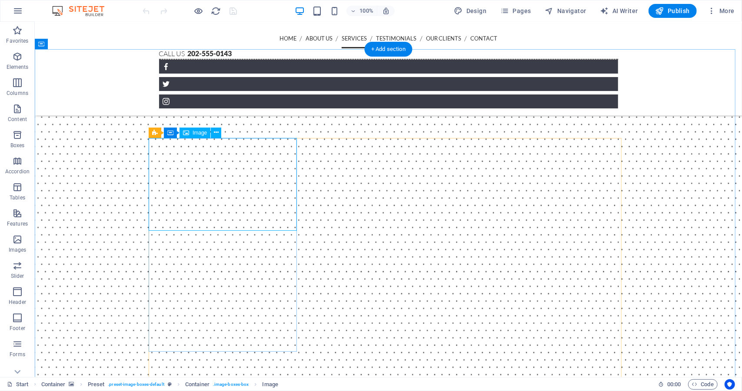
select select "%"
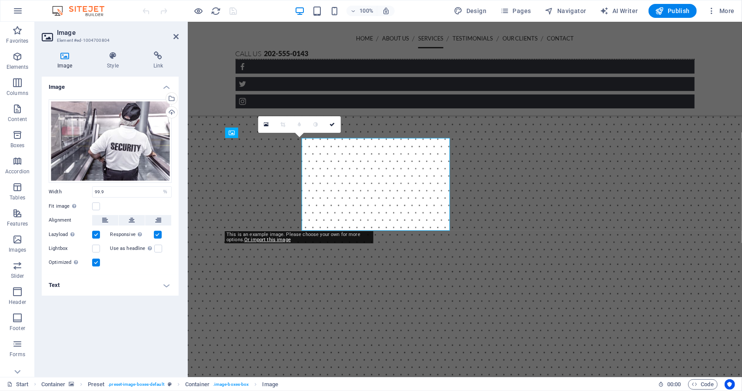
click at [203, 191] on figure at bounding box center [464, 322] width 555 height 544
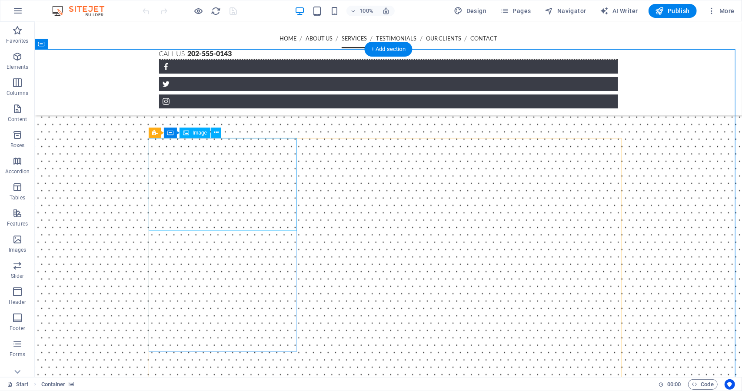
select select "%"
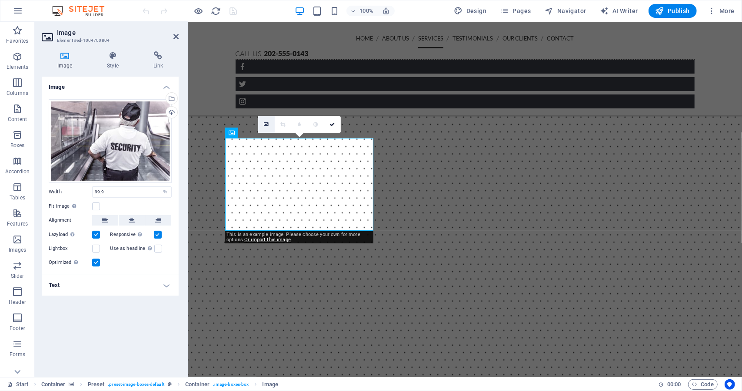
click at [268, 124] on icon at bounding box center [266, 124] width 5 height 6
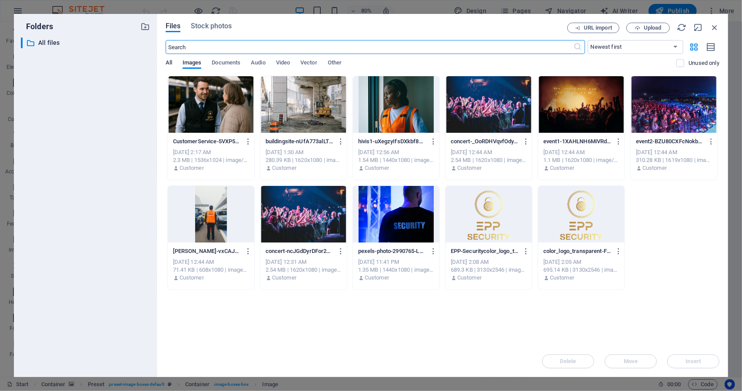
click at [170, 63] on span "All" at bounding box center [169, 63] width 7 height 12
click at [199, 64] on span "Images" at bounding box center [192, 63] width 19 height 12
click at [219, 64] on span "Documents" at bounding box center [226, 63] width 29 height 12
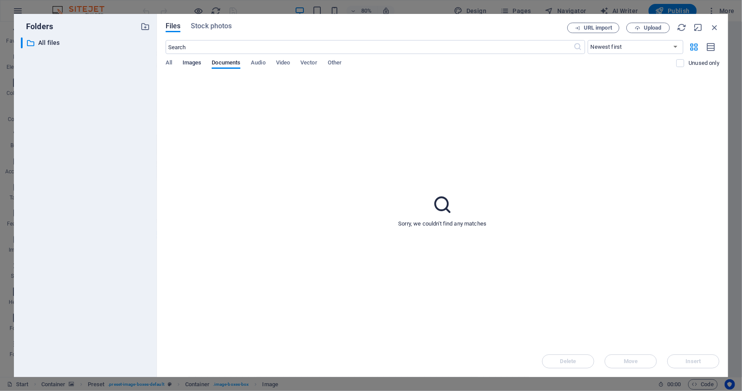
click at [197, 64] on span "Images" at bounding box center [192, 63] width 19 height 12
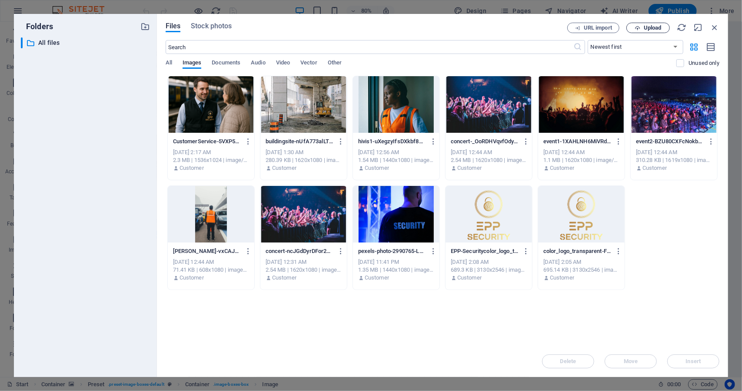
click at [642, 28] on span "Upload" at bounding box center [649, 28] width 36 height 6
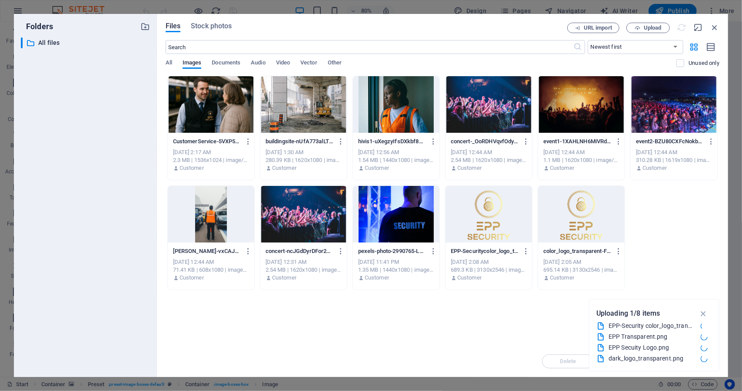
scroll to position [806, 0]
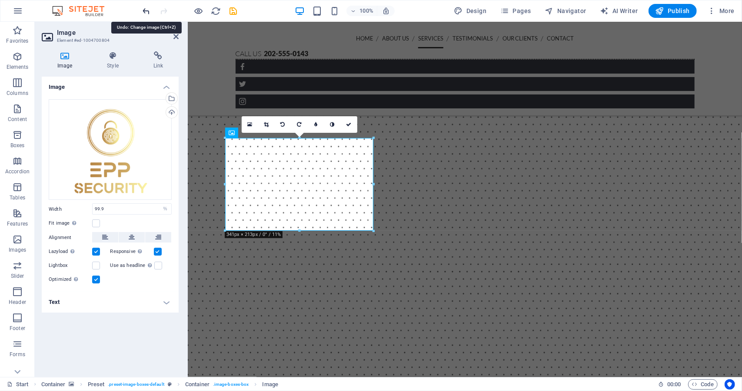
click at [150, 12] on icon "undo" at bounding box center [147, 11] width 10 height 10
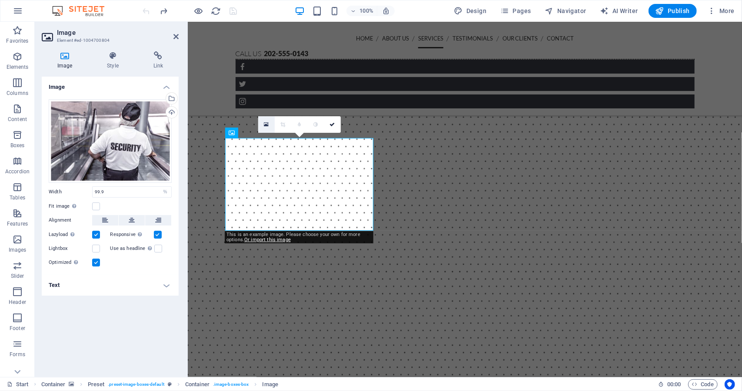
click at [265, 126] on icon at bounding box center [266, 124] width 5 height 6
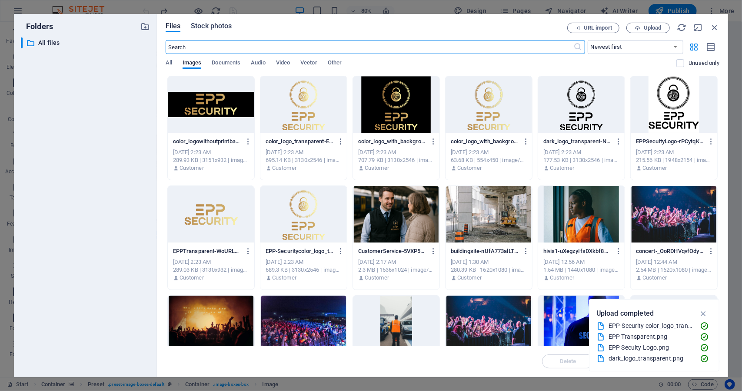
click at [214, 28] on span "Stock photos" at bounding box center [211, 26] width 41 height 10
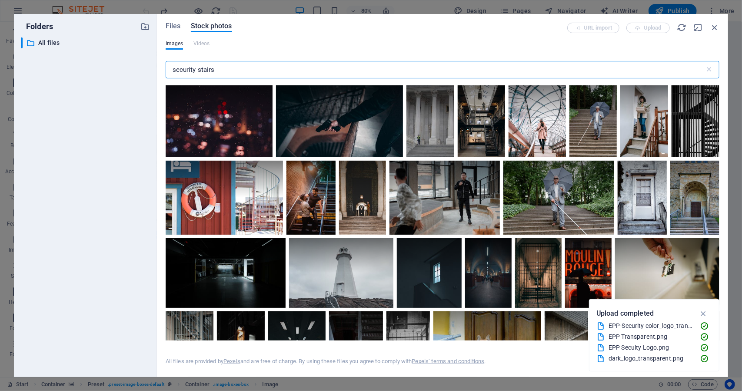
drag, startPoint x: 197, startPoint y: 70, endPoint x: 321, endPoint y: 69, distance: 124.0
click at [294, 71] on input "security stairs" at bounding box center [435, 69] width 539 height 17
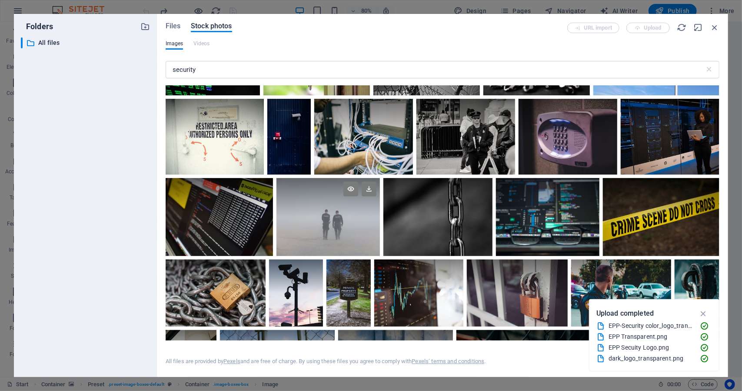
scroll to position [217, 0]
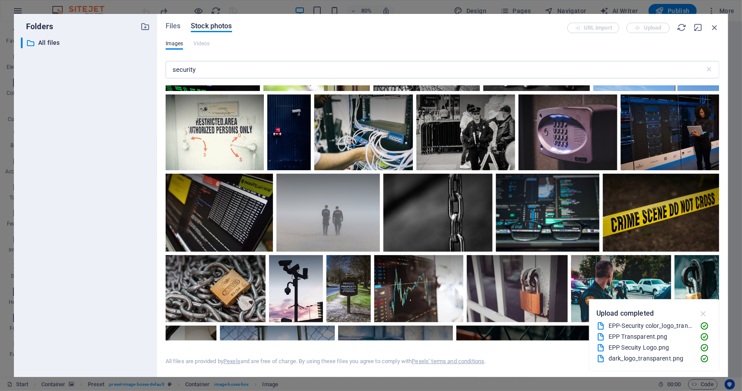
click at [705, 314] on icon "button" at bounding box center [704, 313] width 10 height 10
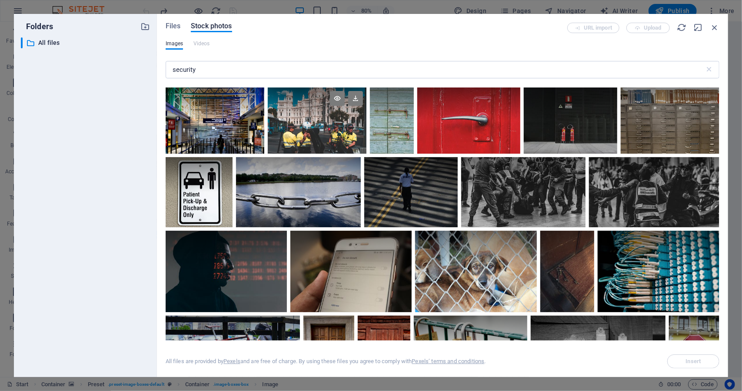
scroll to position [1566, 0]
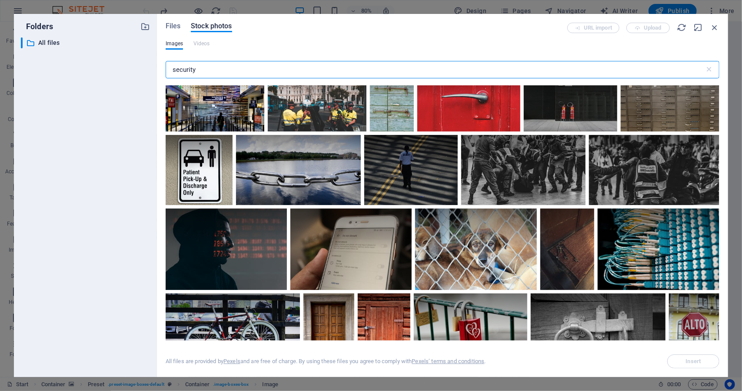
click at [246, 66] on input "security" at bounding box center [435, 69] width 539 height 17
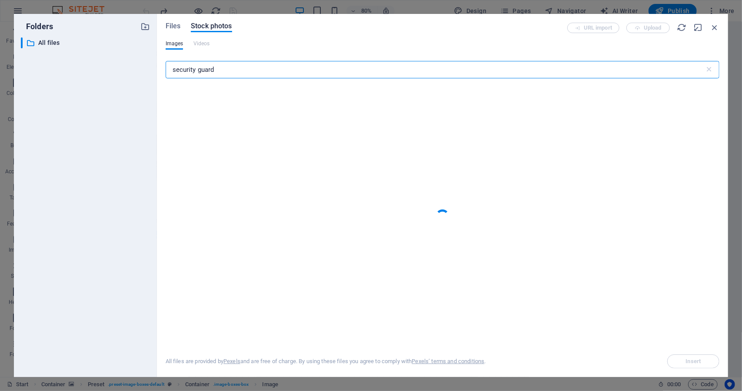
type input "security guard"
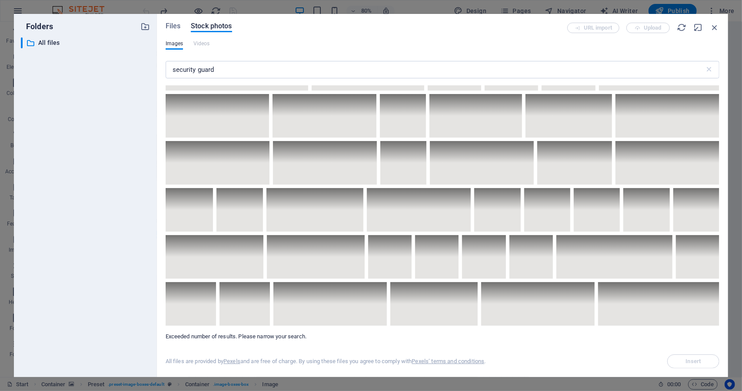
scroll to position [4175, 0]
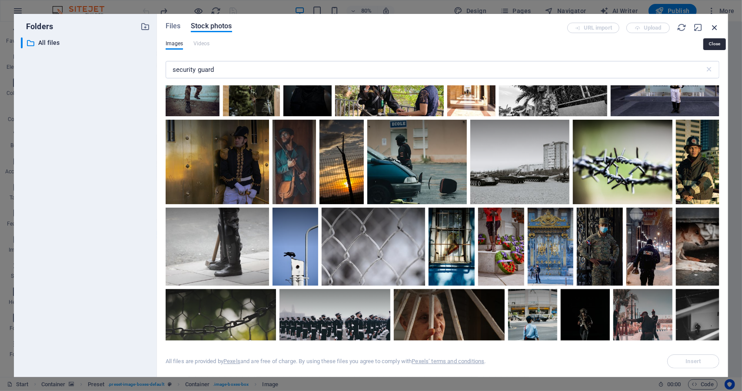
click at [712, 26] on icon "button" at bounding box center [715, 28] width 10 height 10
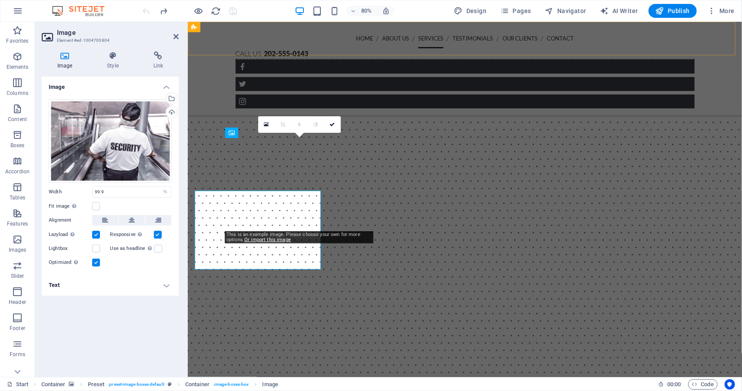
scroll to position [806, 0]
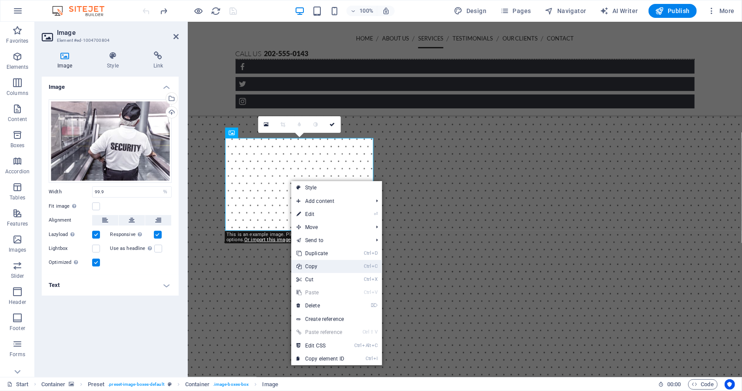
click at [347, 270] on link "Ctrl C Copy" at bounding box center [320, 266] width 58 height 13
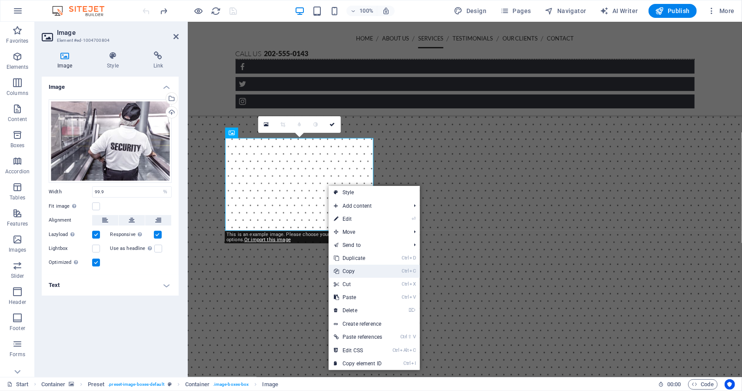
click at [374, 271] on link "Ctrl C Copy" at bounding box center [358, 270] width 59 height 13
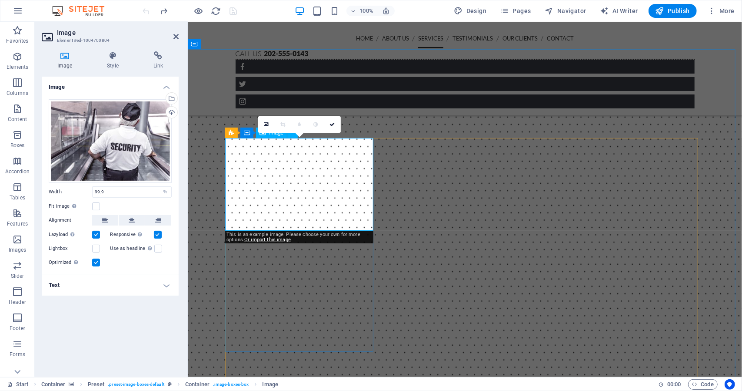
click at [267, 124] on icon at bounding box center [266, 124] width 5 height 6
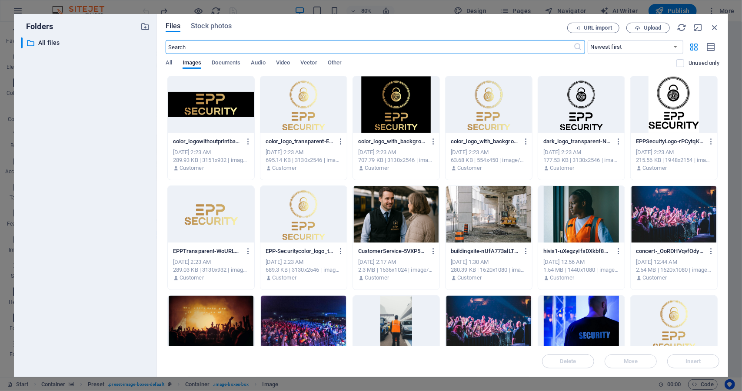
scroll to position [847, 0]
click at [170, 64] on span "All" at bounding box center [169, 63] width 7 height 12
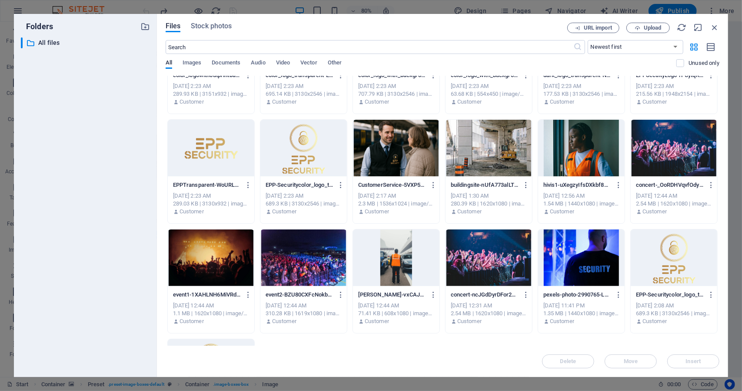
scroll to position [0, 0]
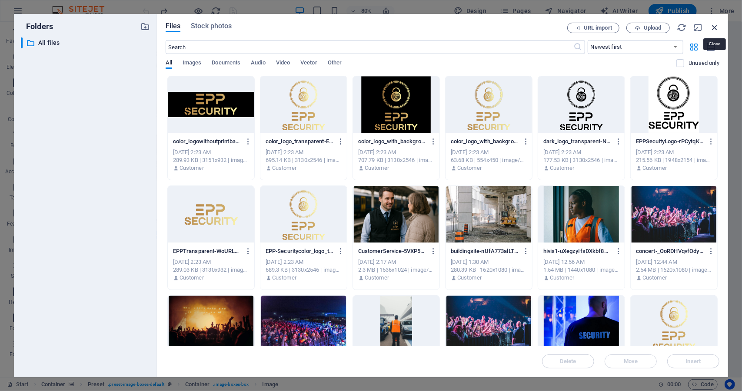
click at [715, 31] on icon "button" at bounding box center [715, 28] width 10 height 10
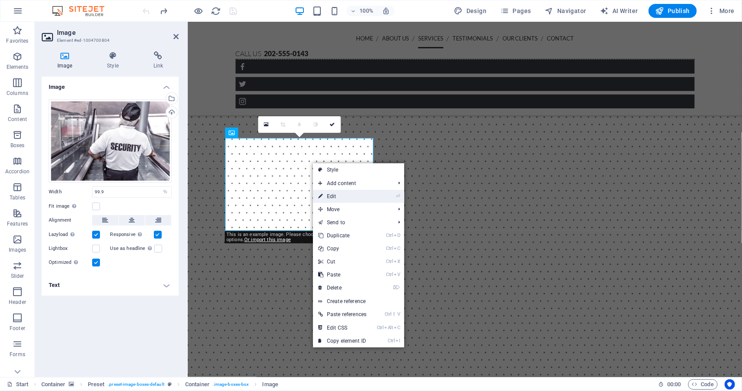
click at [362, 197] on link "⏎ Edit" at bounding box center [342, 196] width 59 height 13
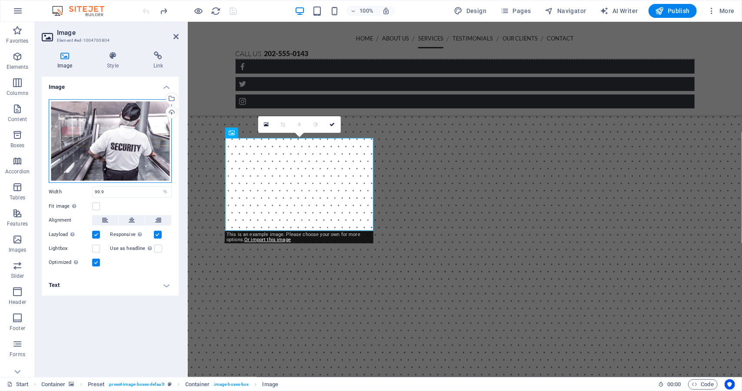
click at [145, 147] on div "Drag files here, click to choose files or select files from Files or our free s…" at bounding box center [110, 141] width 123 height 84
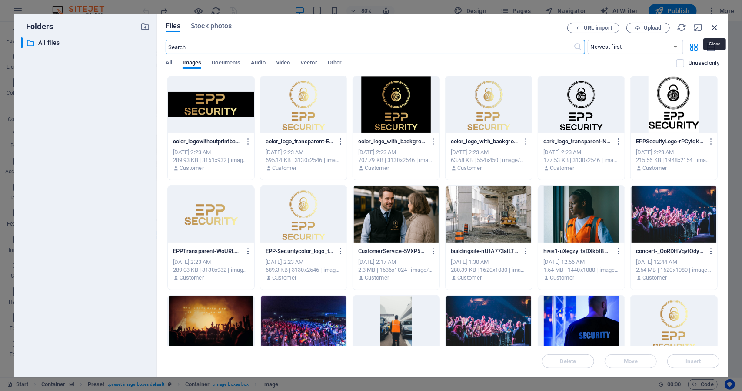
click at [715, 29] on icon "button" at bounding box center [715, 28] width 10 height 10
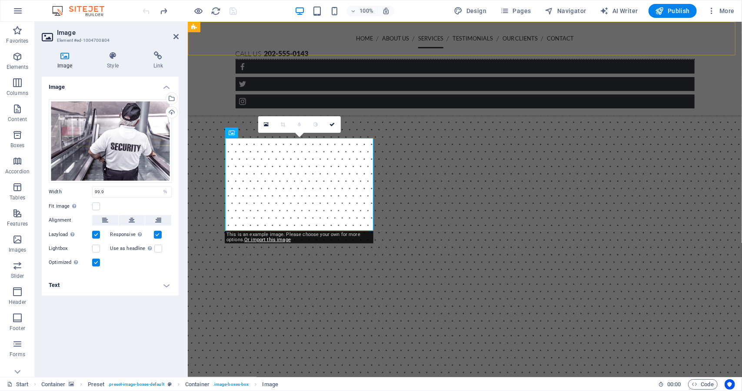
scroll to position [806, 0]
click at [173, 111] on div "Upload" at bounding box center [170, 113] width 13 height 13
click at [215, 83] on figure at bounding box center [464, 322] width 555 height 544
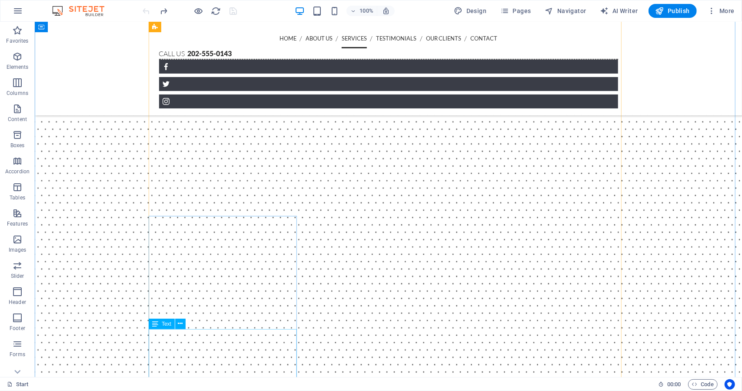
scroll to position [1024, 0]
click at [676, 244] on figure at bounding box center [388, 105] width 708 height 544
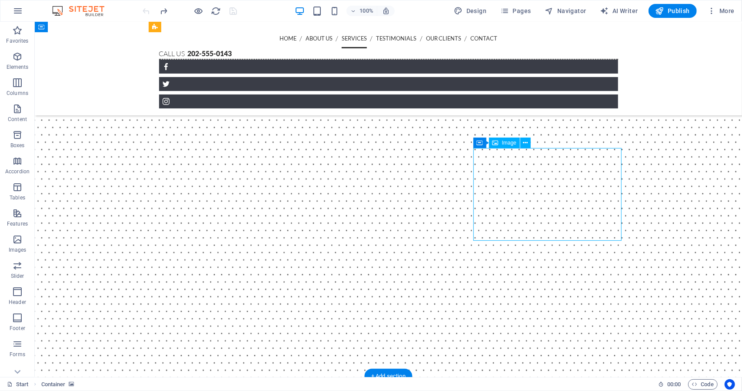
select select "%"
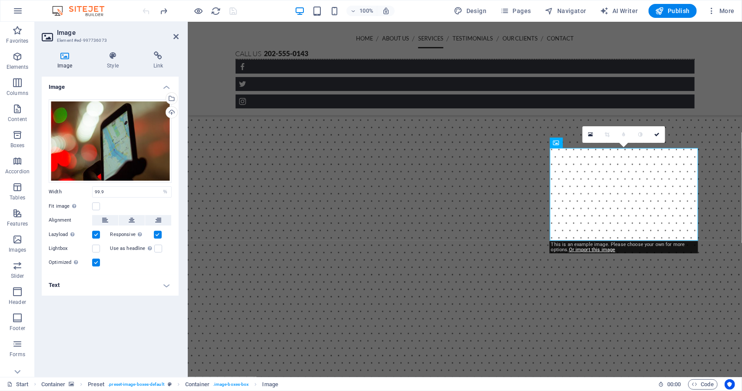
click at [728, 81] on figure at bounding box center [464, 105] width 555 height 544
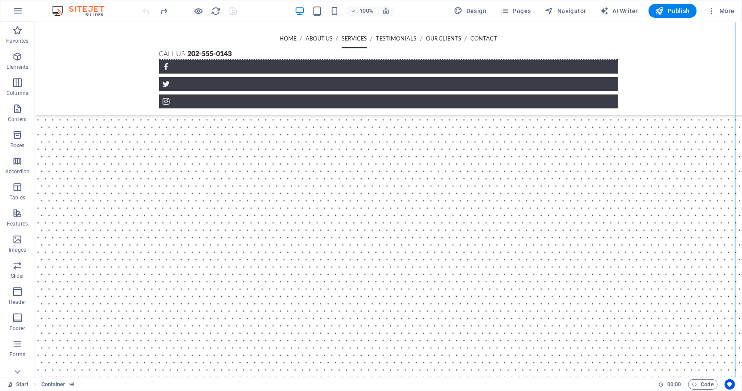
scroll to position [850, 0]
click at [507, 90] on span "Image" at bounding box center [509, 89] width 14 height 5
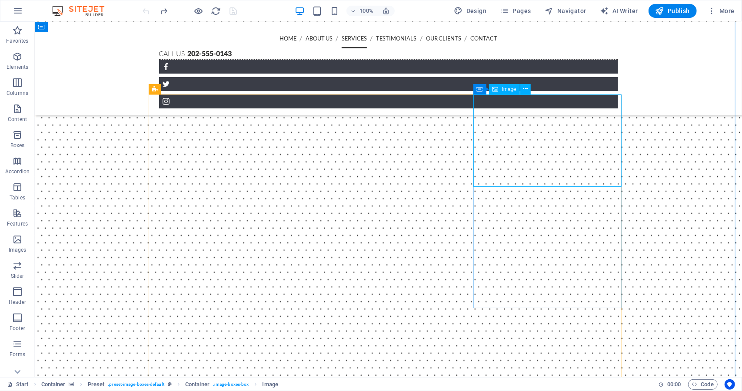
click at [526, 87] on icon at bounding box center [526, 88] width 5 height 9
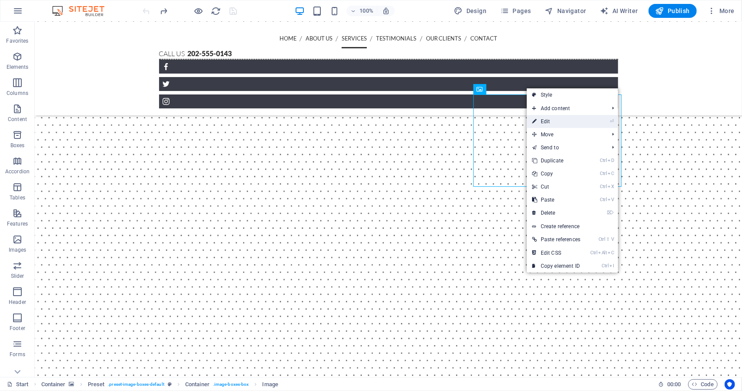
click at [563, 124] on link "⏎ Edit" at bounding box center [556, 121] width 59 height 13
select select "%"
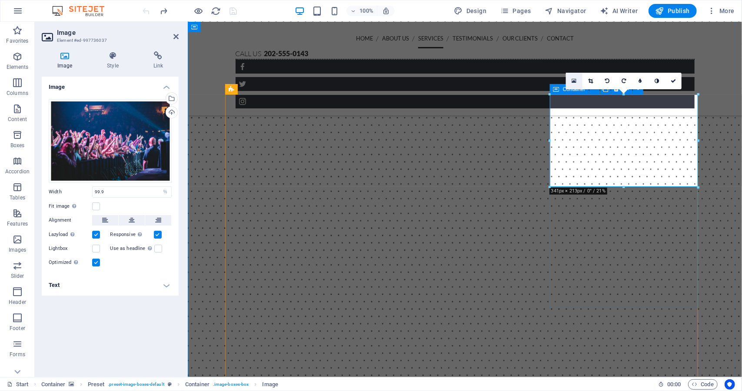
click at [577, 85] on link at bounding box center [574, 81] width 17 height 17
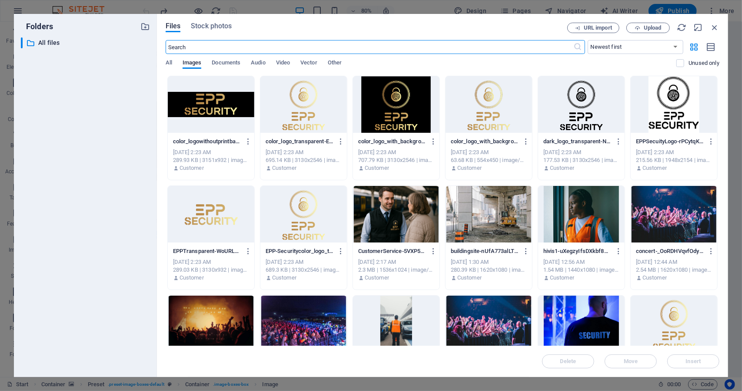
click at [471, 314] on div at bounding box center [489, 323] width 87 height 57
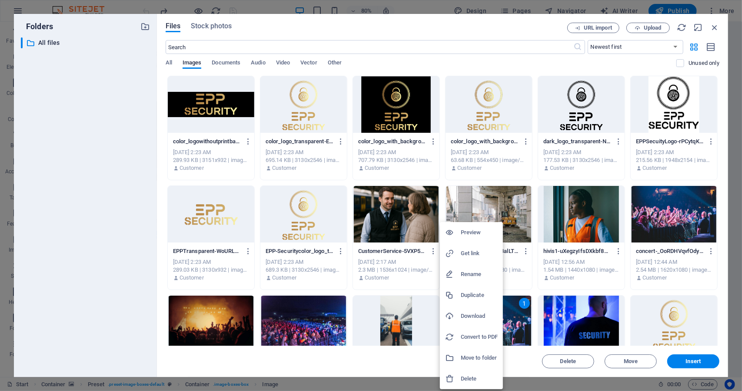
click at [716, 26] on div at bounding box center [371, 195] width 742 height 391
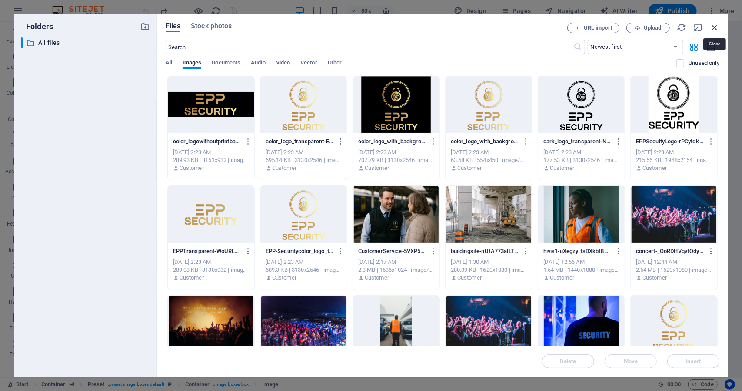
click at [714, 27] on icon "button" at bounding box center [715, 28] width 10 height 10
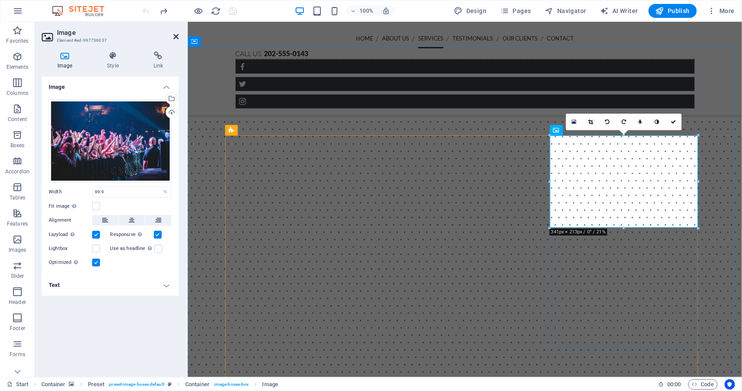
click at [177, 36] on icon at bounding box center [176, 36] width 5 height 7
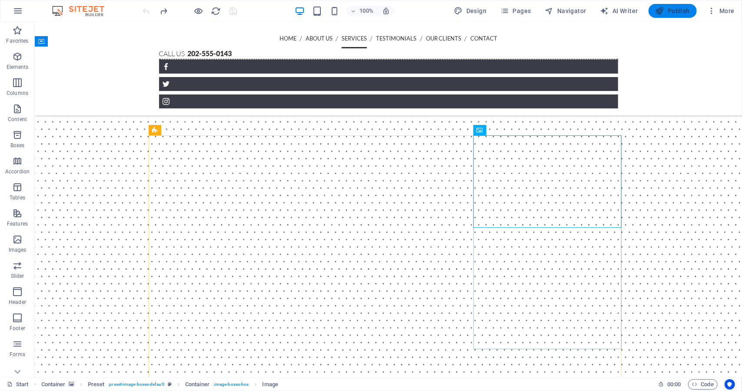
click at [672, 13] on span "Publish" at bounding box center [673, 11] width 34 height 9
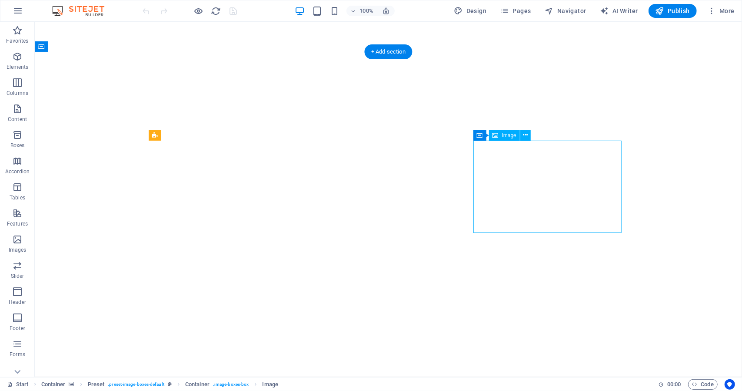
select select "%"
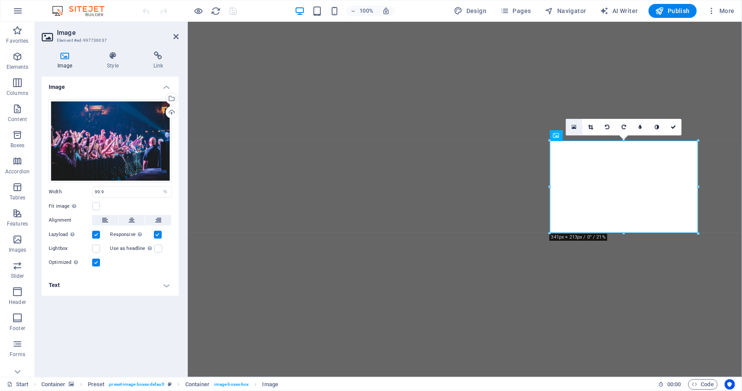
click at [575, 124] on icon at bounding box center [574, 127] width 5 height 6
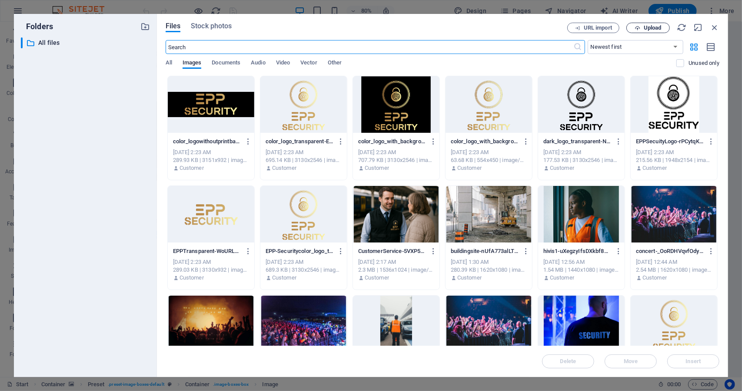
click at [665, 24] on button "Upload" at bounding box center [648, 28] width 43 height 10
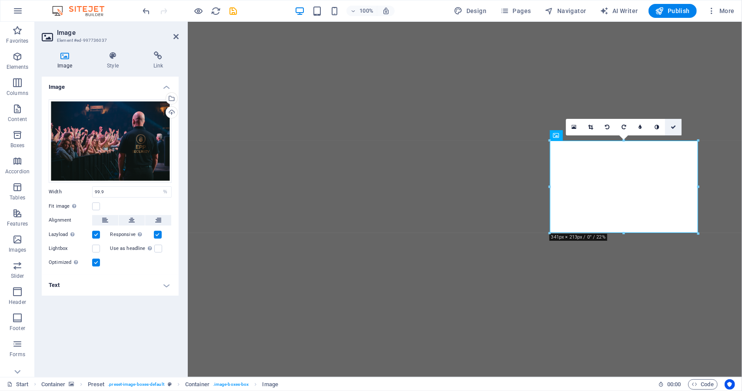
click at [674, 126] on icon at bounding box center [673, 126] width 5 height 5
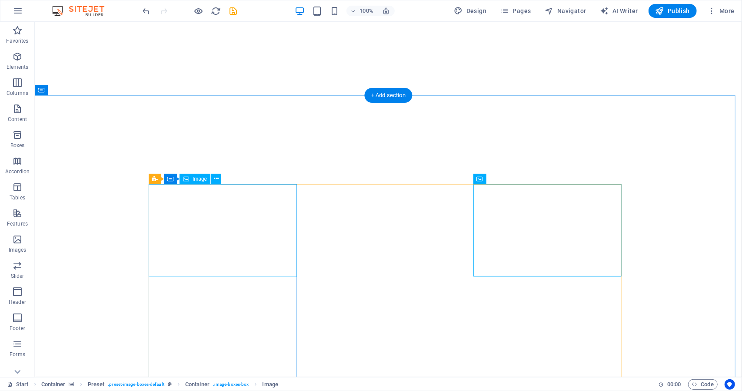
select select "%"
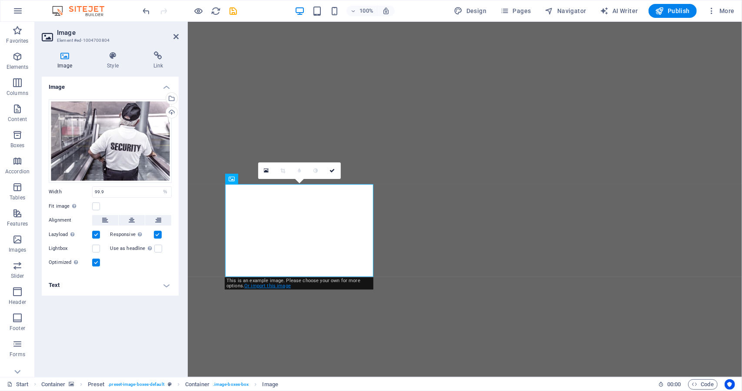
click at [275, 286] on link "Or import this image" at bounding box center [267, 286] width 47 height 6
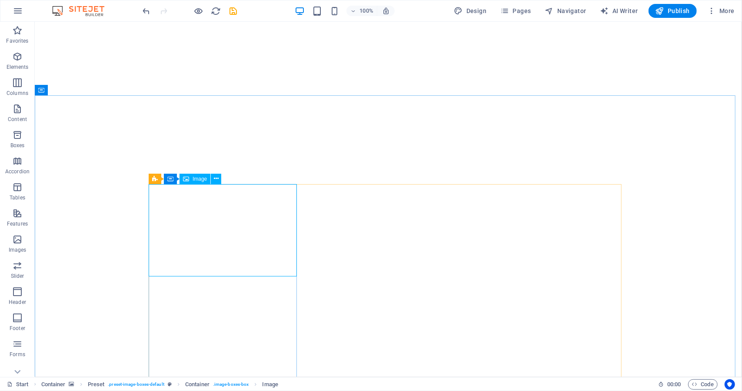
click at [207, 180] on span "Image" at bounding box center [200, 178] width 14 height 5
select select "%"
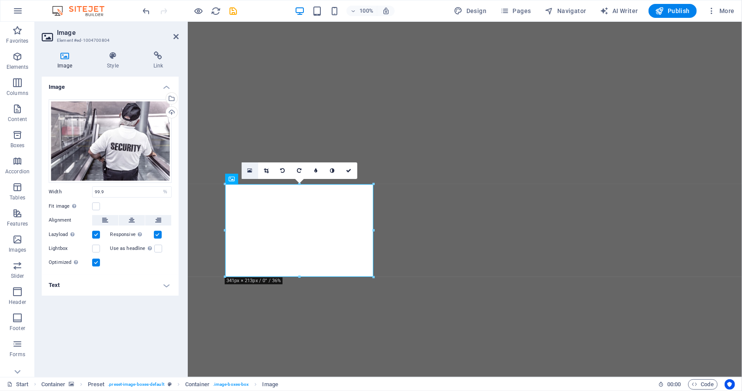
click at [254, 170] on link at bounding box center [250, 170] width 17 height 17
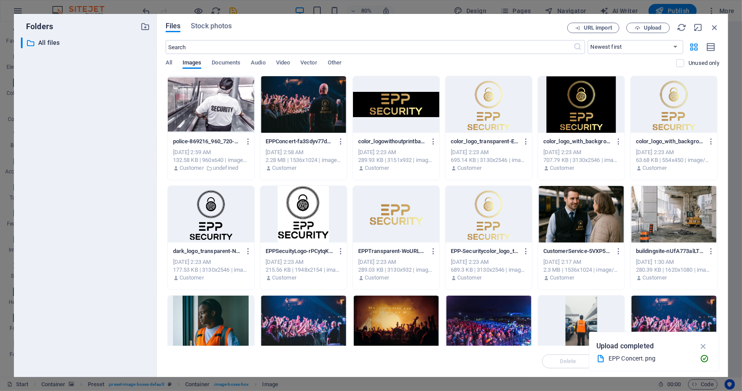
click at [222, 107] on div at bounding box center [211, 104] width 87 height 57
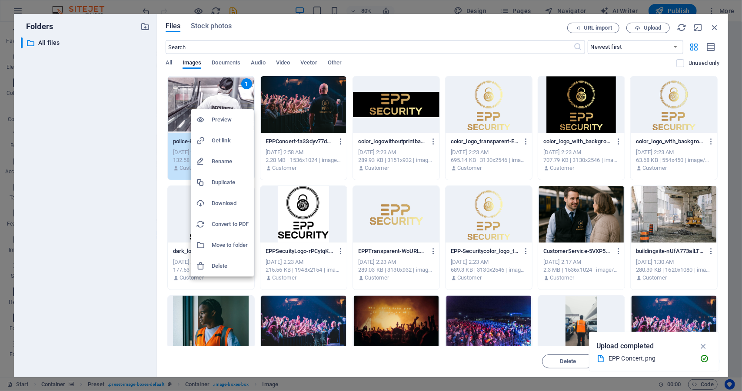
click at [243, 200] on h6 "Download" at bounding box center [230, 203] width 37 height 10
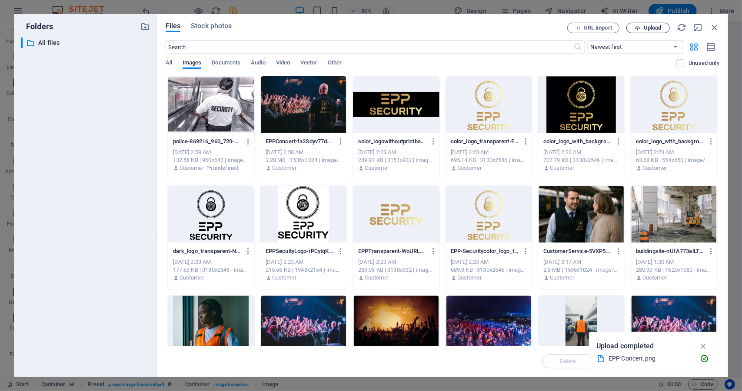
click at [645, 28] on span "Upload" at bounding box center [653, 27] width 18 height 5
click at [718, 27] on icon "button" at bounding box center [715, 28] width 10 height 10
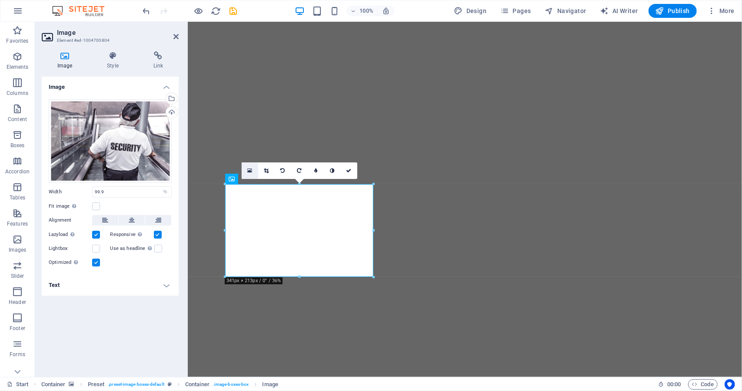
click at [251, 170] on icon at bounding box center [249, 170] width 5 height 6
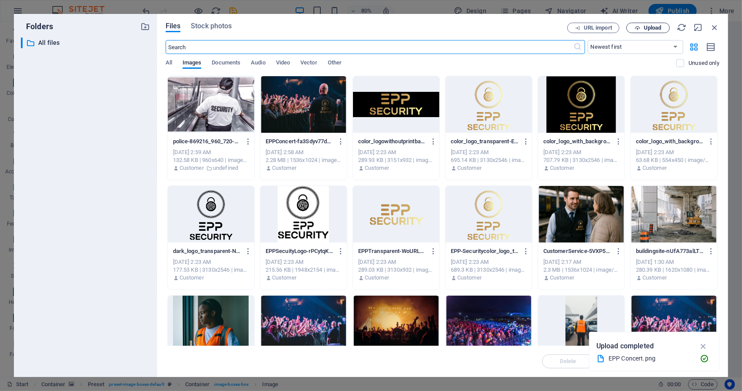
click at [644, 22] on div "Files Stock photos URL import Upload ​ Newest first Oldest first Name (A-Z) Nam…" at bounding box center [442, 195] width 571 height 363
click at [654, 25] on span "Upload" at bounding box center [653, 27] width 18 height 5
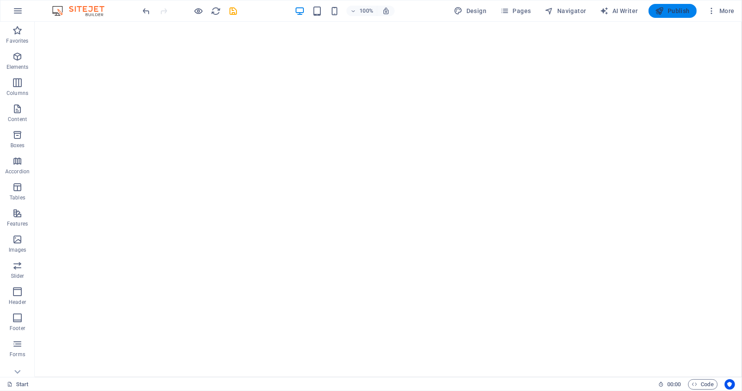
click at [675, 8] on span "Publish" at bounding box center [673, 11] width 34 height 9
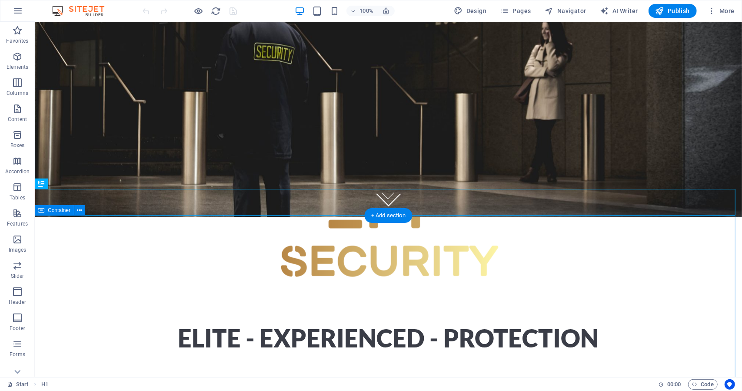
scroll to position [151, 0]
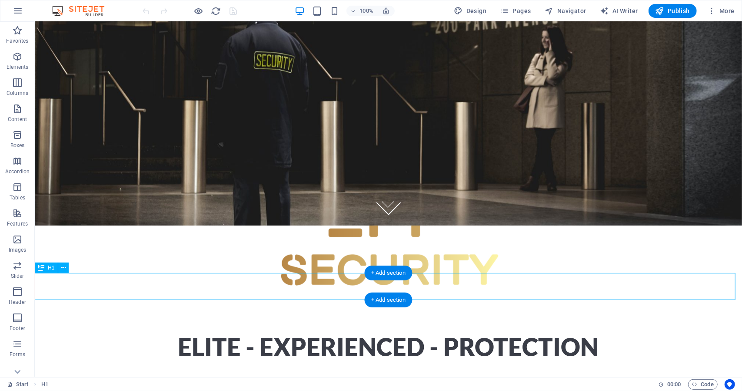
click at [251, 333] on div "Elite - Experienced - protection" at bounding box center [388, 346] width 708 height 27
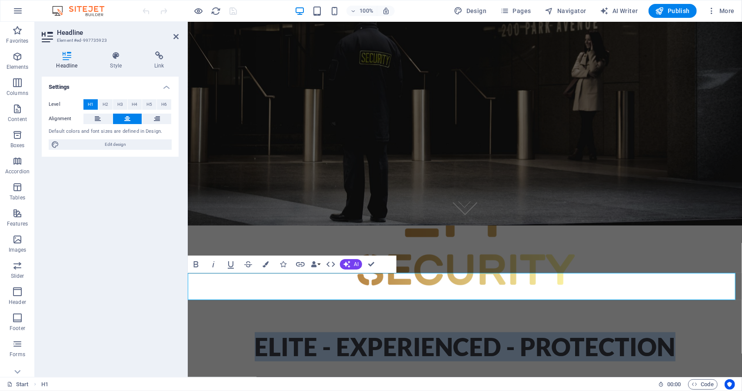
click at [330, 333] on h1 "Elite - Experienced - protection" at bounding box center [464, 346] width 555 height 27
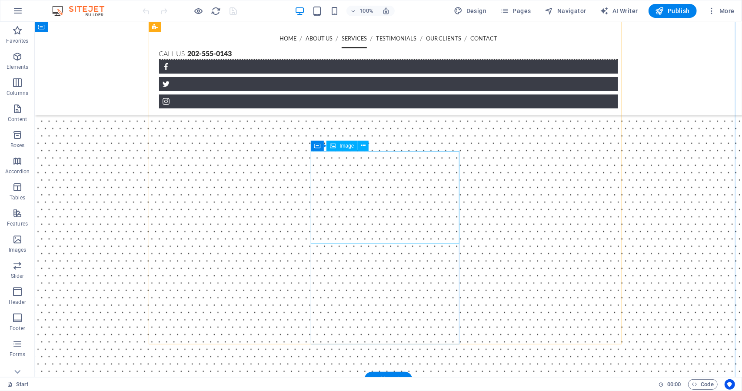
scroll to position [934, 0]
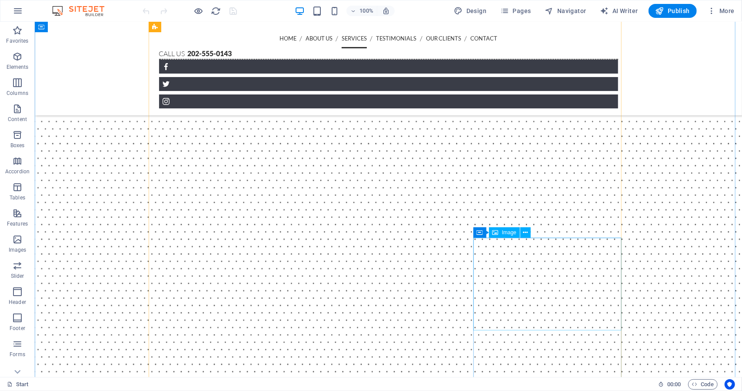
click at [526, 230] on icon at bounding box center [526, 232] width 5 height 9
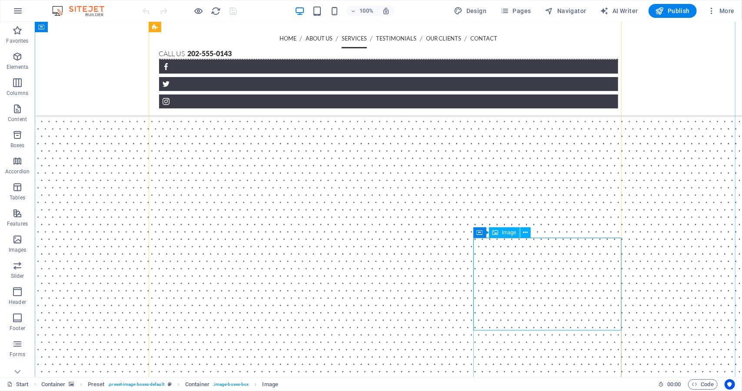
select select "%"
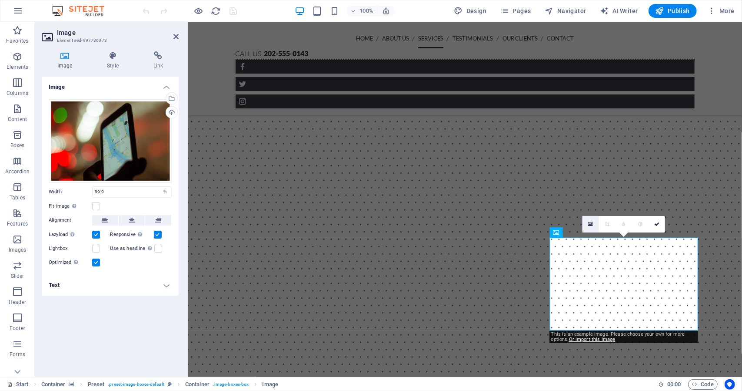
click at [589, 222] on icon at bounding box center [591, 224] width 5 height 6
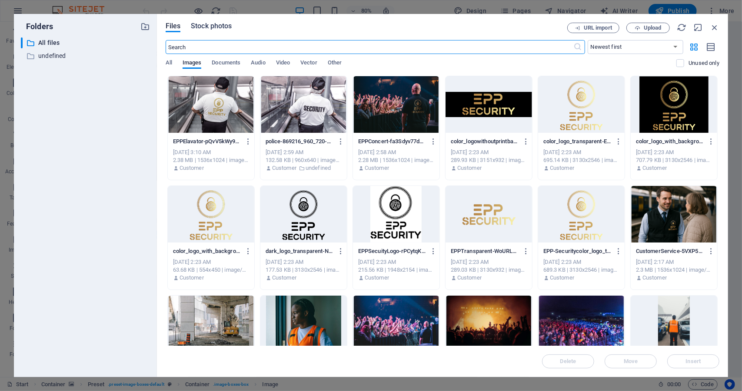
click at [219, 29] on span "Stock photos" at bounding box center [211, 26] width 41 height 10
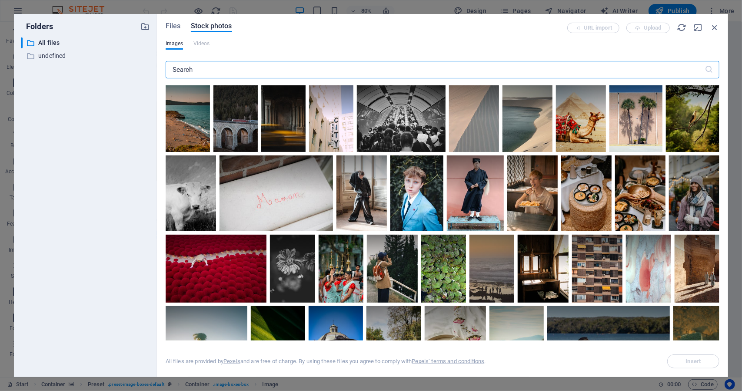
drag, startPoint x: 226, startPoint y: 71, endPoint x: 27, endPoint y: 63, distance: 199.3
click at [27, 63] on div "Folders ​ All files All files ​ undefined undefined Files Stock photos URL impo…" at bounding box center [371, 195] width 715 height 363
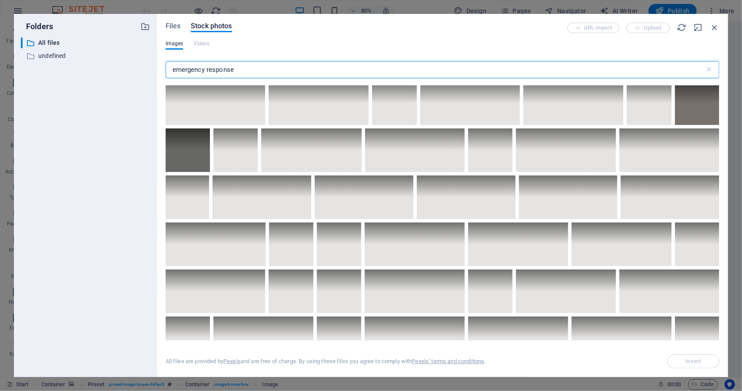
scroll to position [3088, 0]
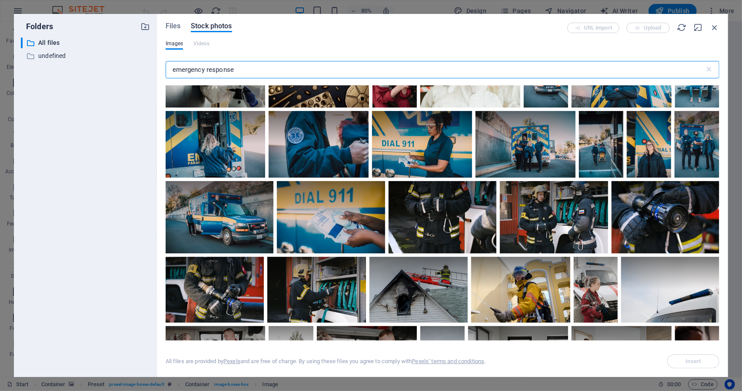
type input "emergency response"
click at [713, 27] on icon "button" at bounding box center [715, 28] width 10 height 10
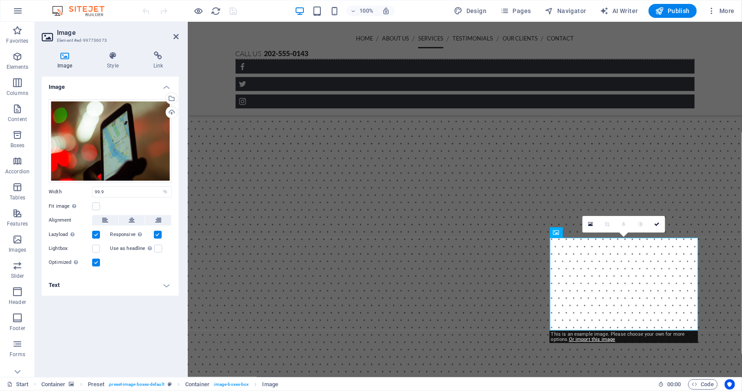
click at [720, 210] on figure at bounding box center [464, 195] width 555 height 544
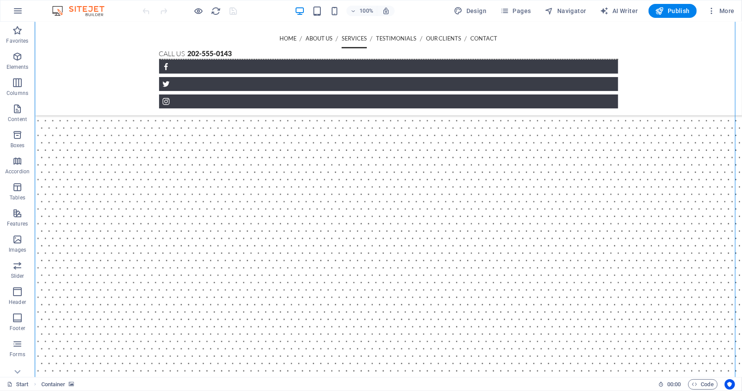
scroll to position [934, 0]
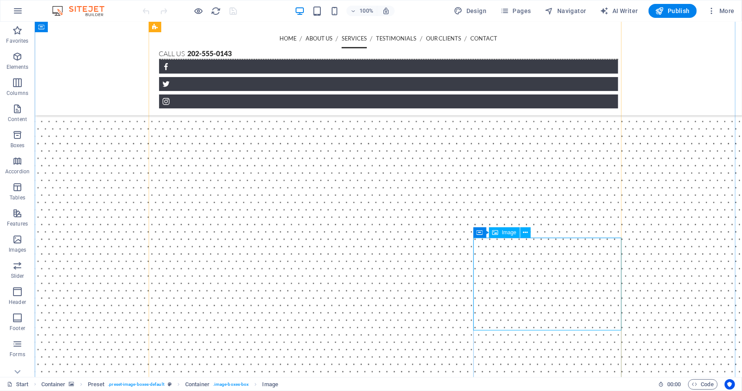
click at [508, 236] on div "Image" at bounding box center [504, 232] width 31 height 10
click at [527, 234] on icon at bounding box center [526, 232] width 5 height 9
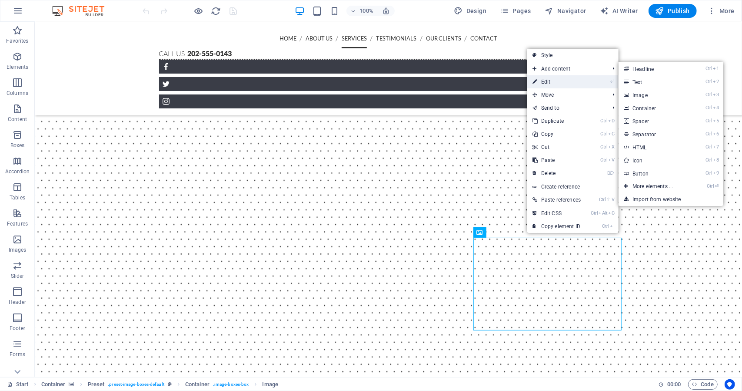
click at [563, 80] on link "⏎ Edit" at bounding box center [557, 81] width 59 height 13
select select "%"
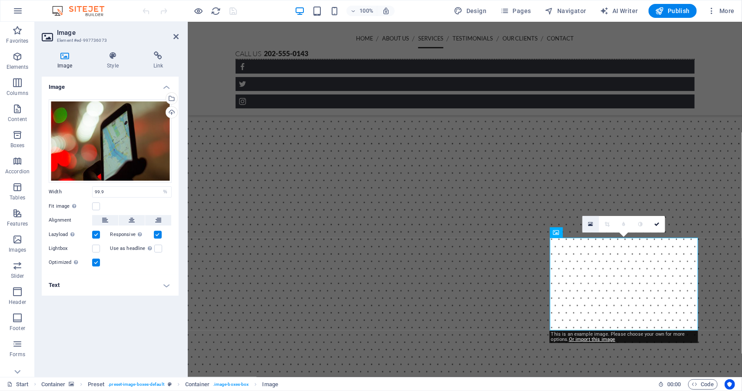
click at [595, 226] on link at bounding box center [591, 224] width 17 height 17
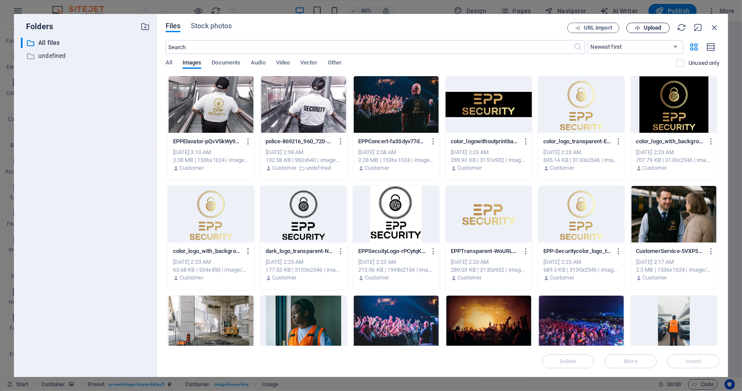
click at [646, 23] on button "Upload" at bounding box center [648, 28] width 43 height 10
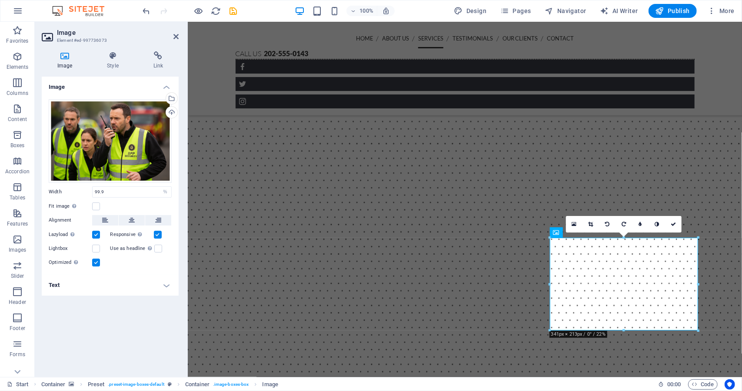
click at [724, 187] on figure at bounding box center [464, 195] width 555 height 544
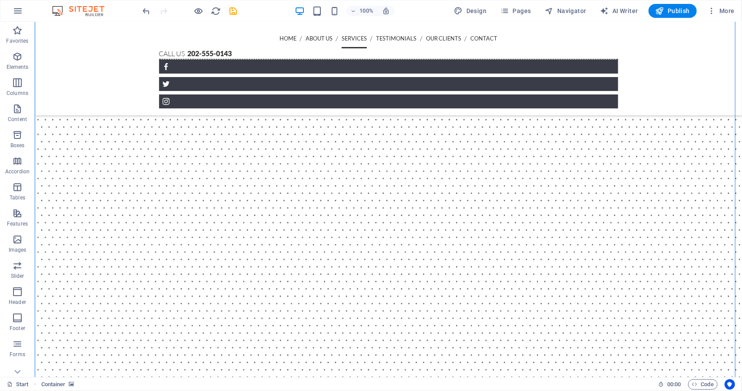
scroll to position [978, 0]
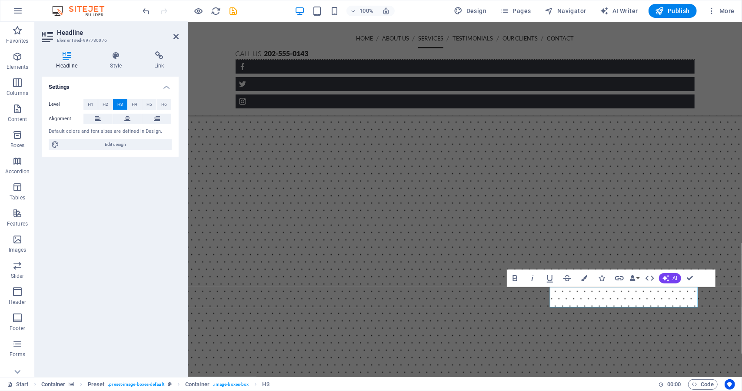
click at [716, 224] on figure at bounding box center [464, 151] width 555 height 544
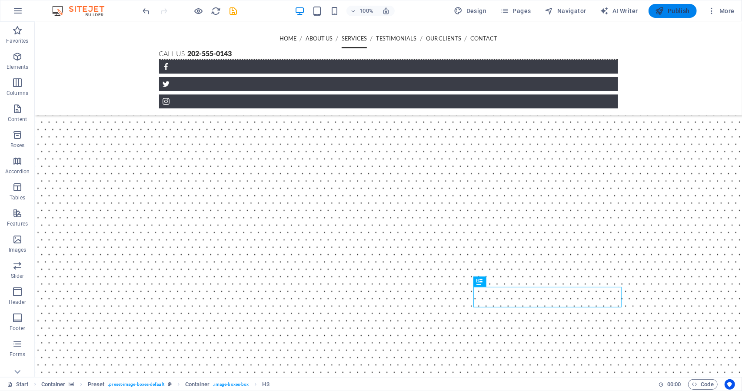
click at [682, 12] on span "Publish" at bounding box center [673, 11] width 34 height 9
checkbox input "false"
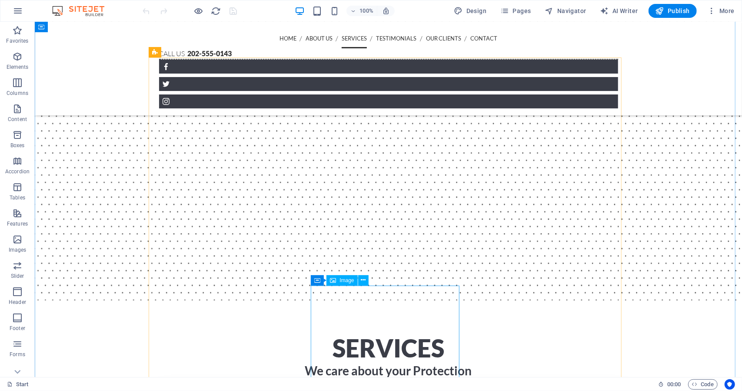
scroll to position [1108, 0]
